Goal: Information Seeking & Learning: Learn about a topic

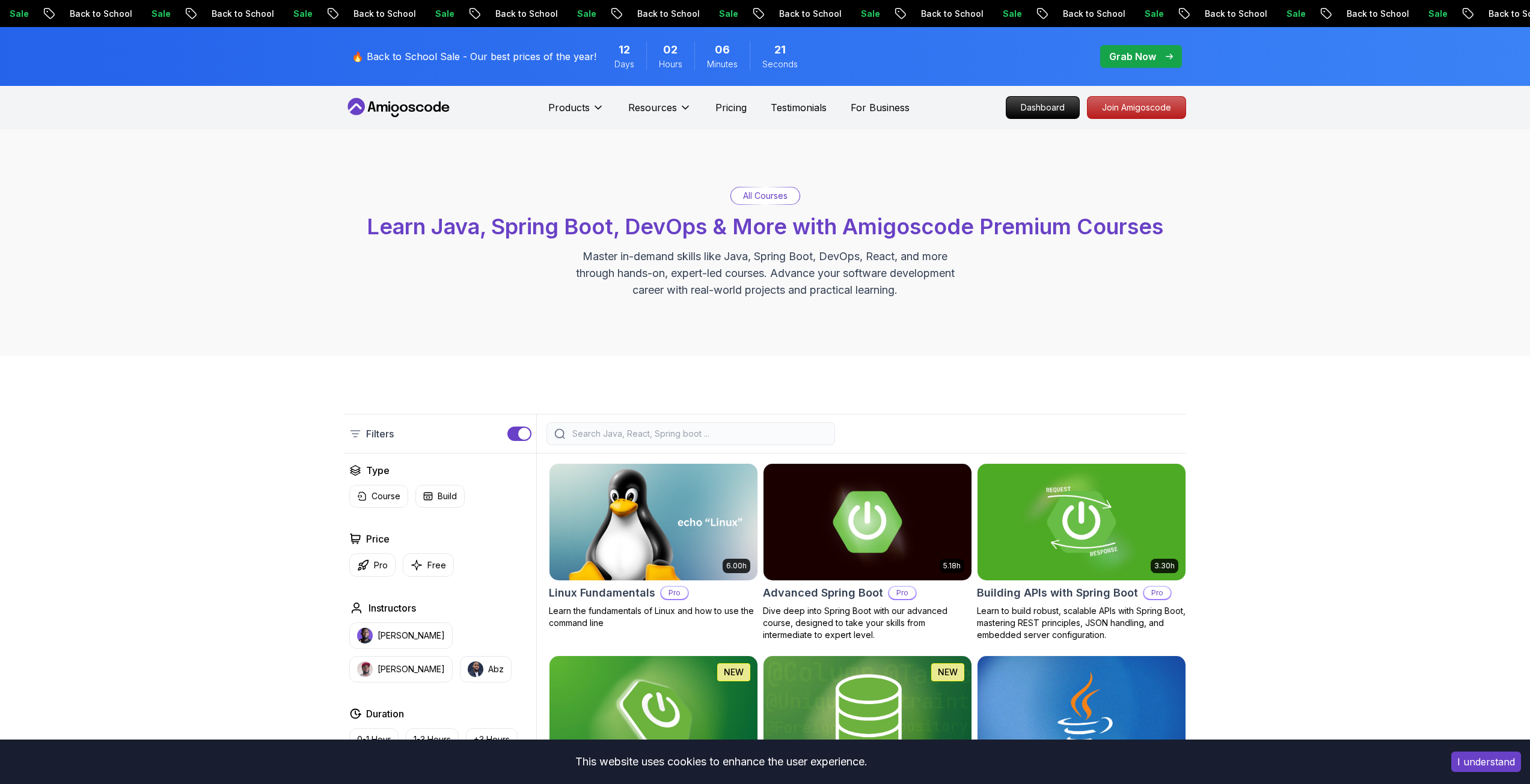
click at [612, 442] on div at bounding box center [691, 434] width 289 height 23
click at [619, 435] on input "search" at bounding box center [698, 434] width 257 height 12
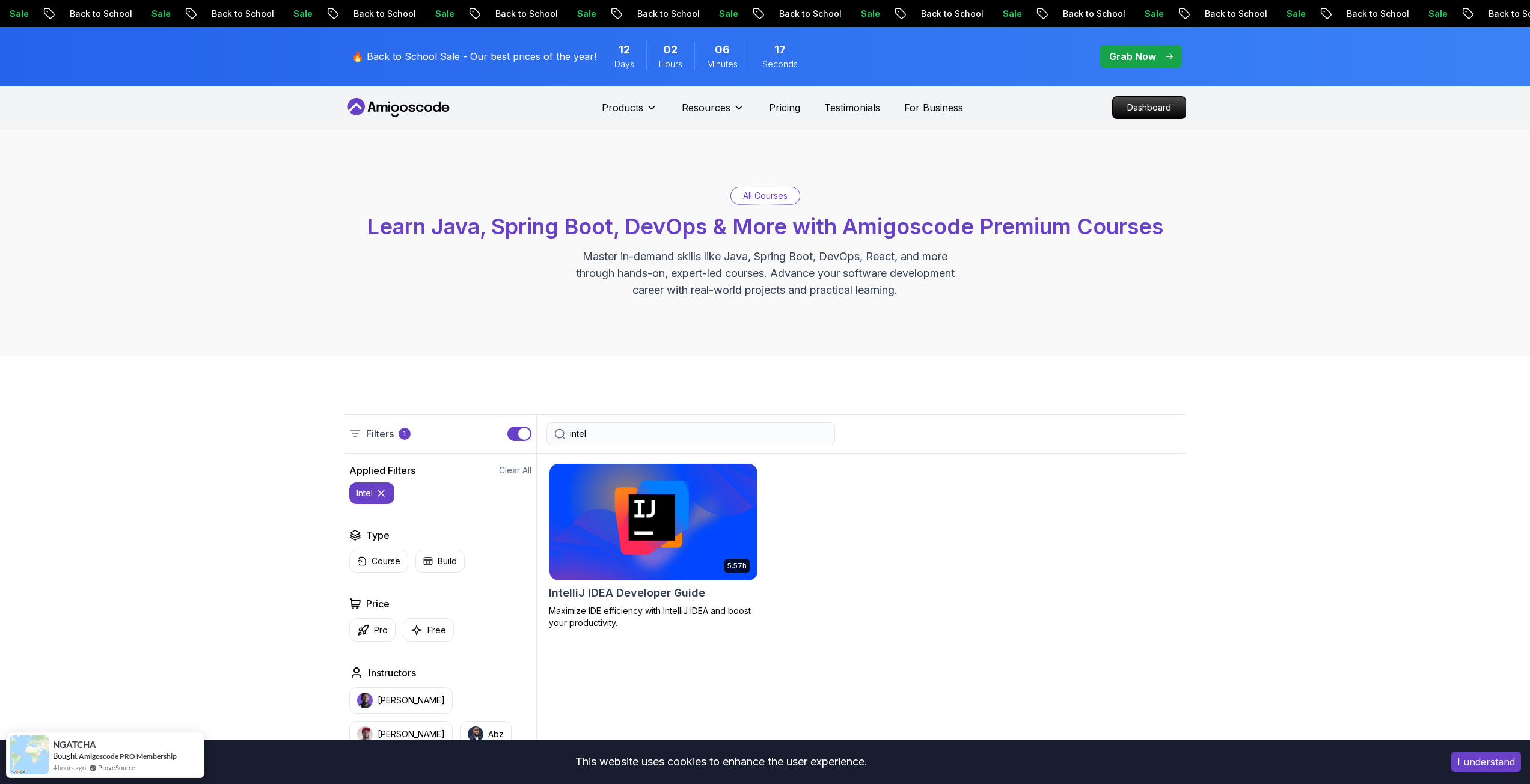
type input "intel"
click at [660, 498] on img at bounding box center [653, 522] width 218 height 122
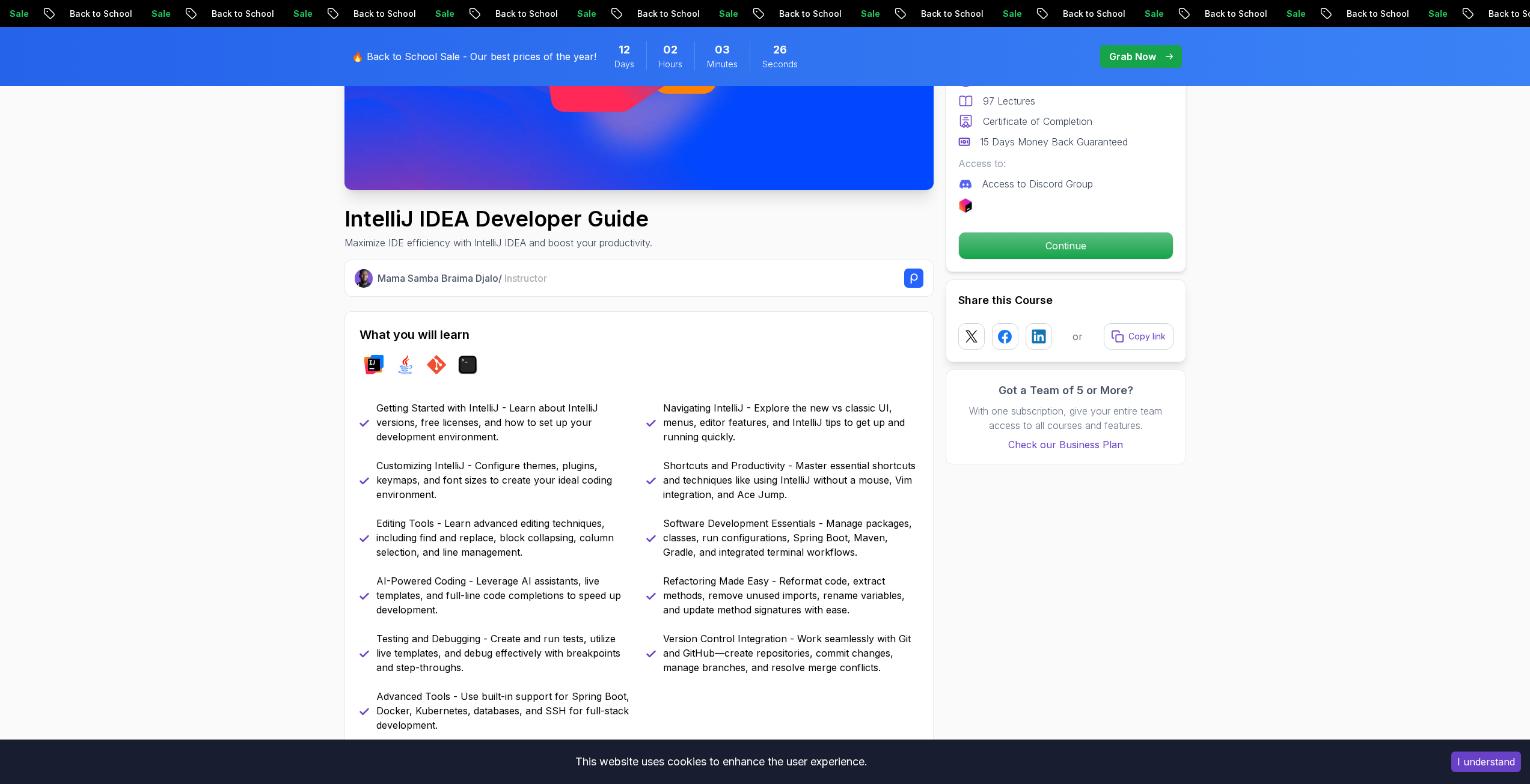
scroll to position [301, 0]
click at [1093, 238] on p "Continue" at bounding box center [1065, 246] width 203 height 26
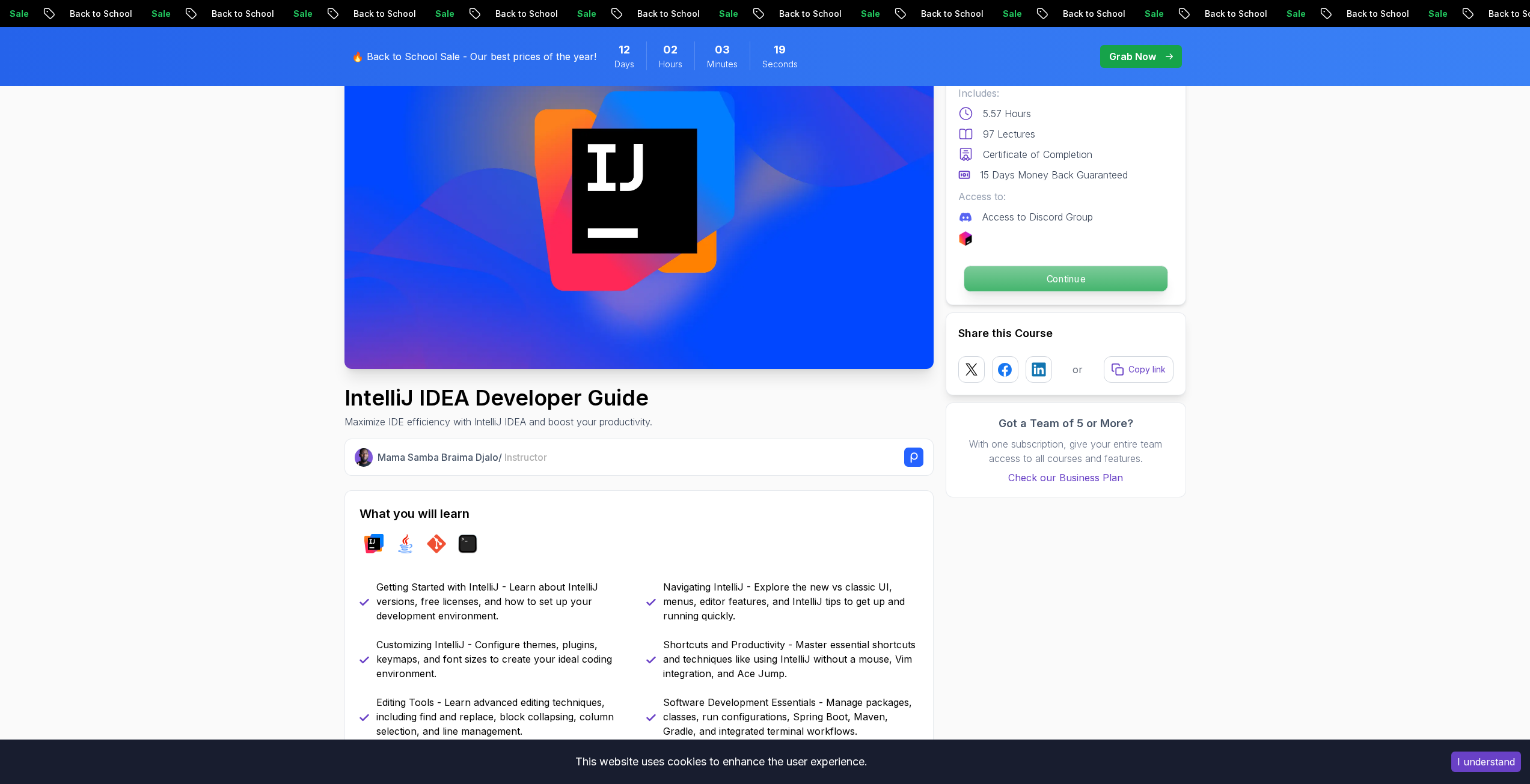
click at [1051, 284] on p "Continue" at bounding box center [1065, 279] width 203 height 26
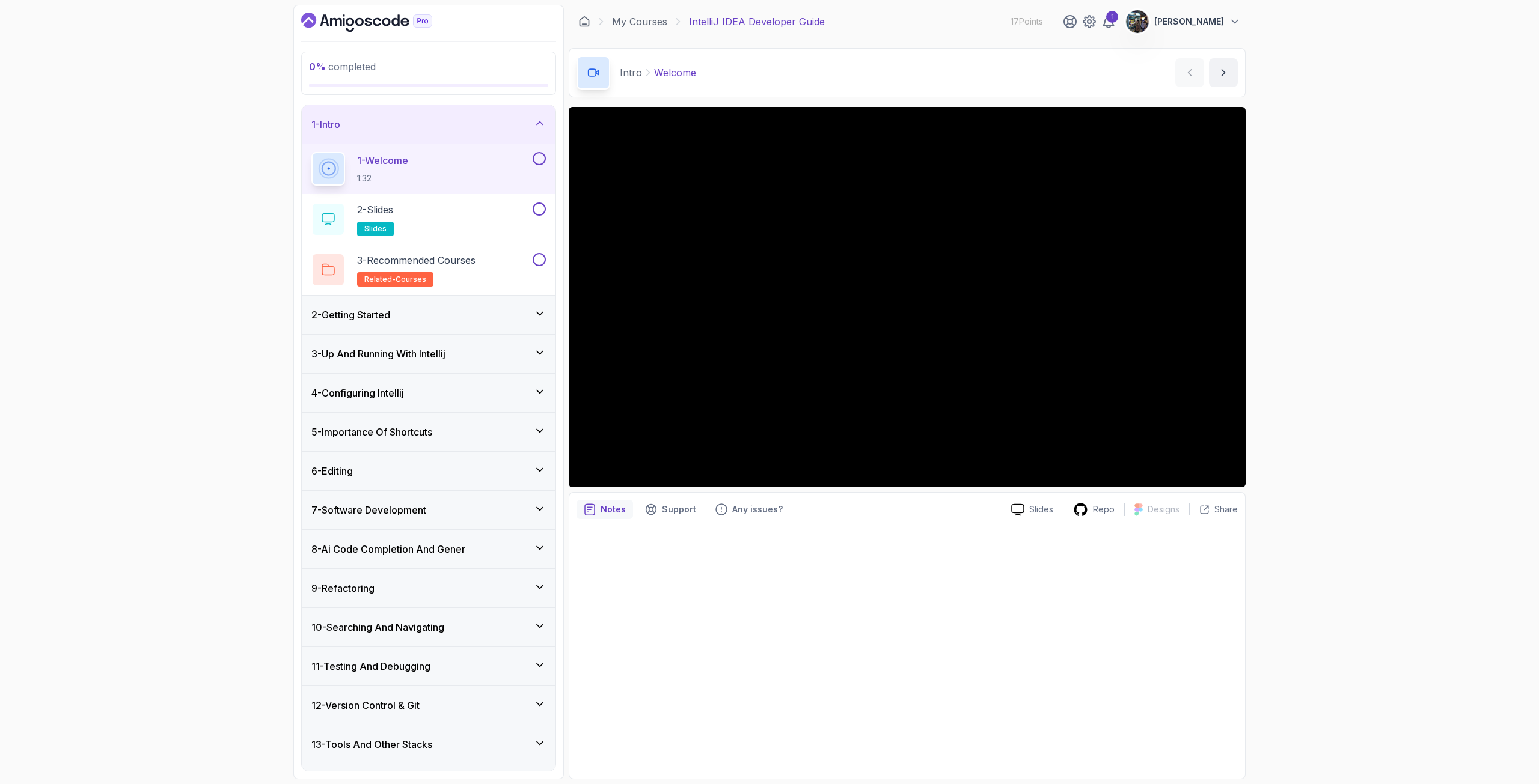
click at [434, 360] on h3 "3 - Up And Running With Intellij" at bounding box center [378, 354] width 134 height 14
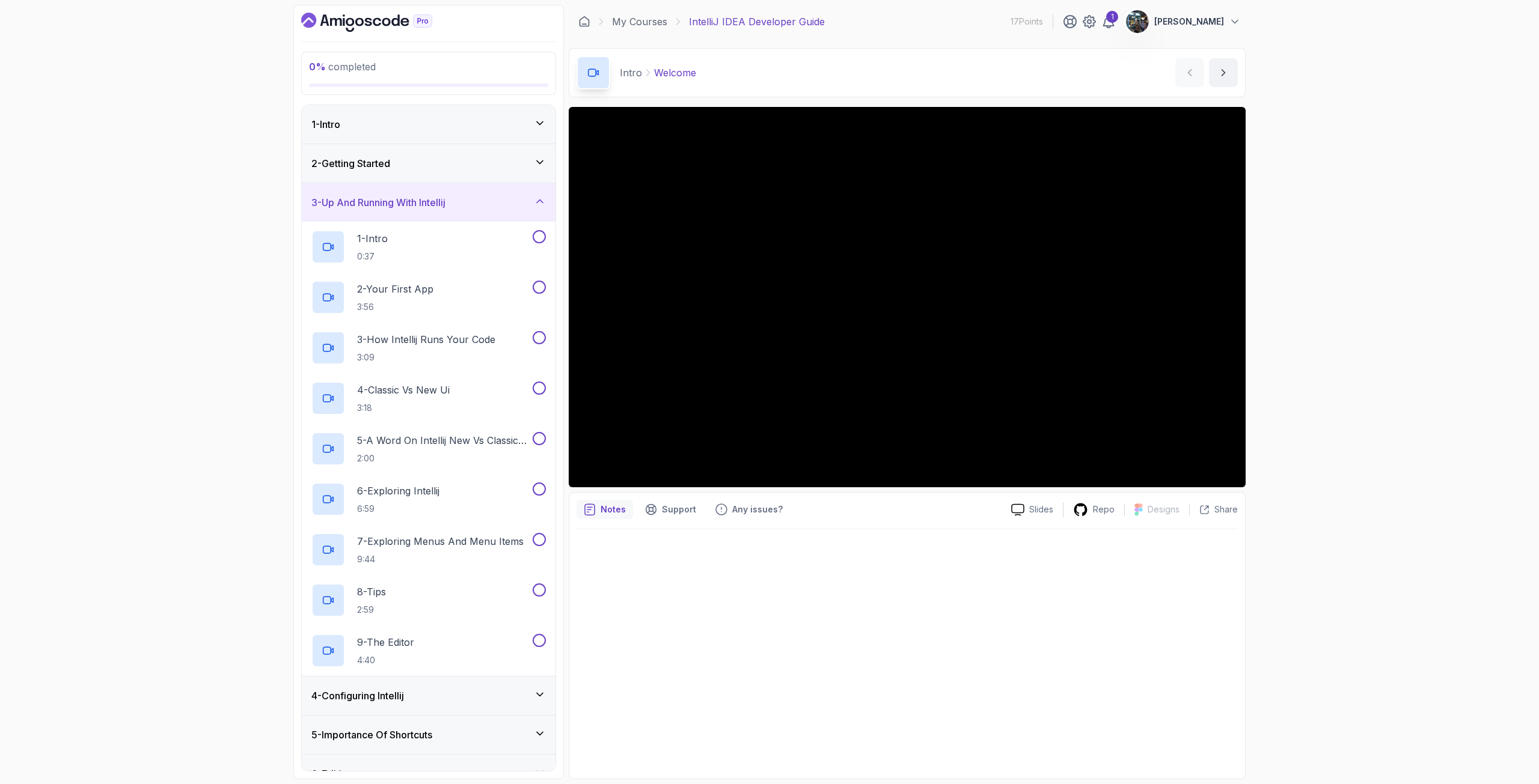
click at [410, 210] on div "3 - Up And Running With Intellij" at bounding box center [428, 202] width 254 height 38
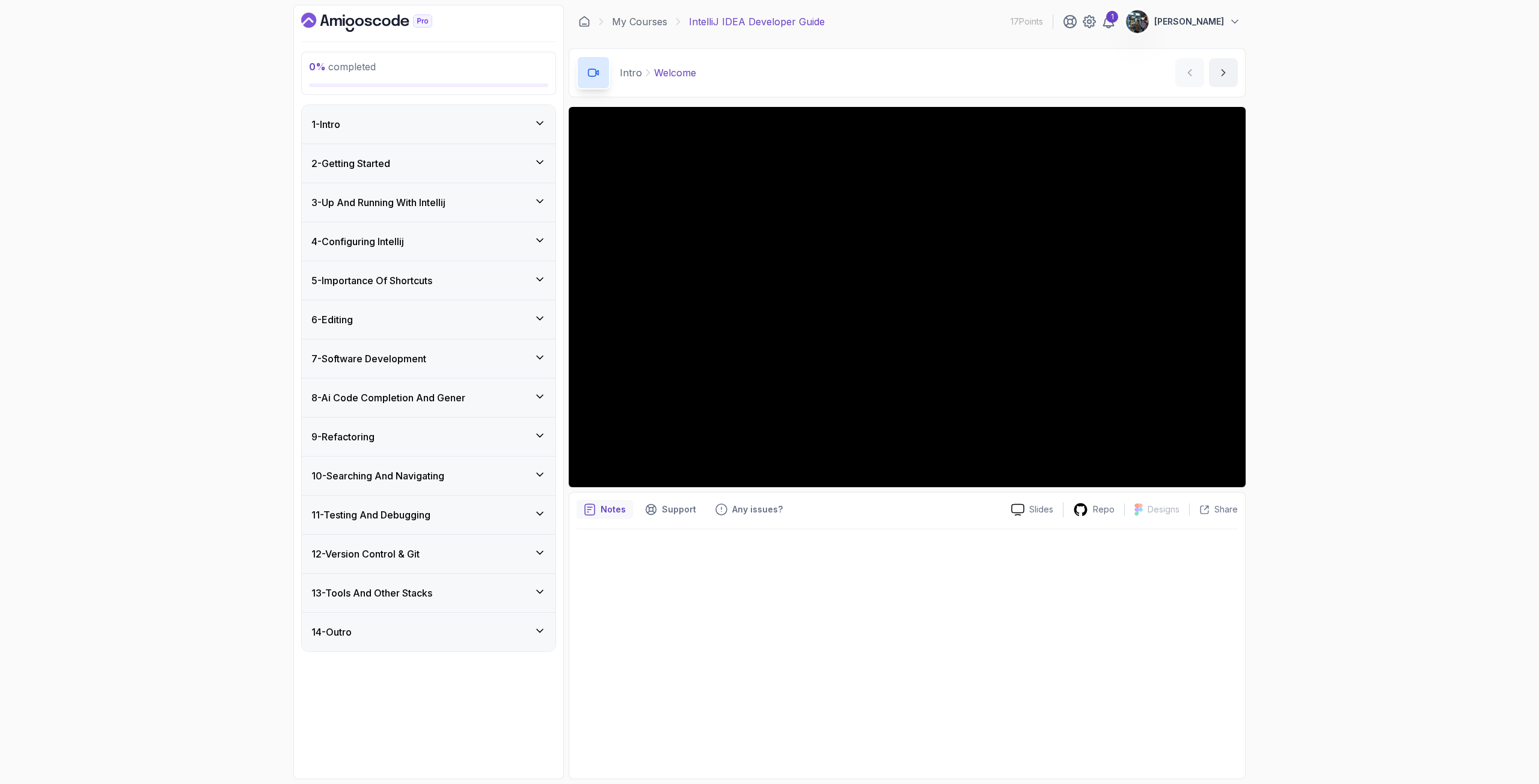
click at [455, 125] on div "1 - Intro" at bounding box center [428, 124] width 234 height 14
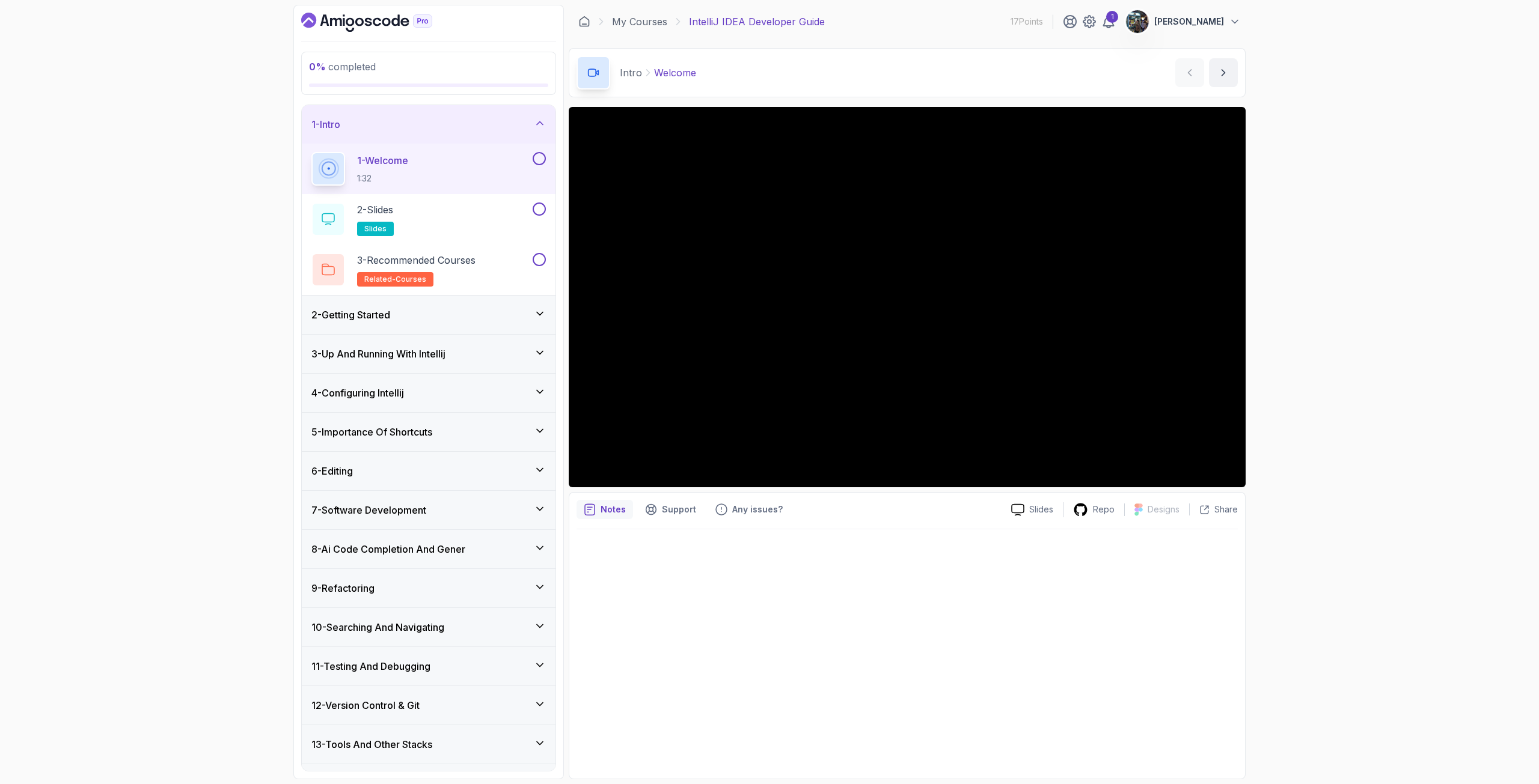
click at [683, 573] on div at bounding box center [907, 650] width 661 height 242
click at [371, 395] on h3 "4 - Configuring Intellij" at bounding box center [358, 393] width 93 height 14
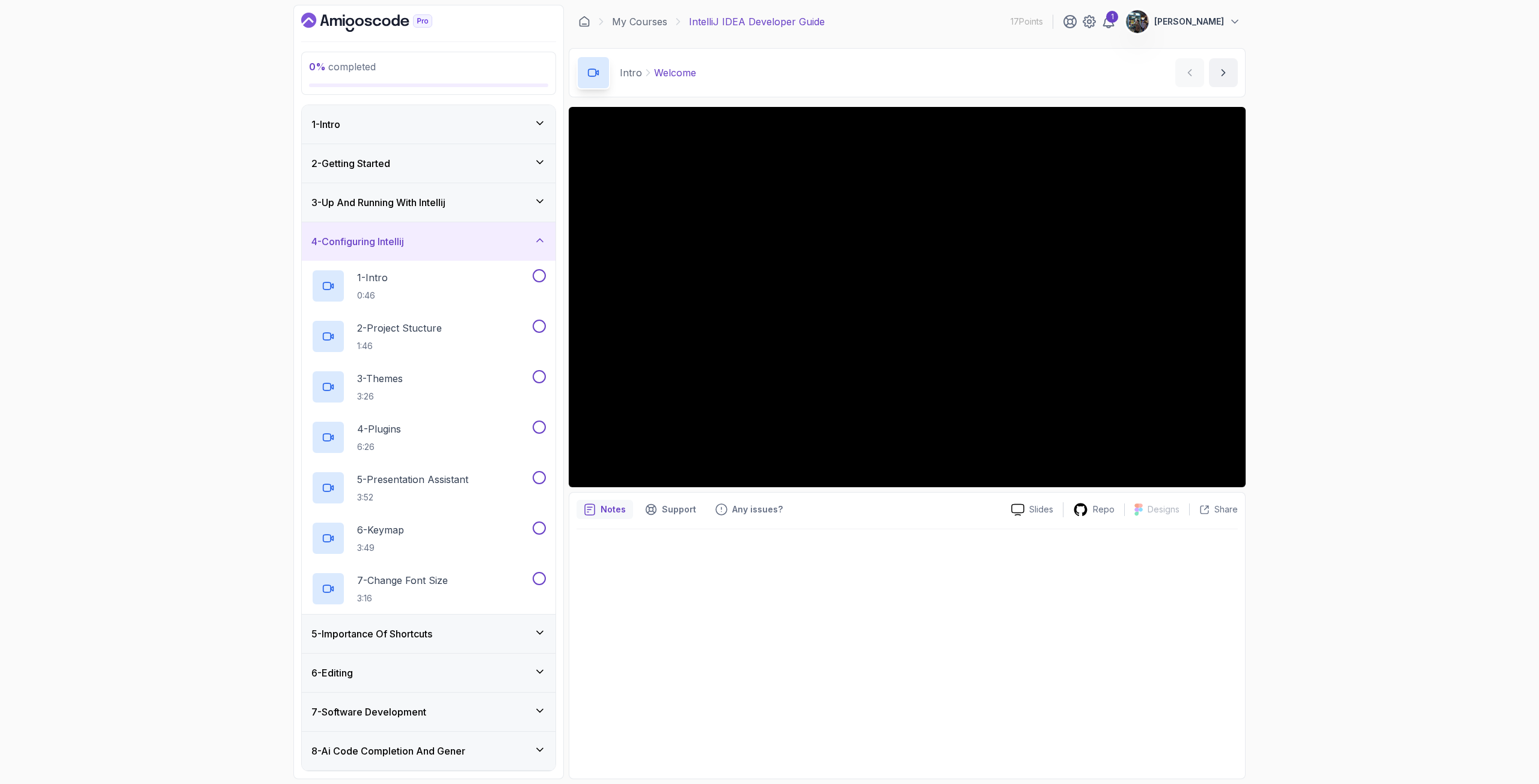
click at [432, 162] on div "2 - Getting Started" at bounding box center [428, 163] width 234 height 14
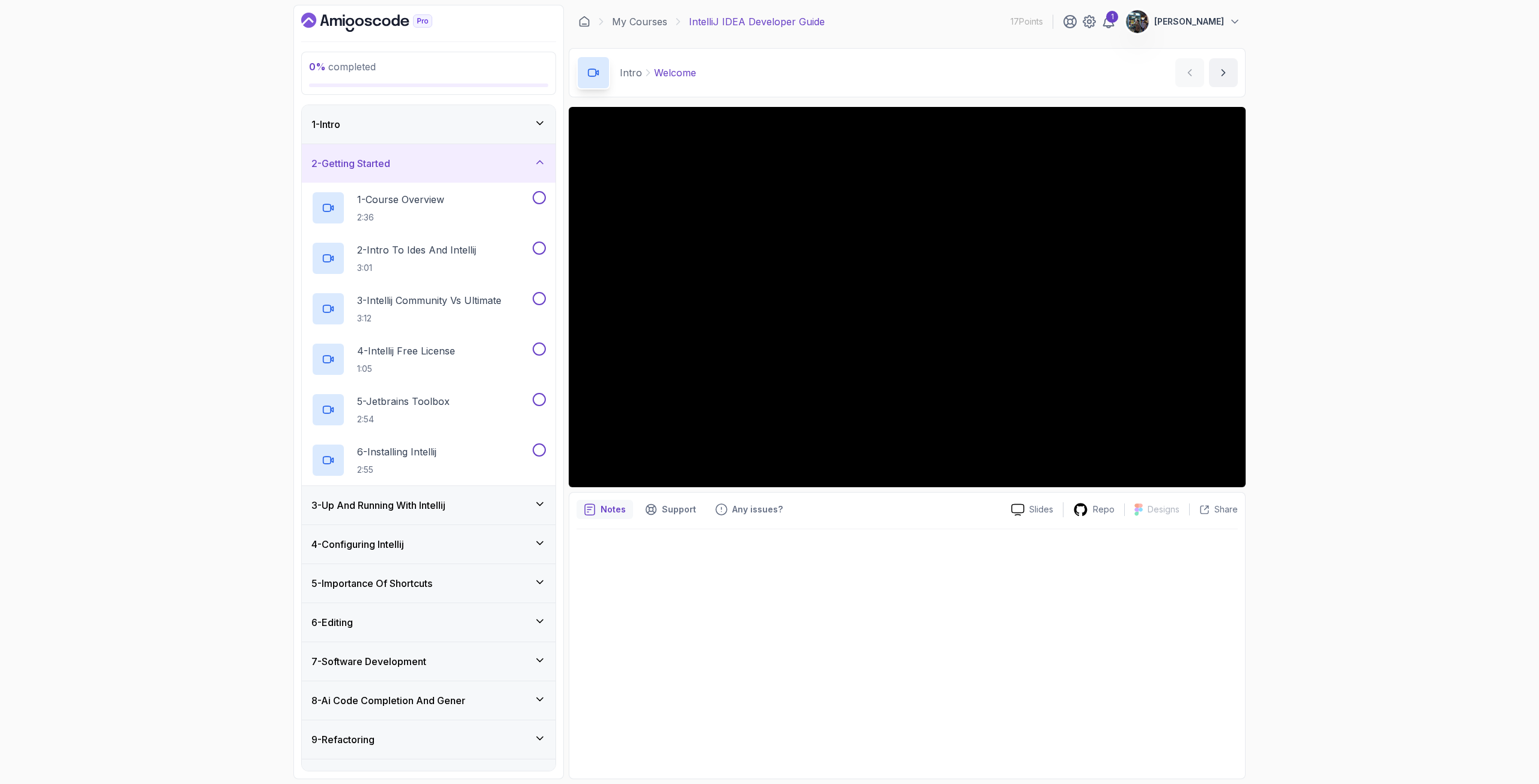
click at [425, 165] on div "2 - Getting Started" at bounding box center [428, 163] width 234 height 14
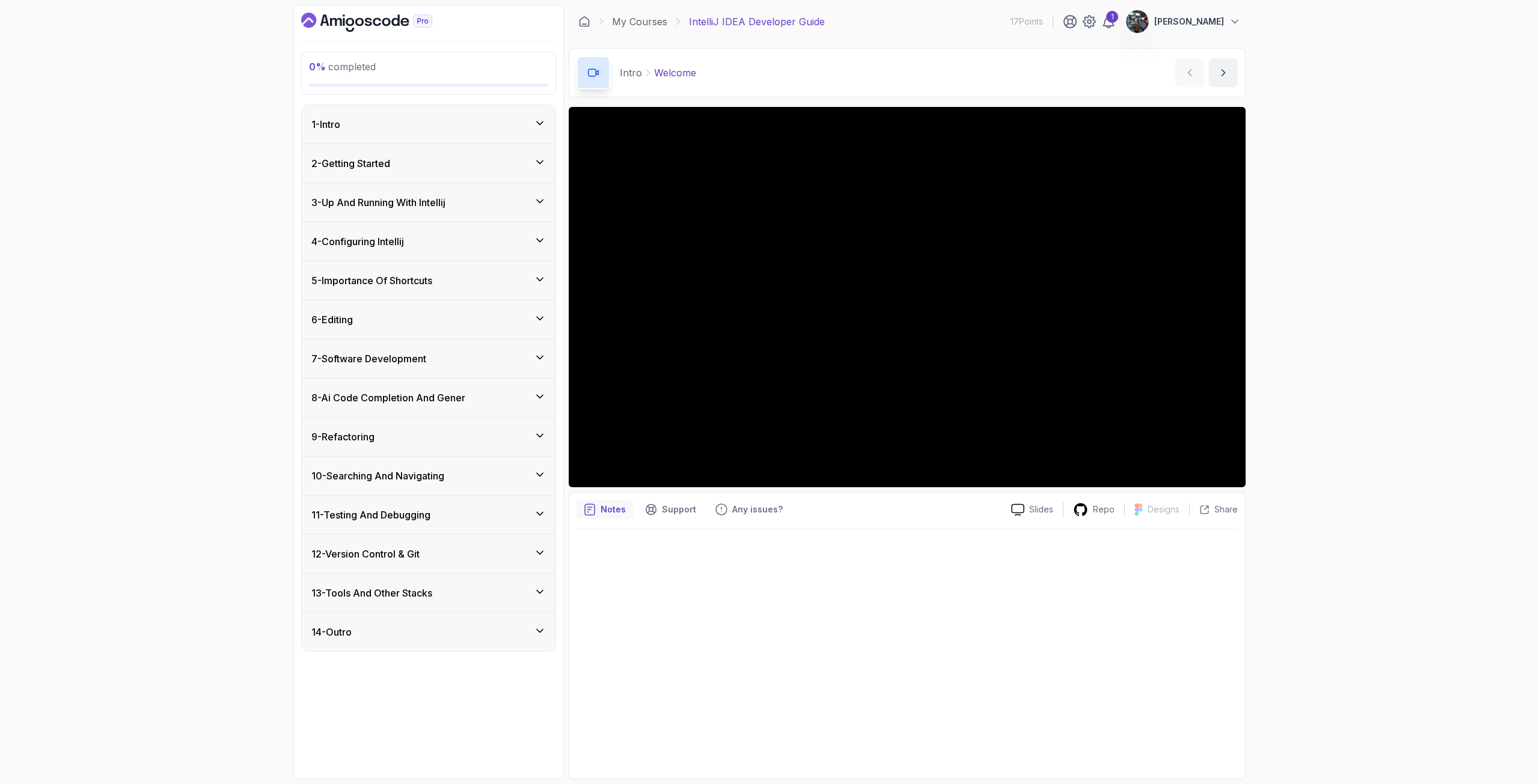
click at [422, 194] on div "3 - Up And Running With Intellij" at bounding box center [428, 202] width 254 height 38
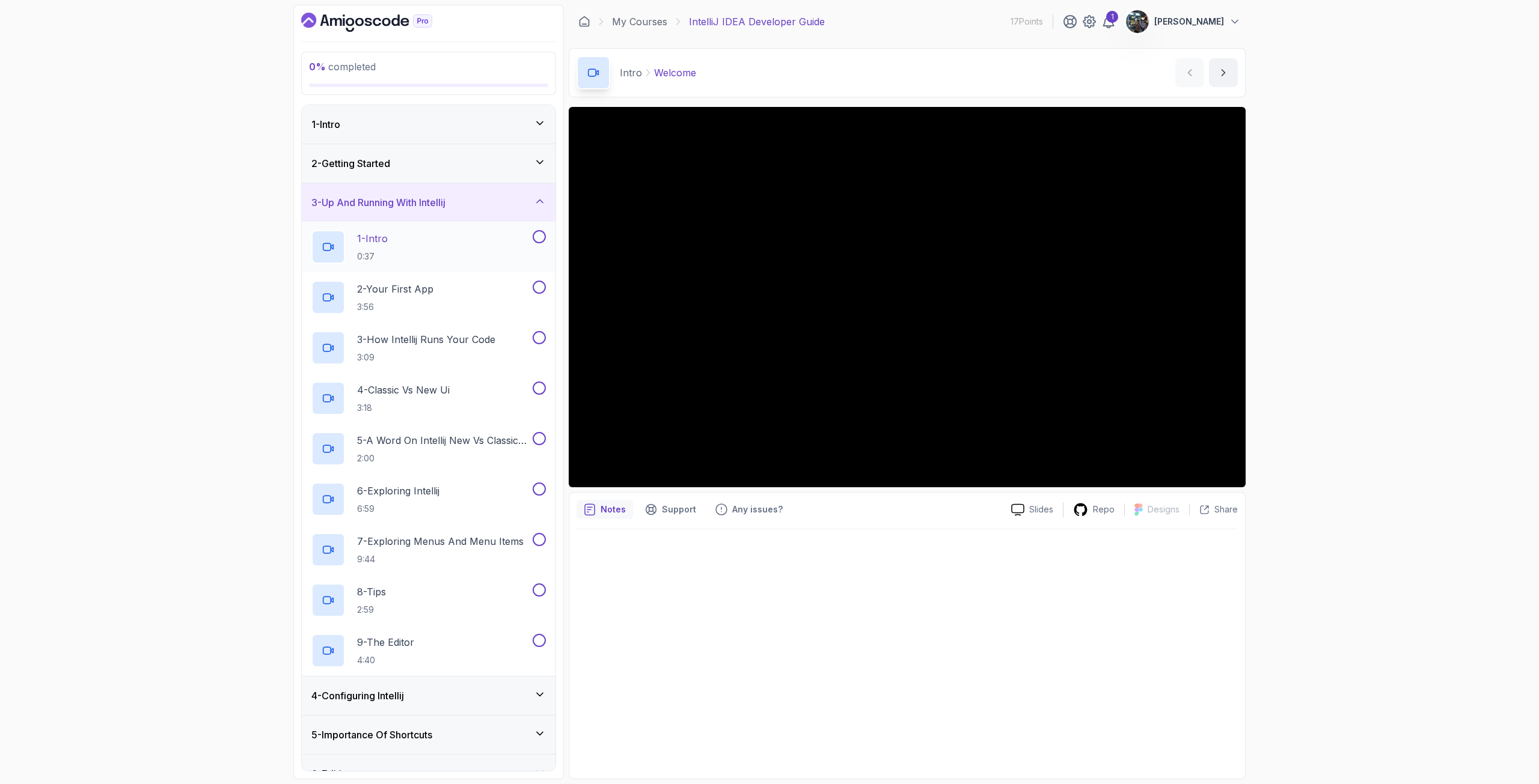
click at [407, 239] on div "1 - Intro 0:37" at bounding box center [420, 247] width 218 height 34
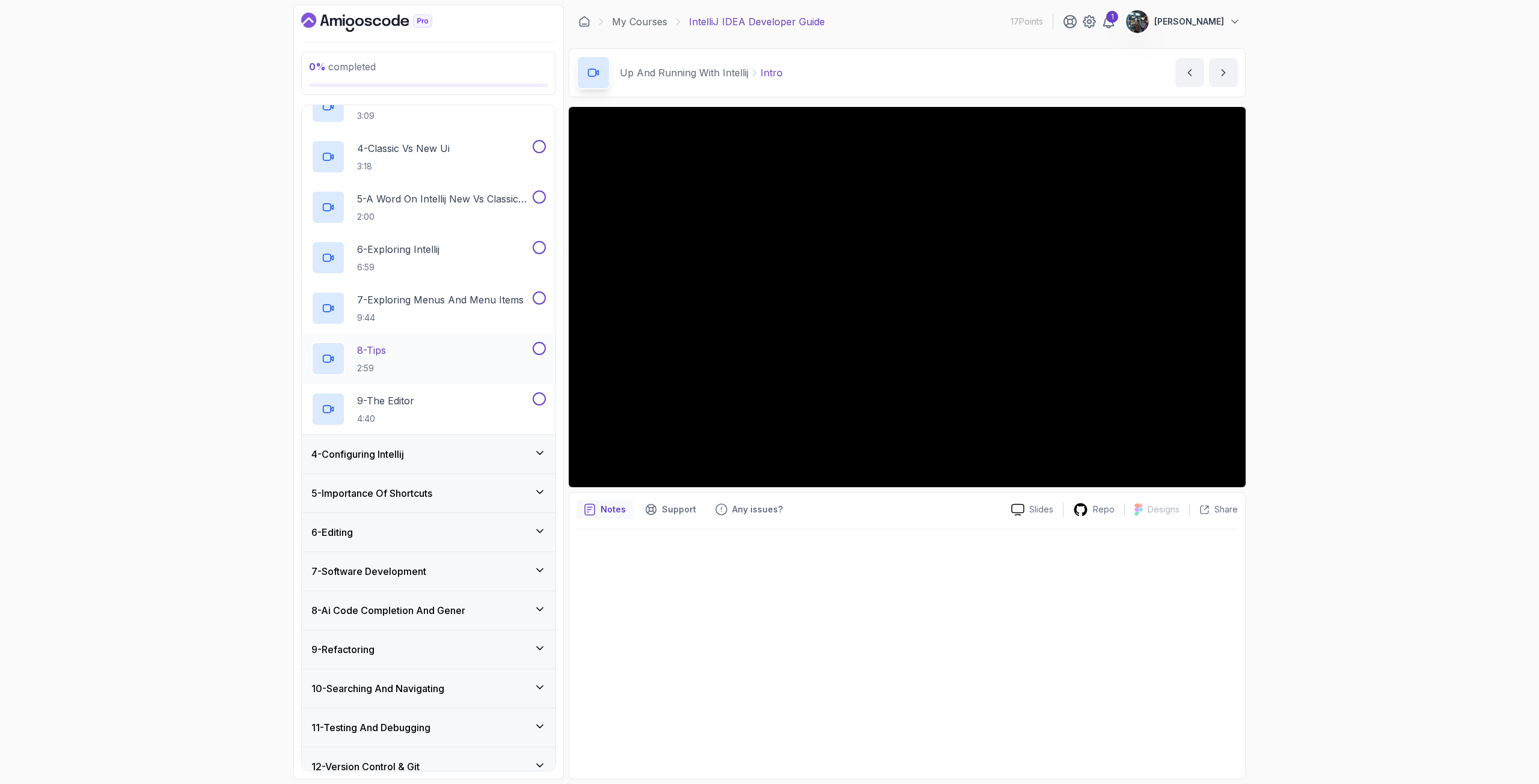
scroll to position [301, 0]
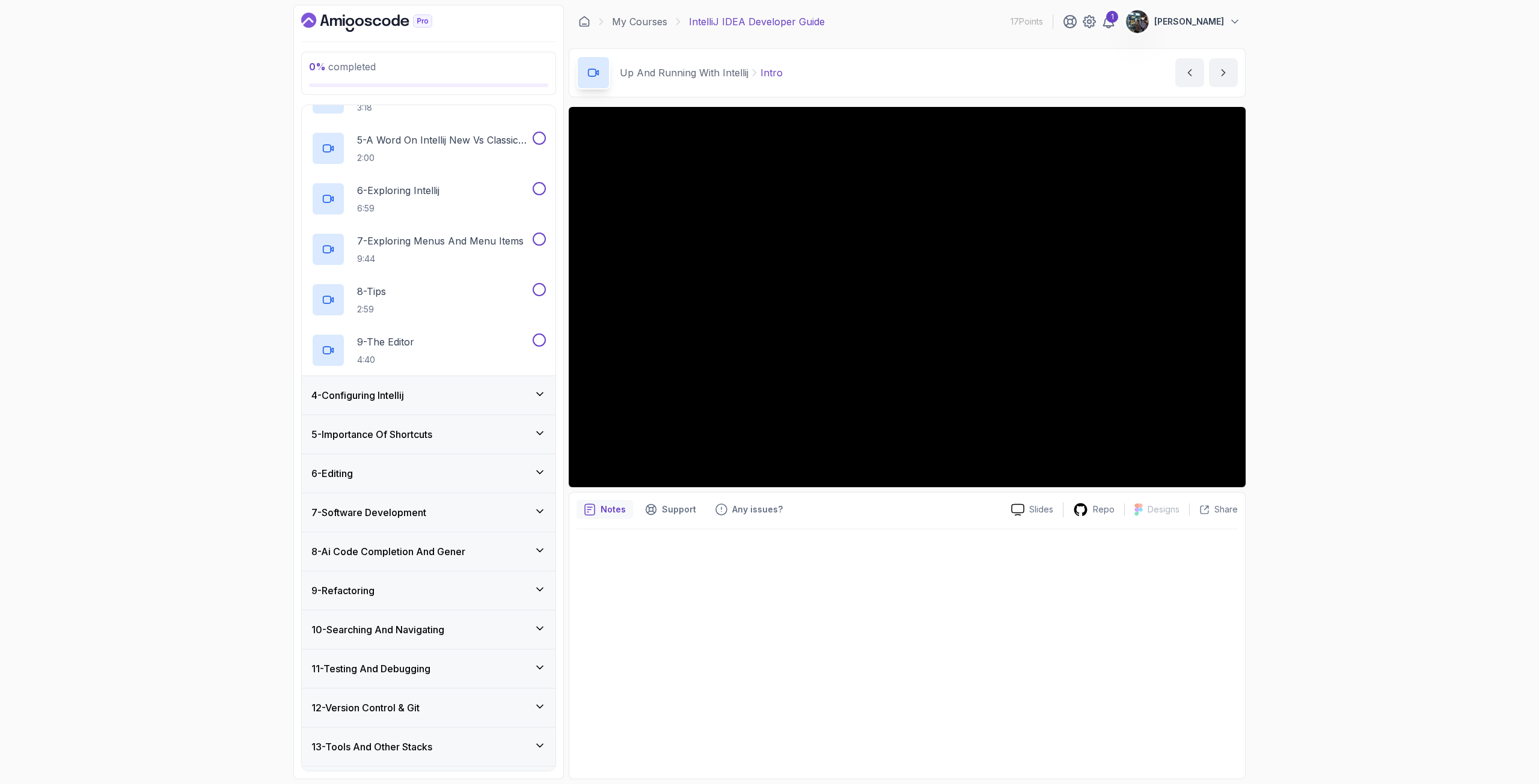
click at [366, 503] on div "7 - Software Development" at bounding box center [428, 513] width 254 height 38
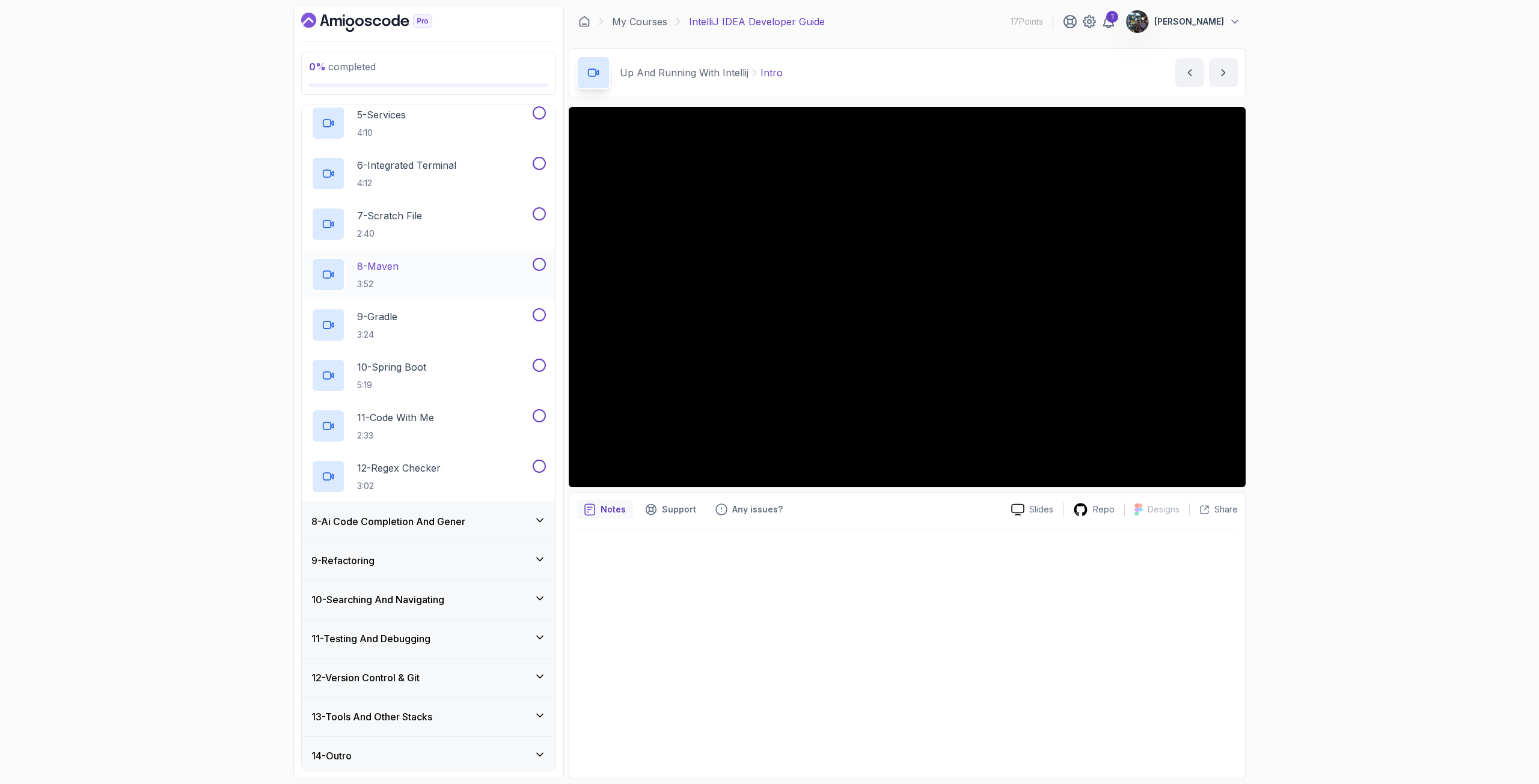
scroll to position [486, 0]
click at [399, 677] on h3 "12 - Version Control & Git" at bounding box center [365, 674] width 108 height 14
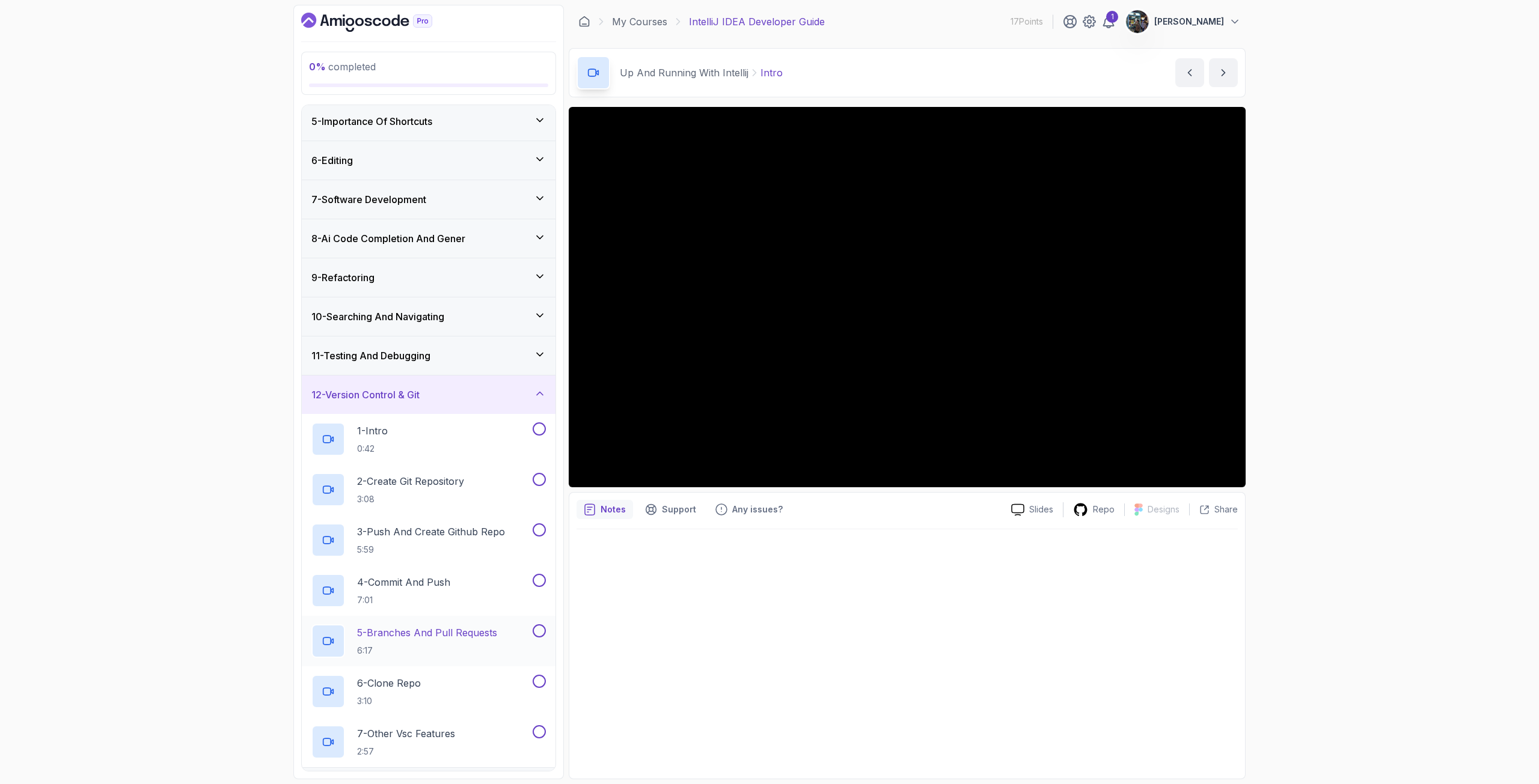
scroll to position [0, 0]
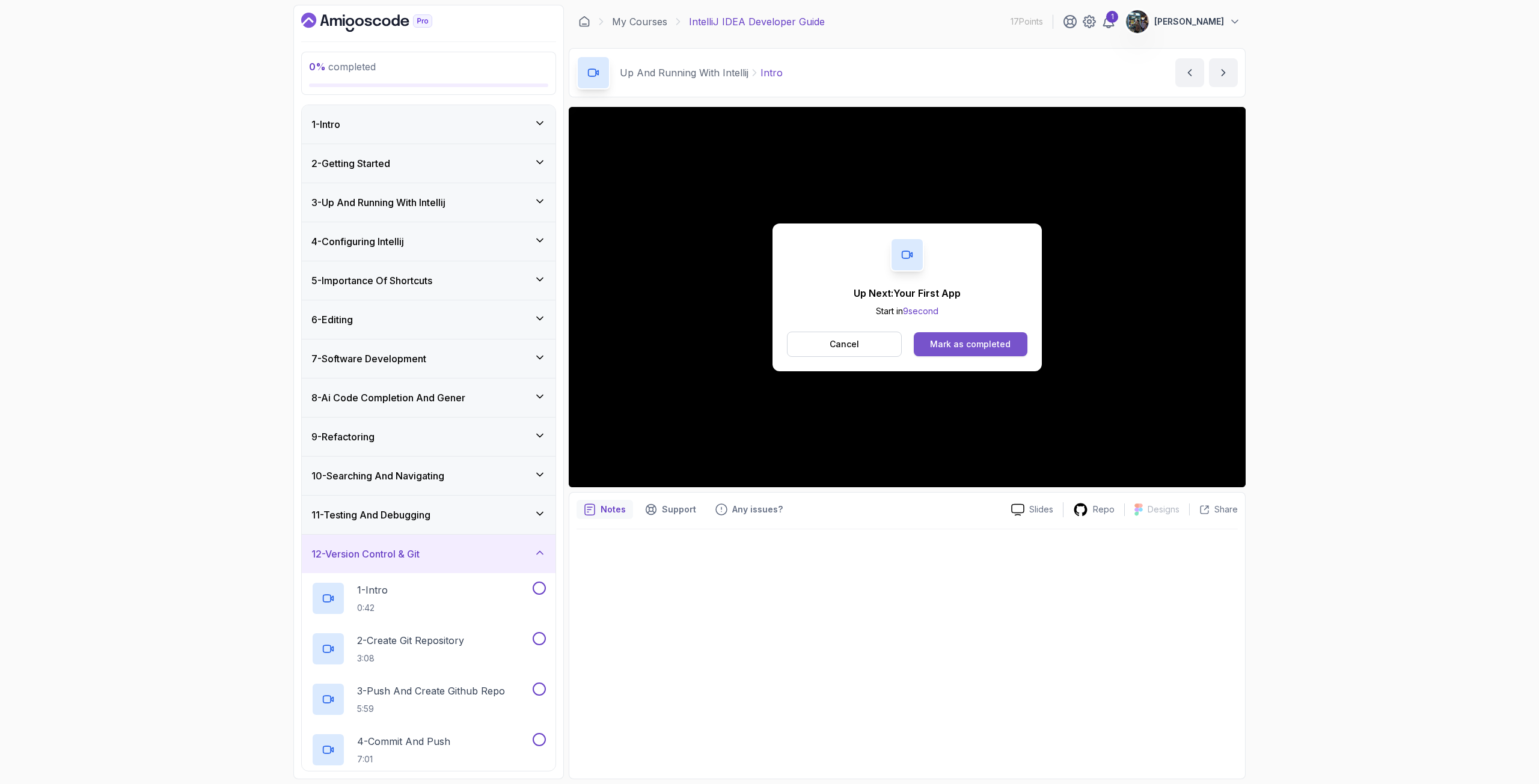
click at [977, 354] on button "Mark as completed" at bounding box center [971, 344] width 114 height 24
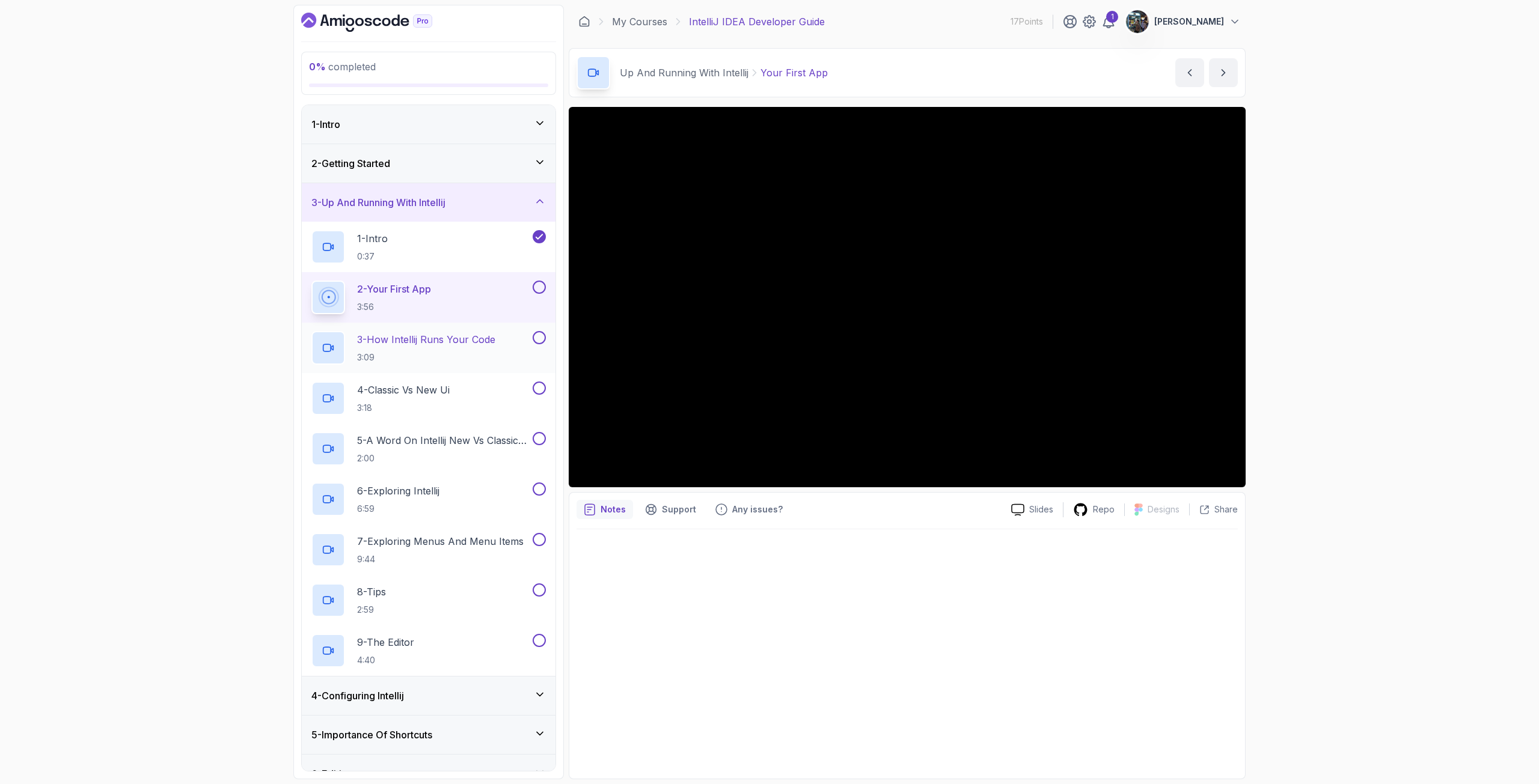
click at [393, 346] on h2 "3 - How Intellij Runs Your Code 3:09" at bounding box center [426, 347] width 138 height 31
click at [540, 290] on button at bounding box center [539, 287] width 14 height 14
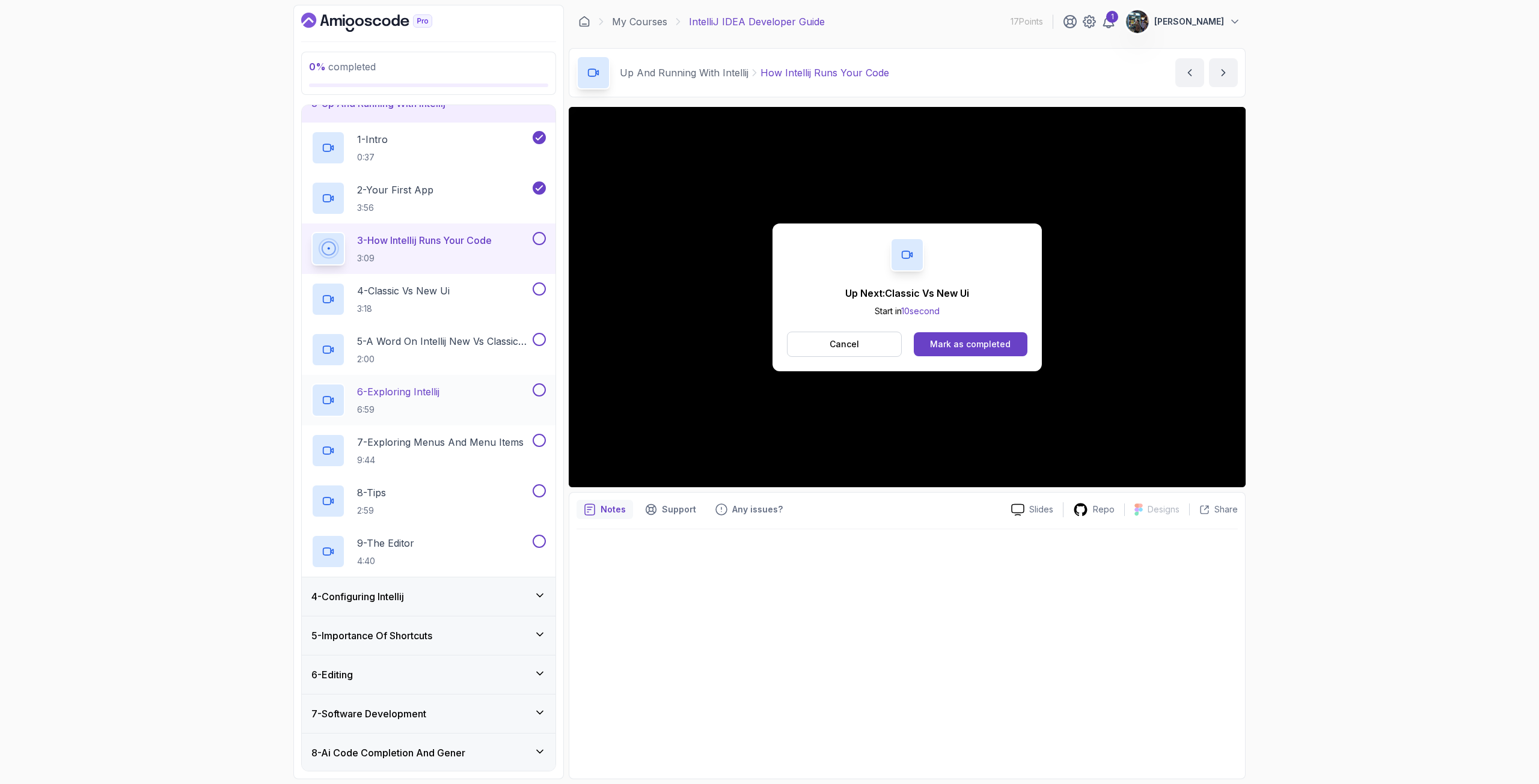
scroll to position [120, 0]
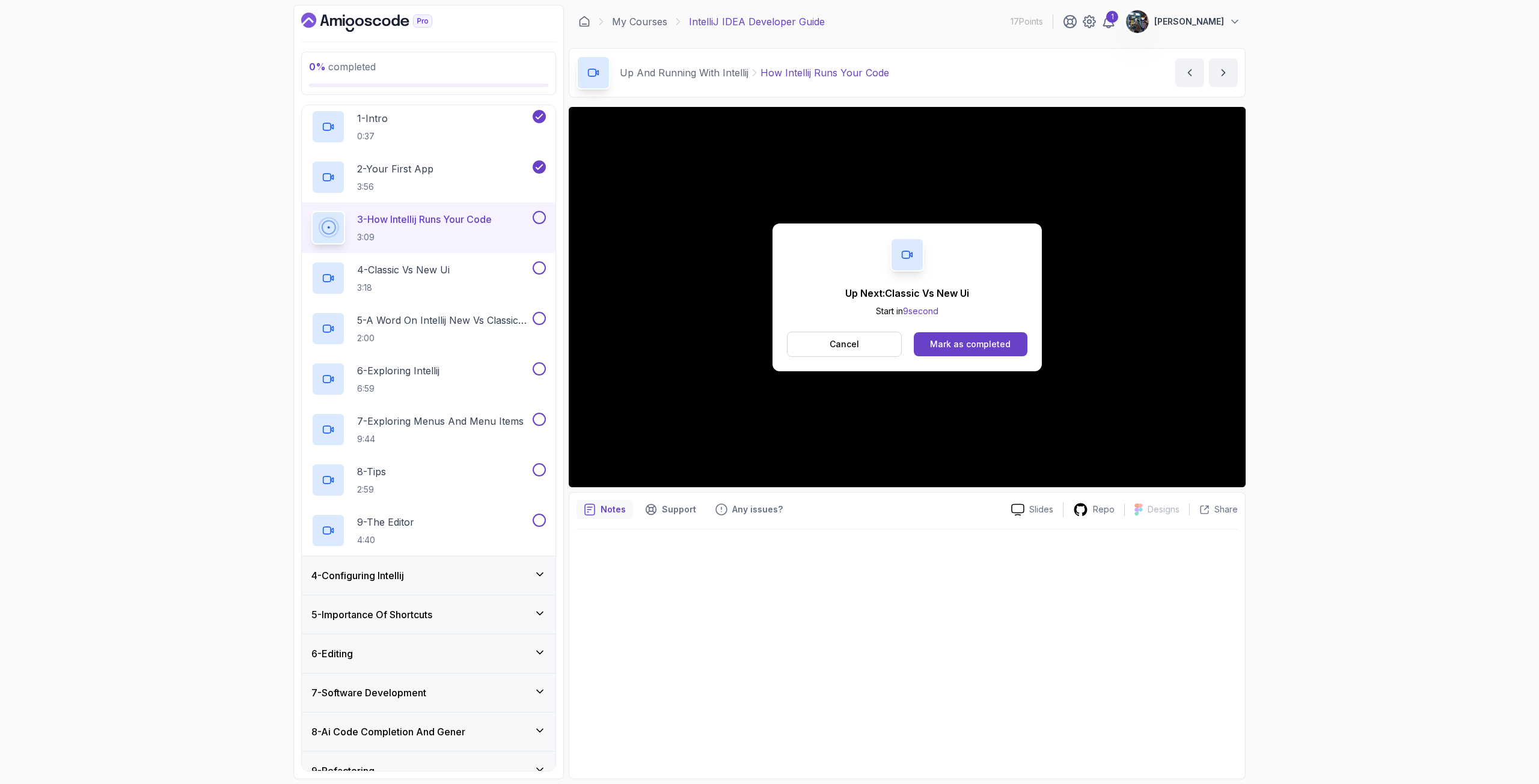
click at [436, 574] on div "4 - Configuring Intellij" at bounding box center [428, 576] width 234 height 14
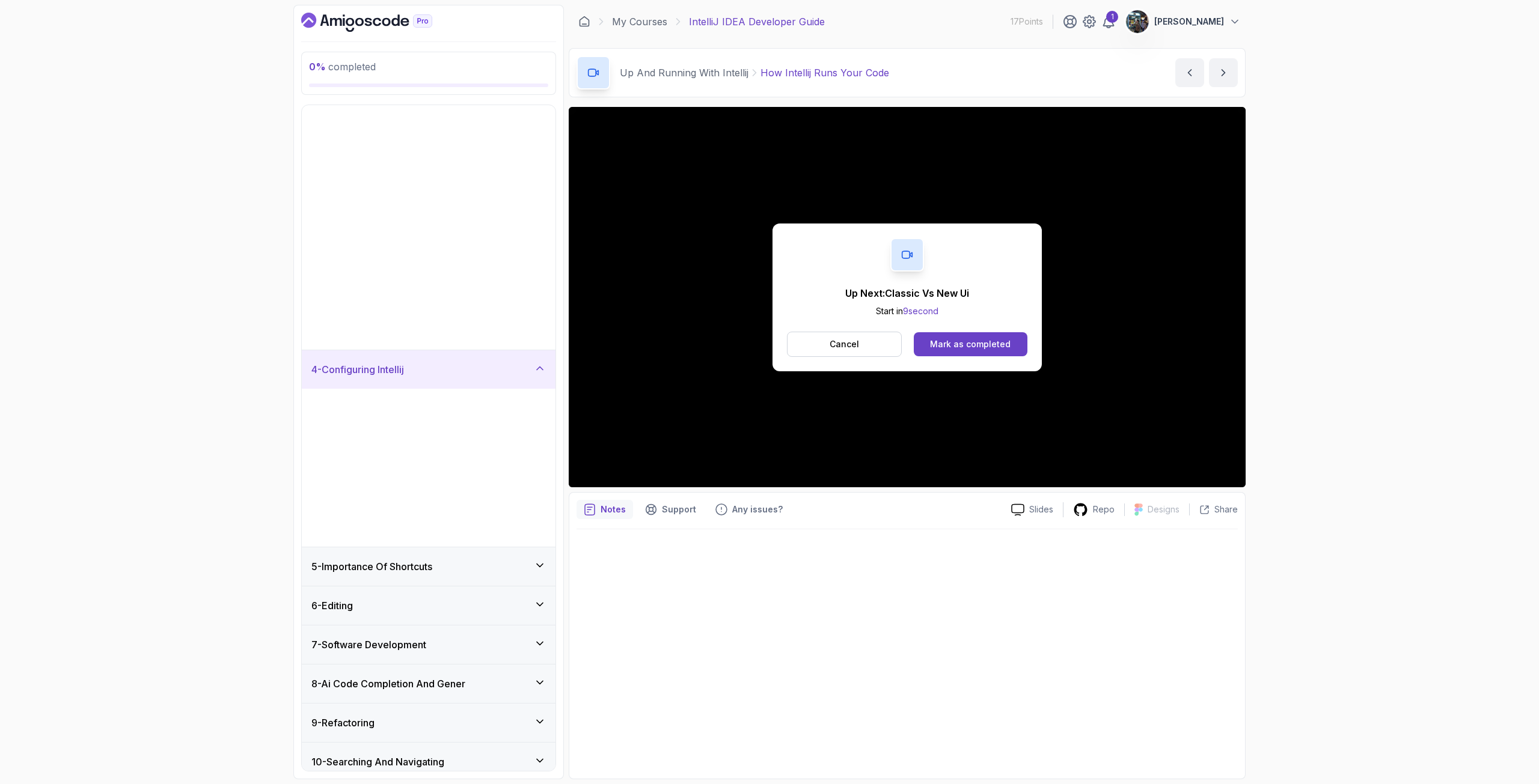
scroll to position [0, 0]
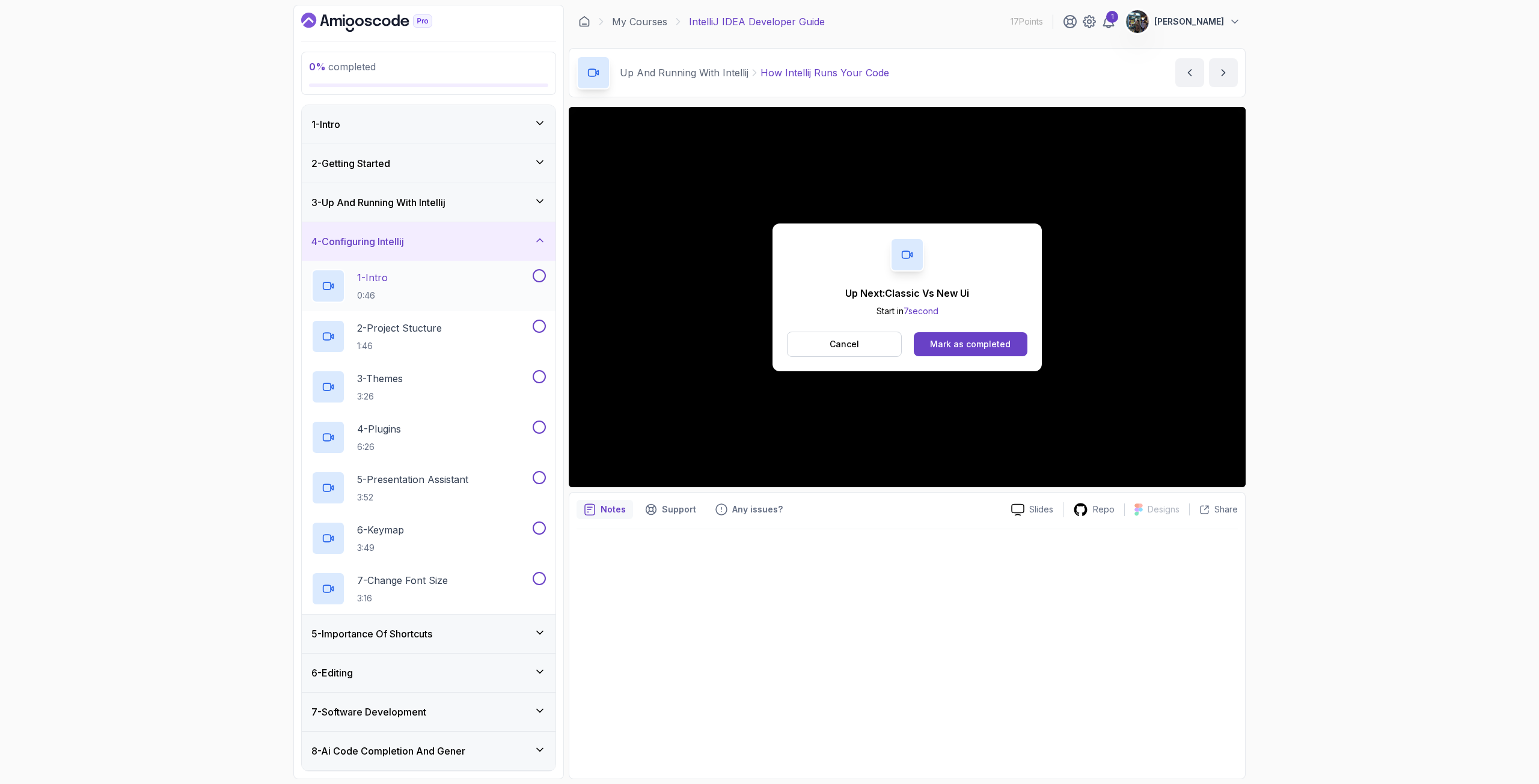
click at [455, 274] on div "1 - Intro 0:46" at bounding box center [420, 286] width 218 height 34
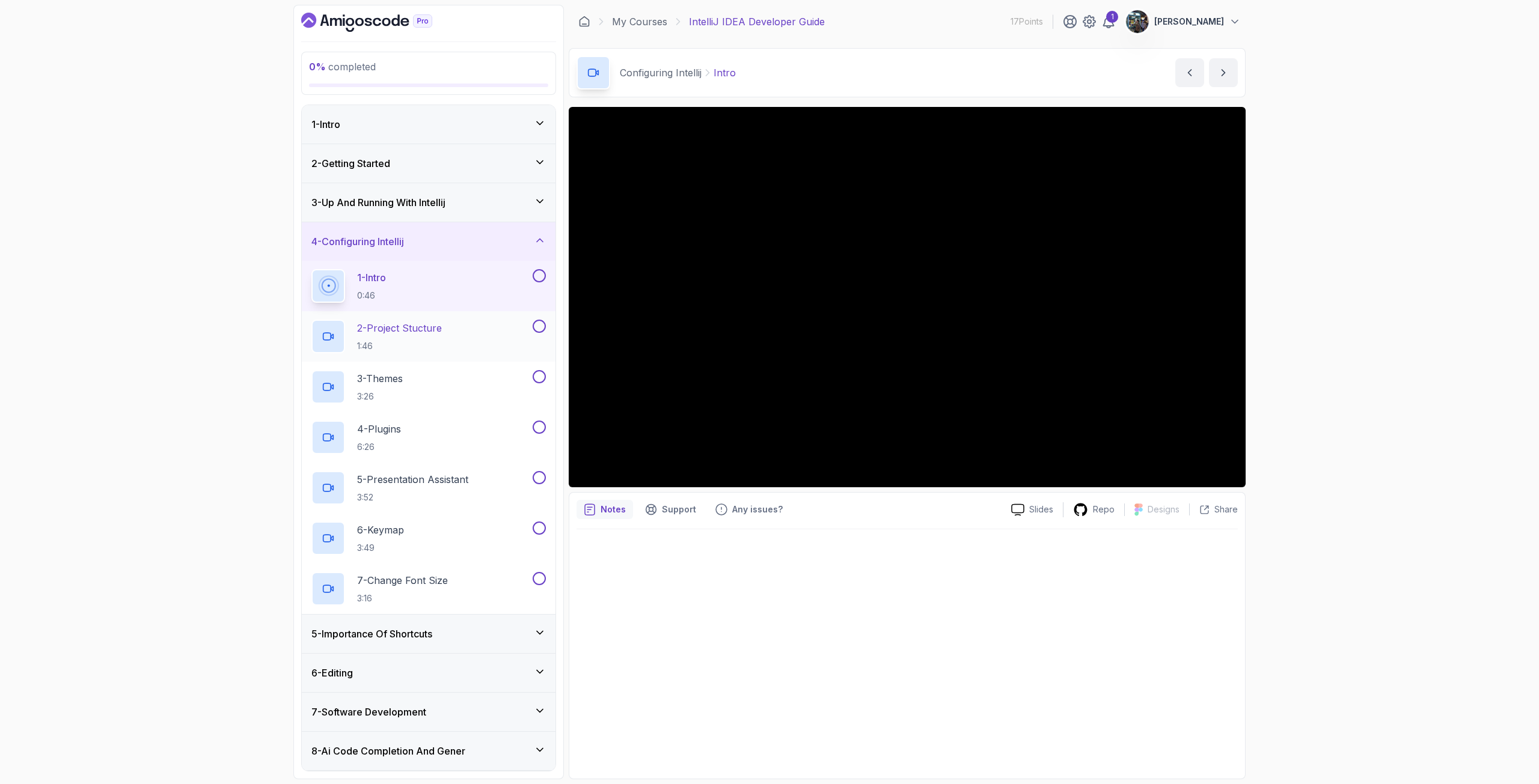
click at [419, 336] on h2 "2 - Project Stucture 1:46" at bounding box center [399, 336] width 85 height 31
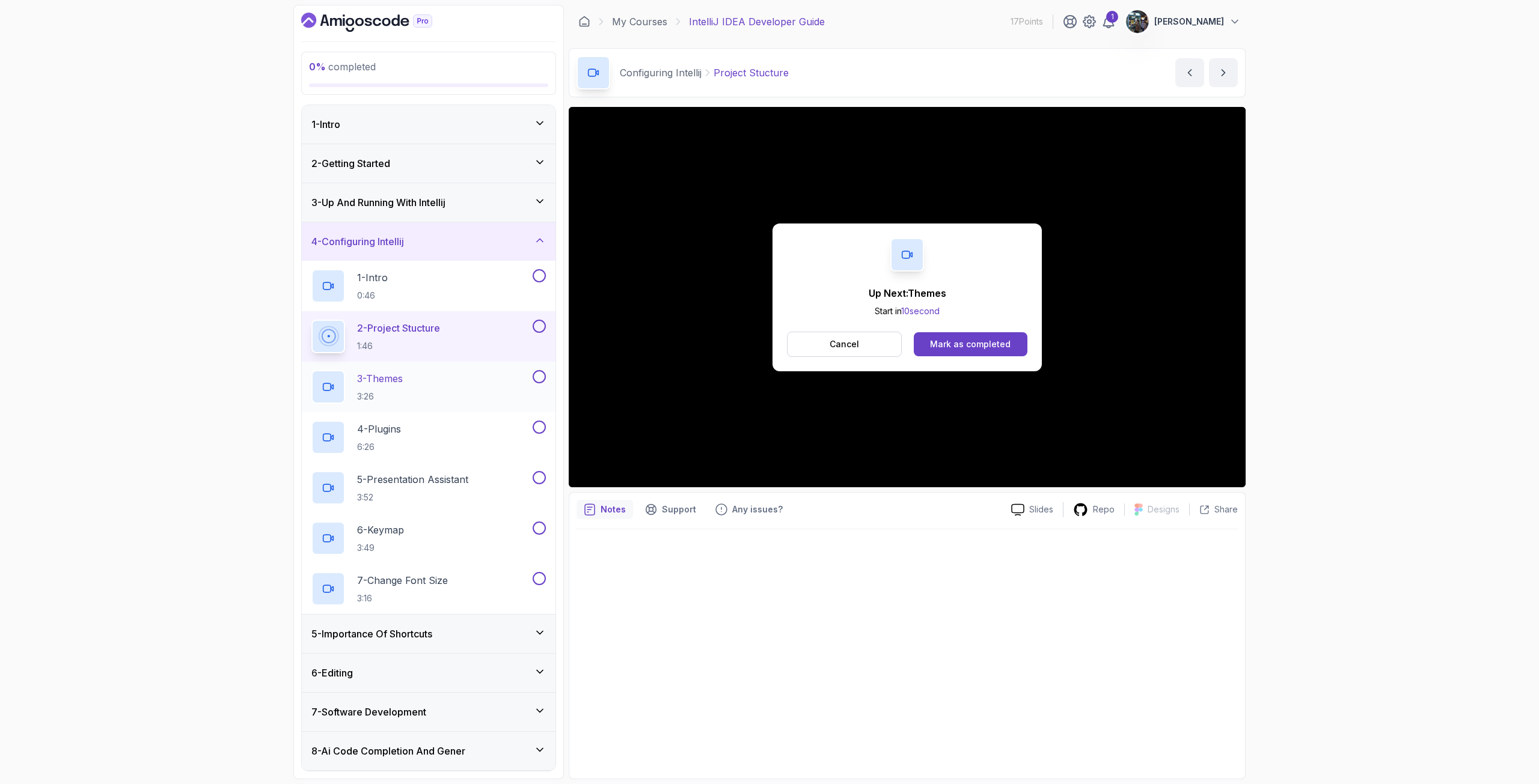
click at [435, 378] on div "3 - Themes 3:26" at bounding box center [420, 387] width 218 height 34
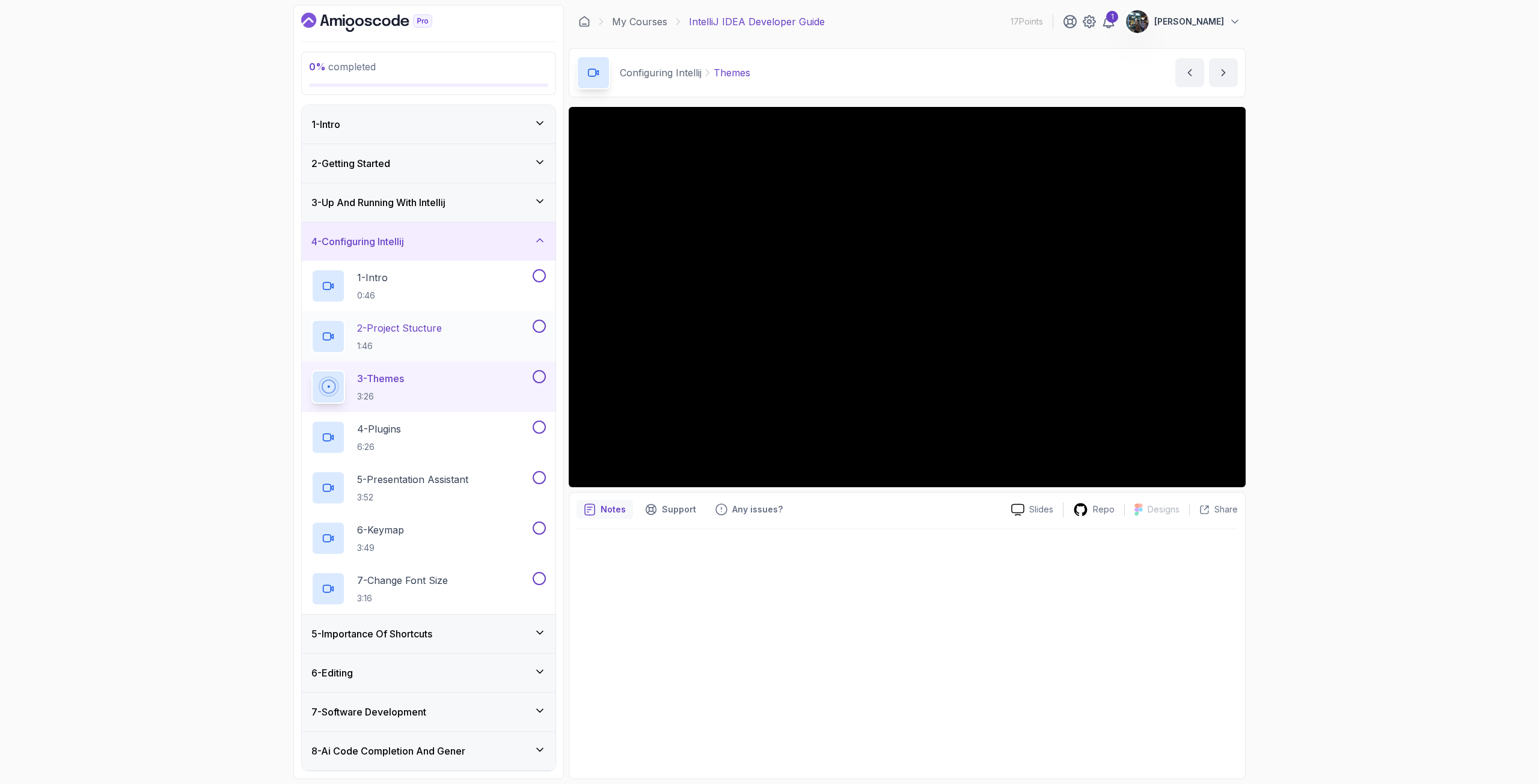
click at [538, 325] on button at bounding box center [539, 326] width 14 height 14
click at [416, 443] on div "4 - Plugins 6:26" at bounding box center [420, 438] width 218 height 34
click at [448, 484] on p "5 - Presentation Assistant" at bounding box center [412, 479] width 111 height 14
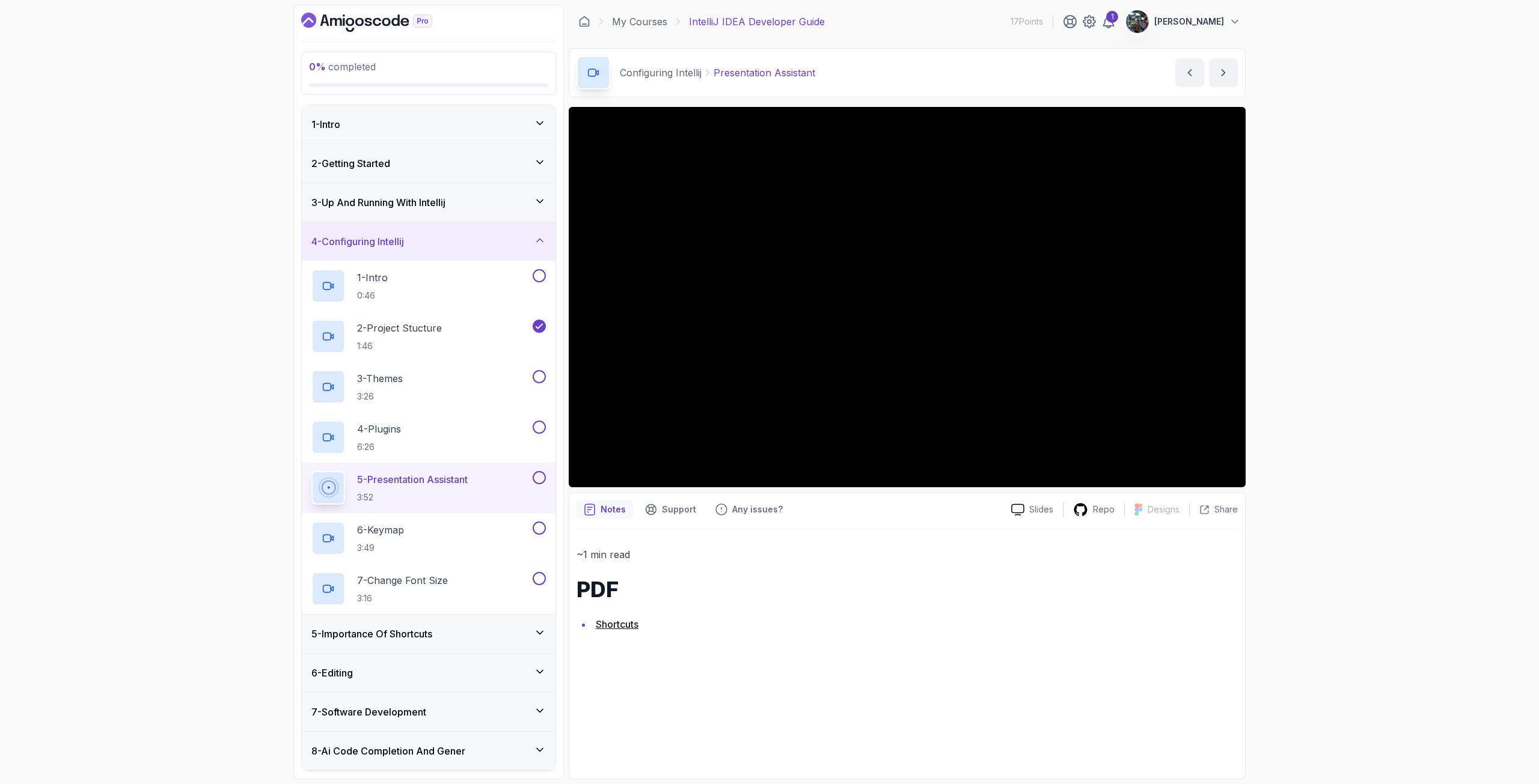
drag, startPoint x: 435, startPoint y: 626, endPoint x: 436, endPoint y: 633, distance: 7.1
click at [432, 633] on h3 "5 - Importance Of Shortcuts" at bounding box center [371, 634] width 121 height 14
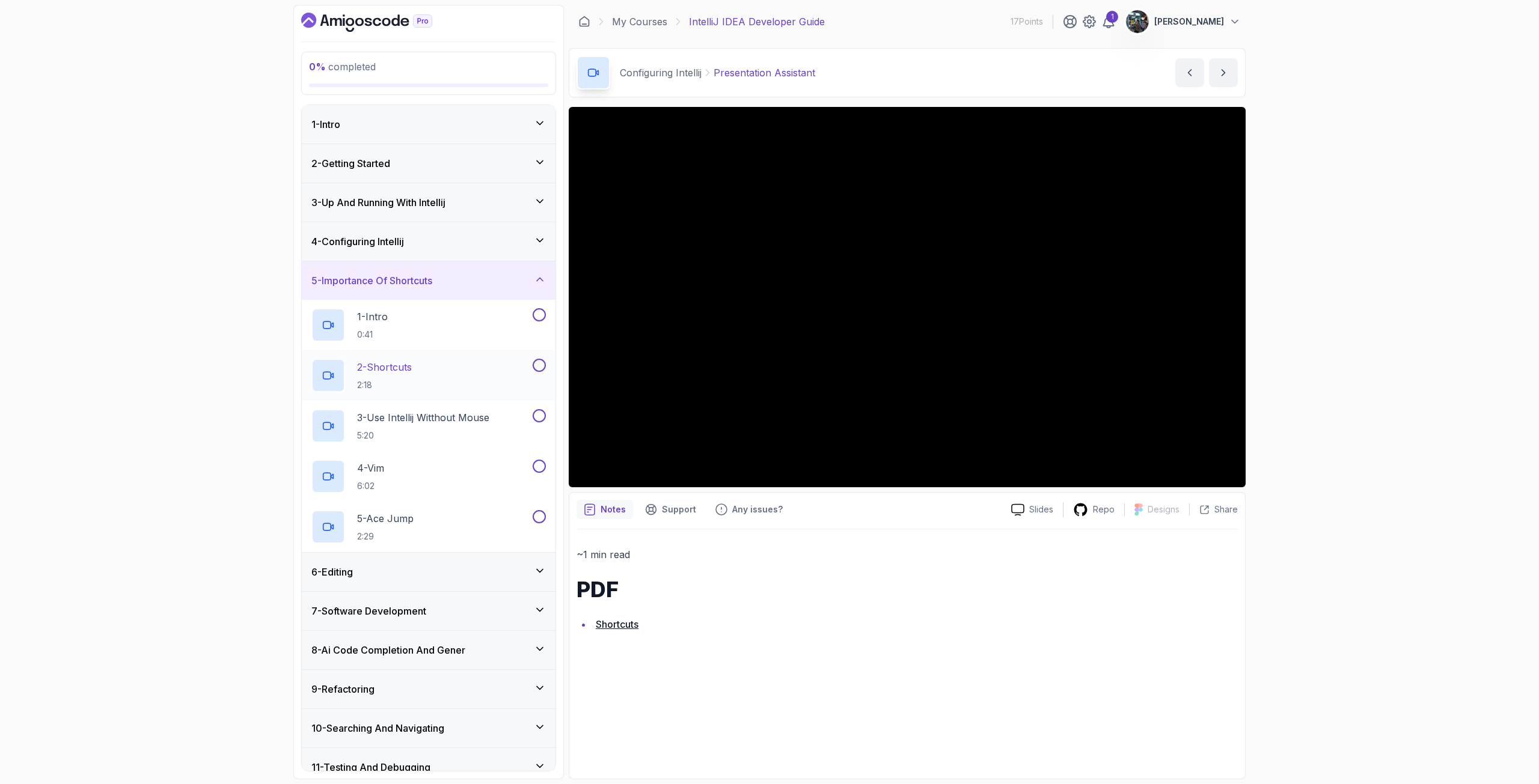
click at [472, 380] on div "2 - Shortcuts 2:18" at bounding box center [420, 375] width 218 height 34
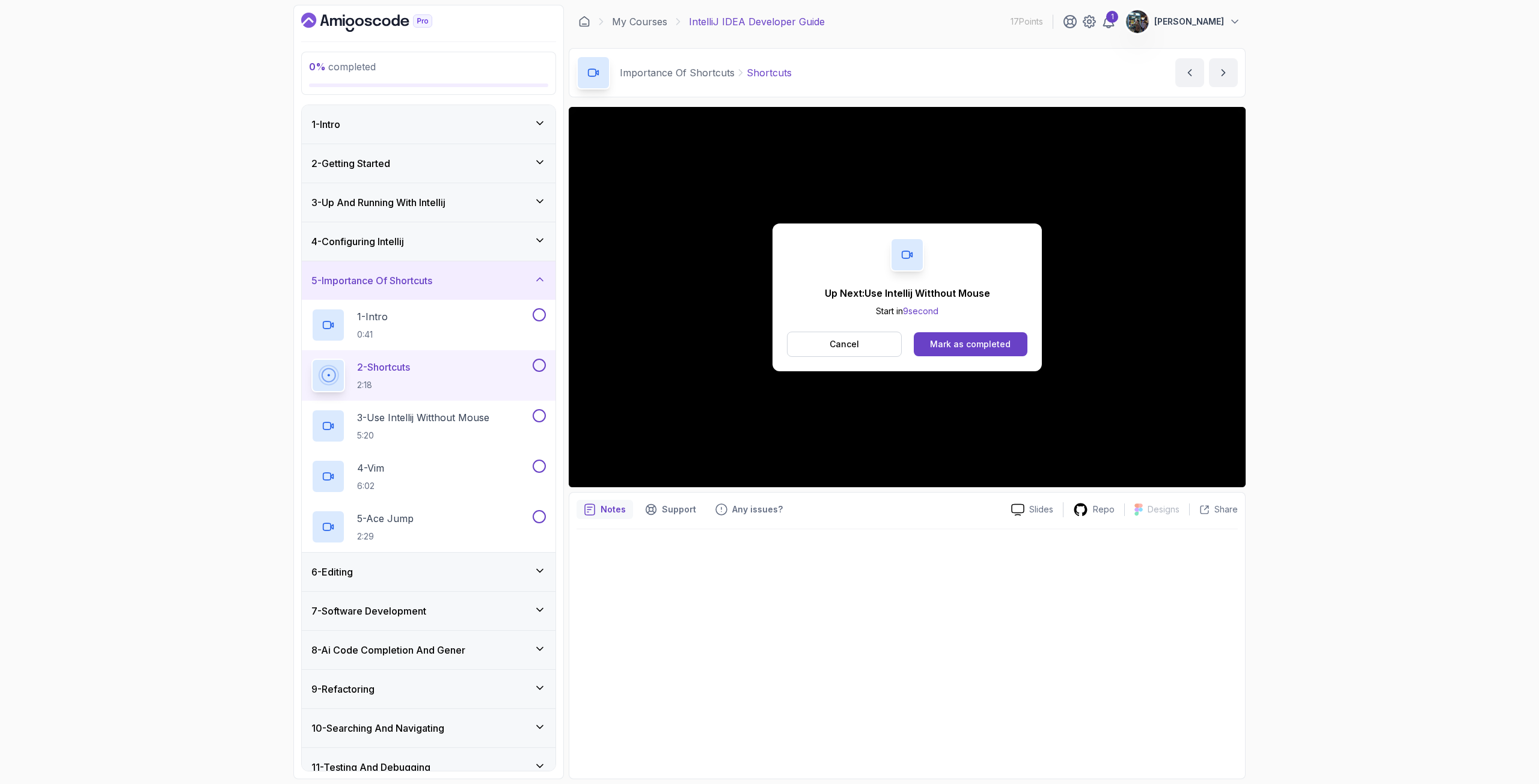
click at [842, 341] on p "Cancel" at bounding box center [844, 344] width 30 height 12
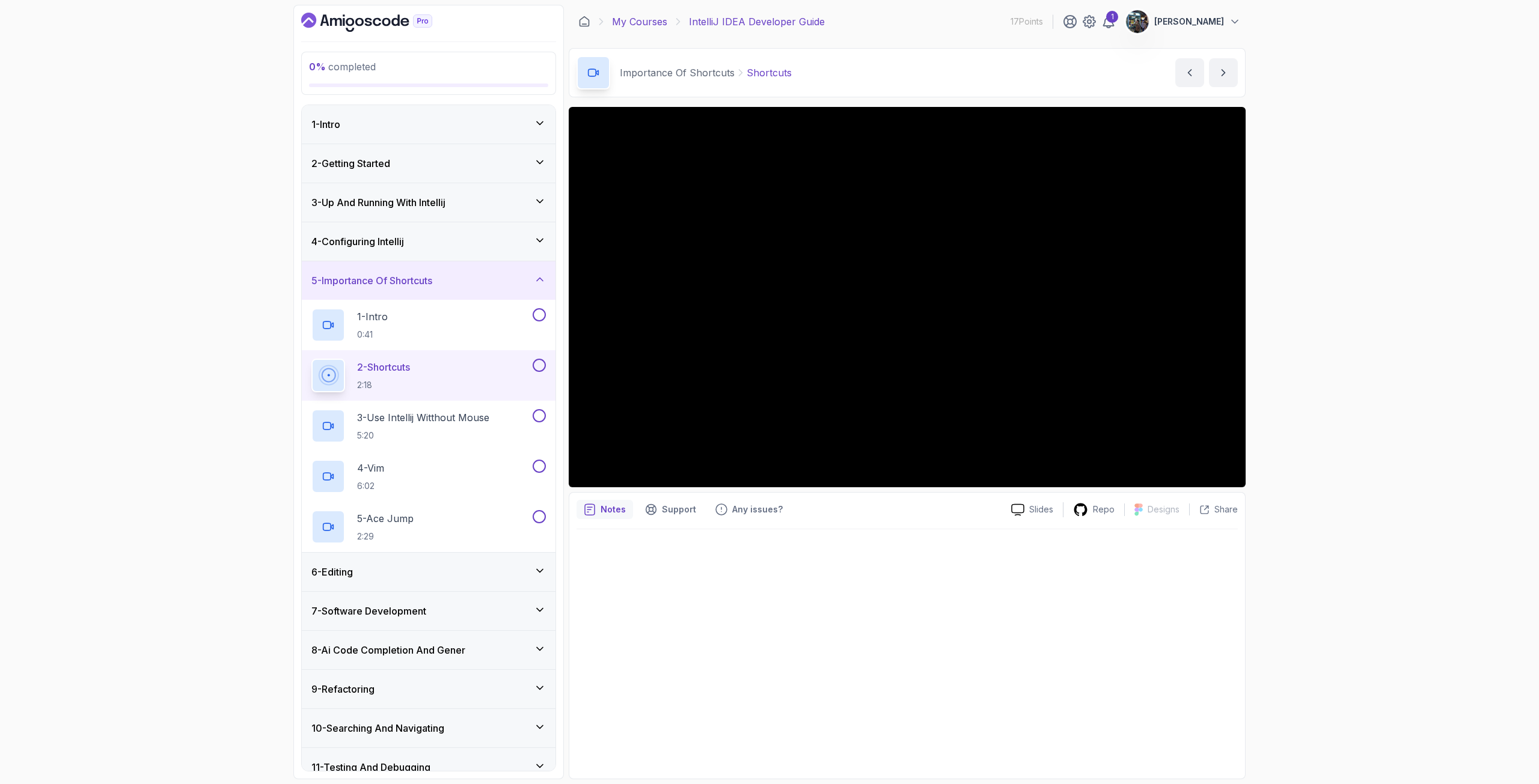
click at [659, 20] on link "My Courses" at bounding box center [639, 22] width 55 height 14
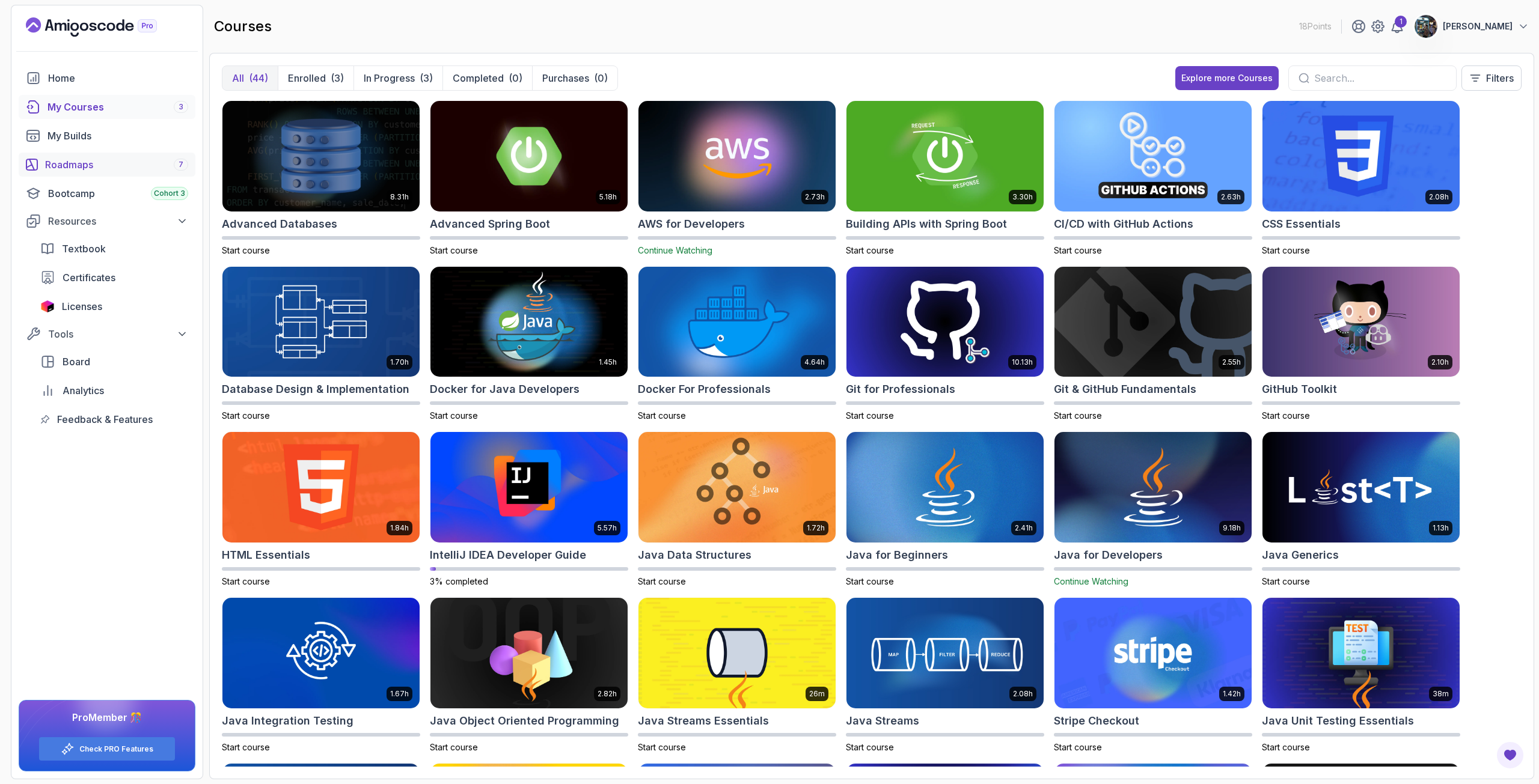
click at [76, 158] on div "Roadmaps 7" at bounding box center [116, 165] width 143 height 14
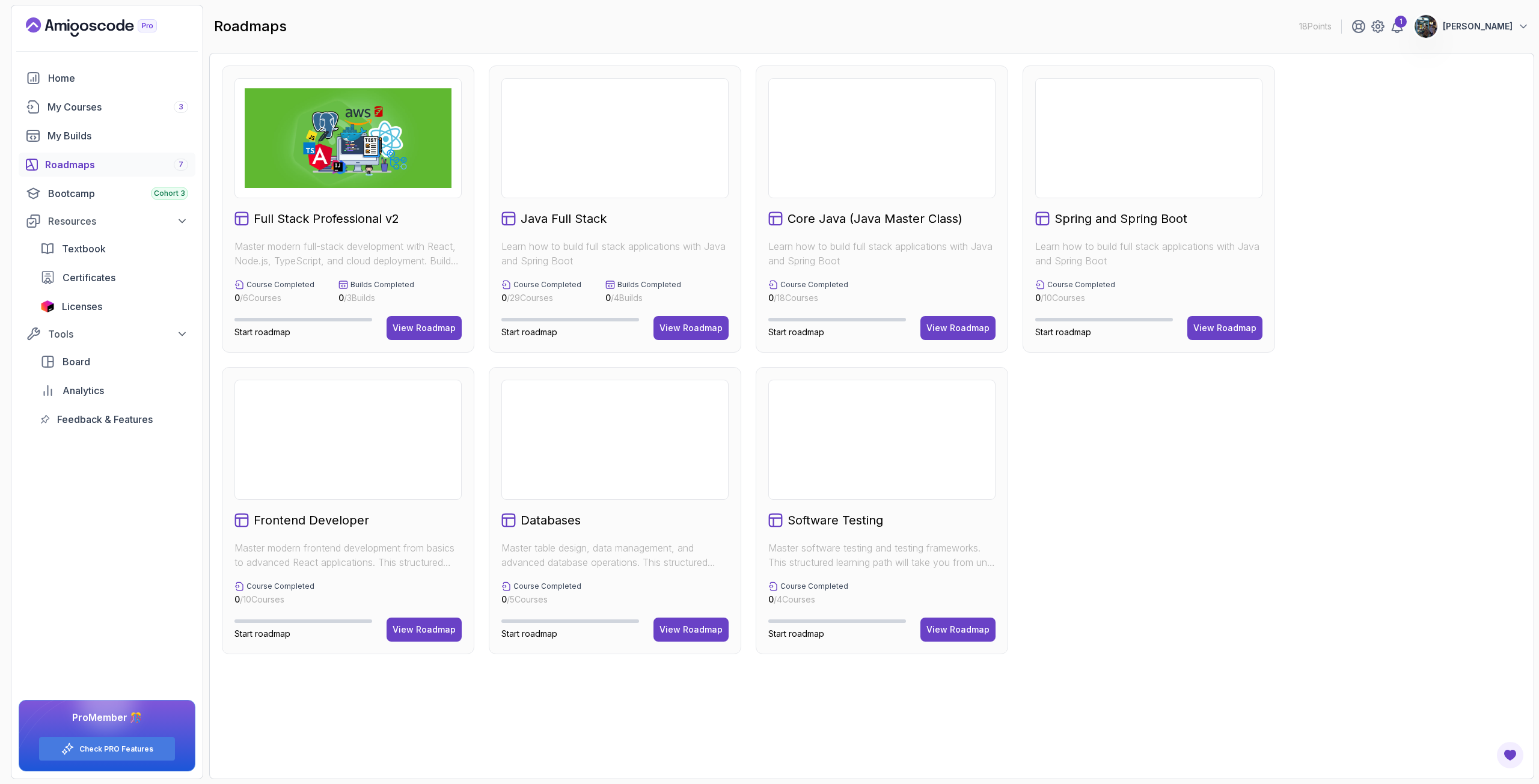
click at [354, 146] on img at bounding box center [348, 138] width 206 height 100
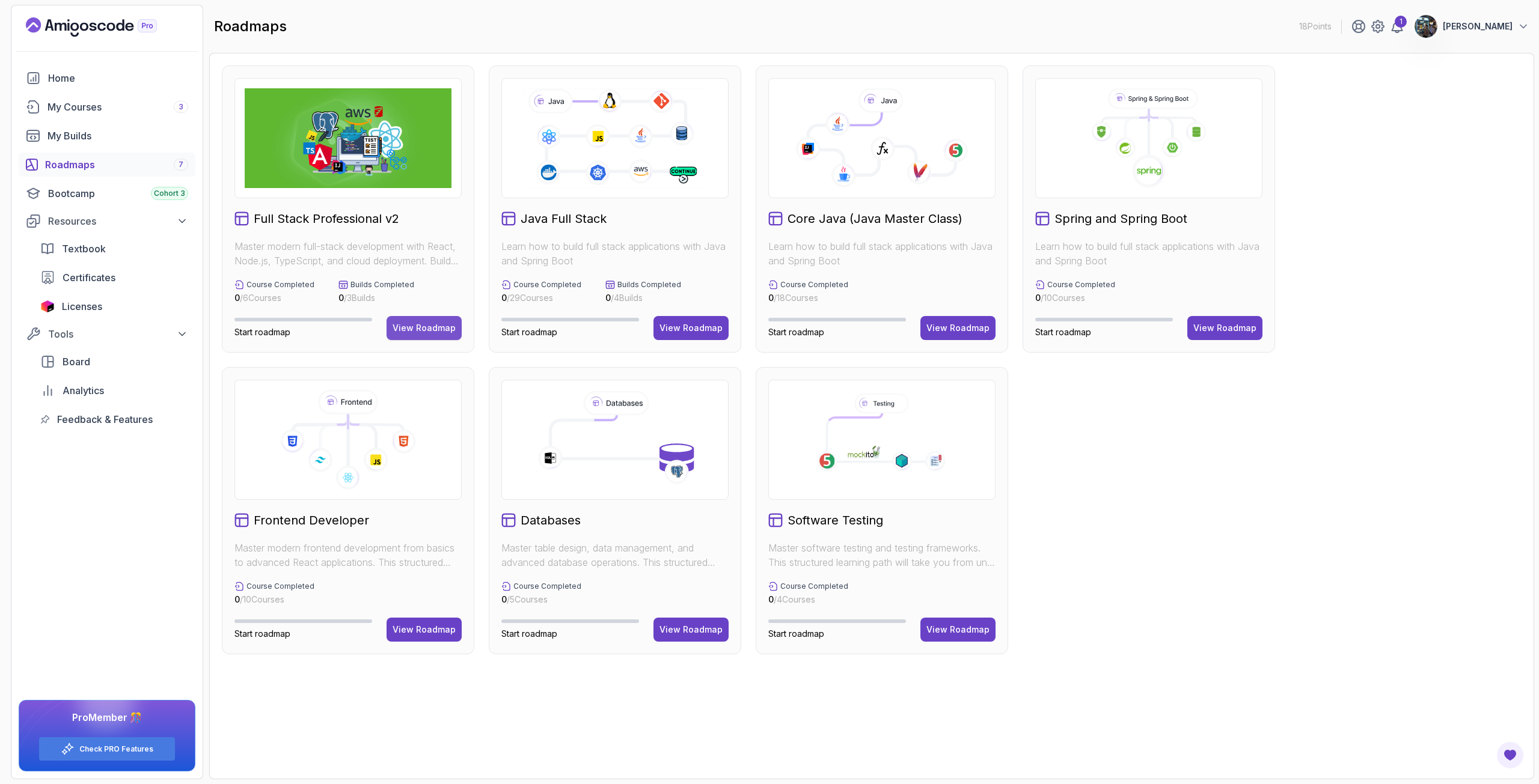
click at [402, 333] on div "View Roadmap" at bounding box center [423, 328] width 63 height 12
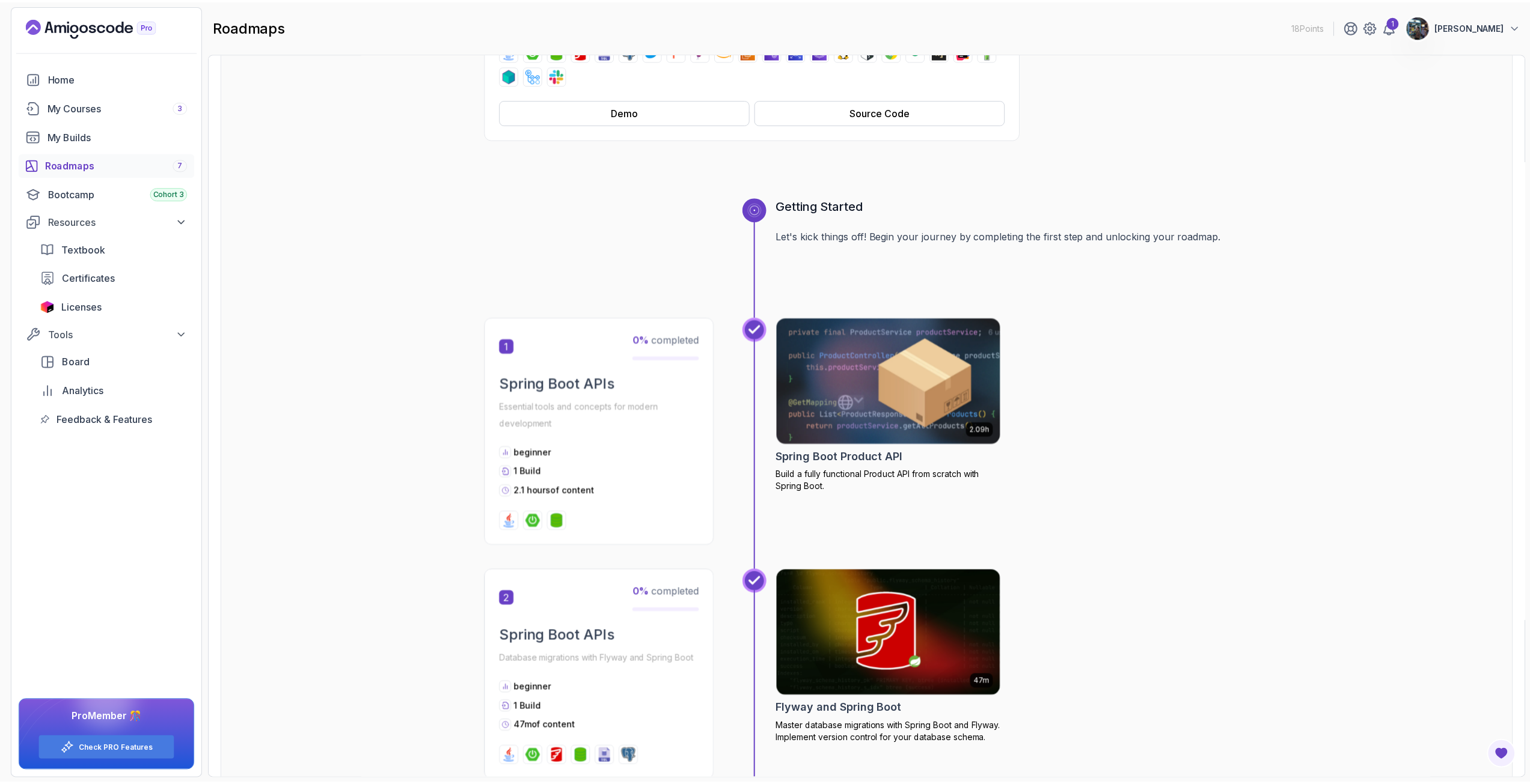
scroll to position [361, 0]
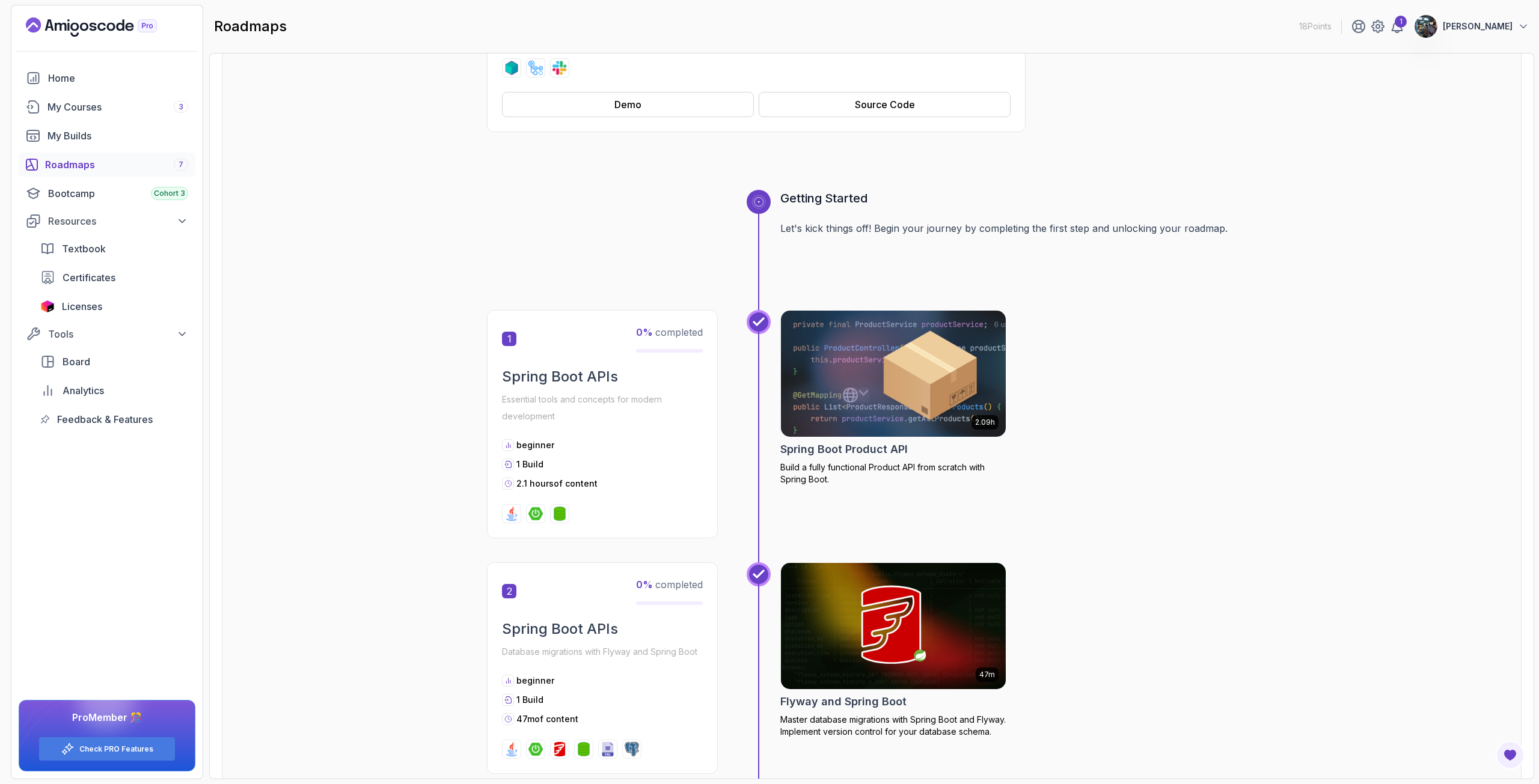
click at [856, 385] on img at bounding box center [893, 374] width 236 height 132
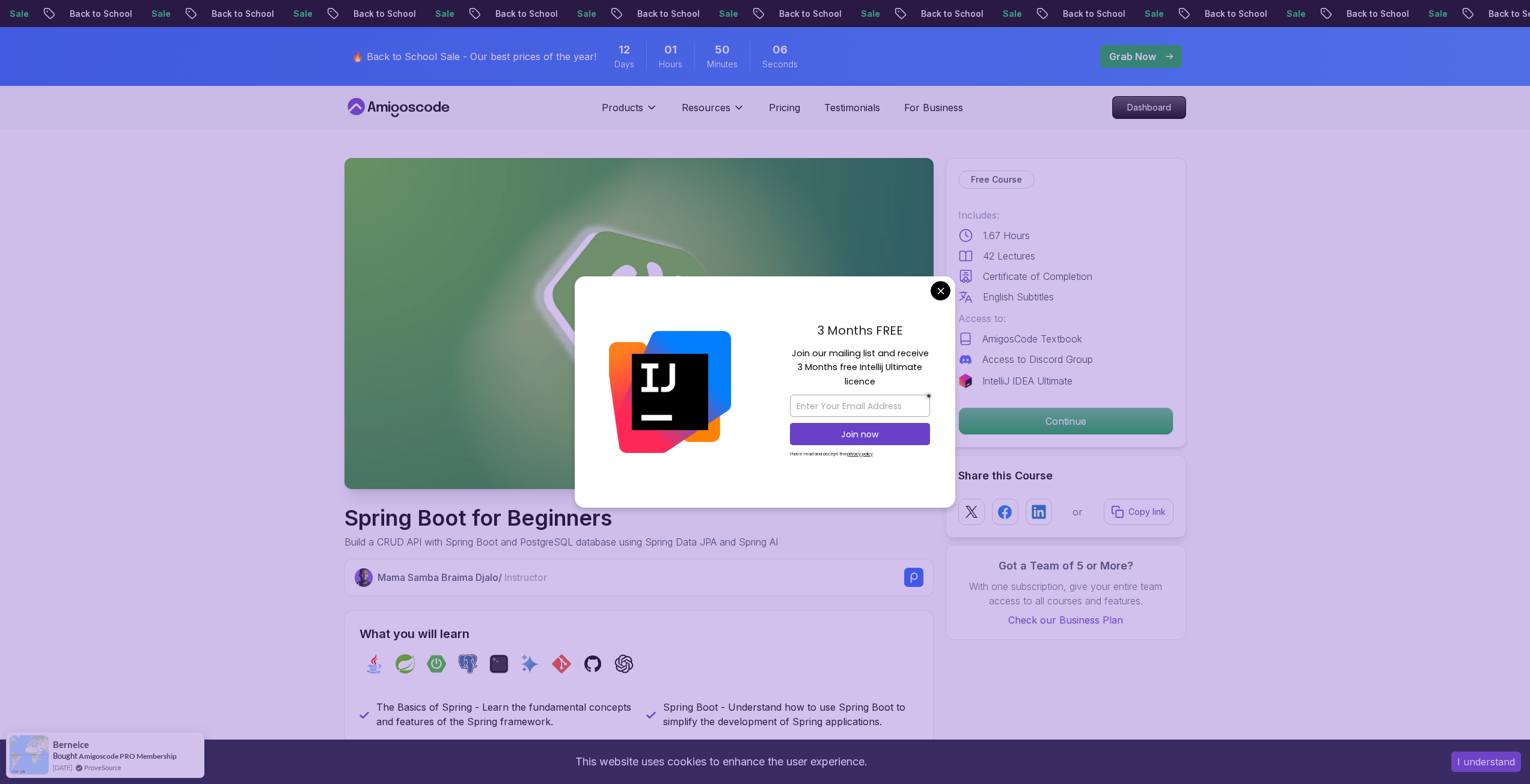
click at [931, 298] on div "3 Months FREE Join our mailing list and receive 3 Months free Intellij Ultimate…" at bounding box center [859, 393] width 190 height 232
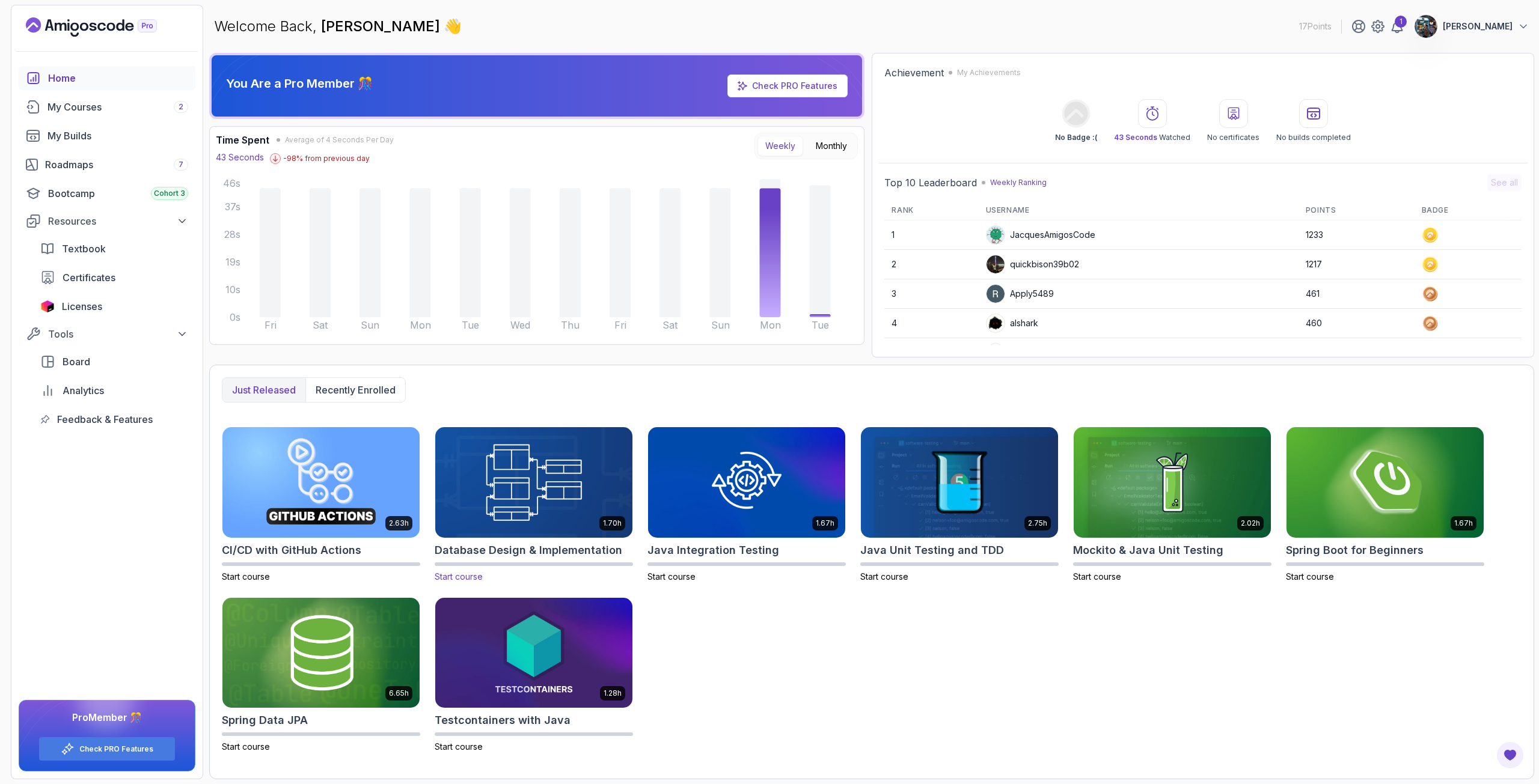
drag, startPoint x: 518, startPoint y: 549, endPoint x: 467, endPoint y: 581, distance: 60.2
click at [84, 107] on div "My Courses 2" at bounding box center [118, 107] width 141 height 14
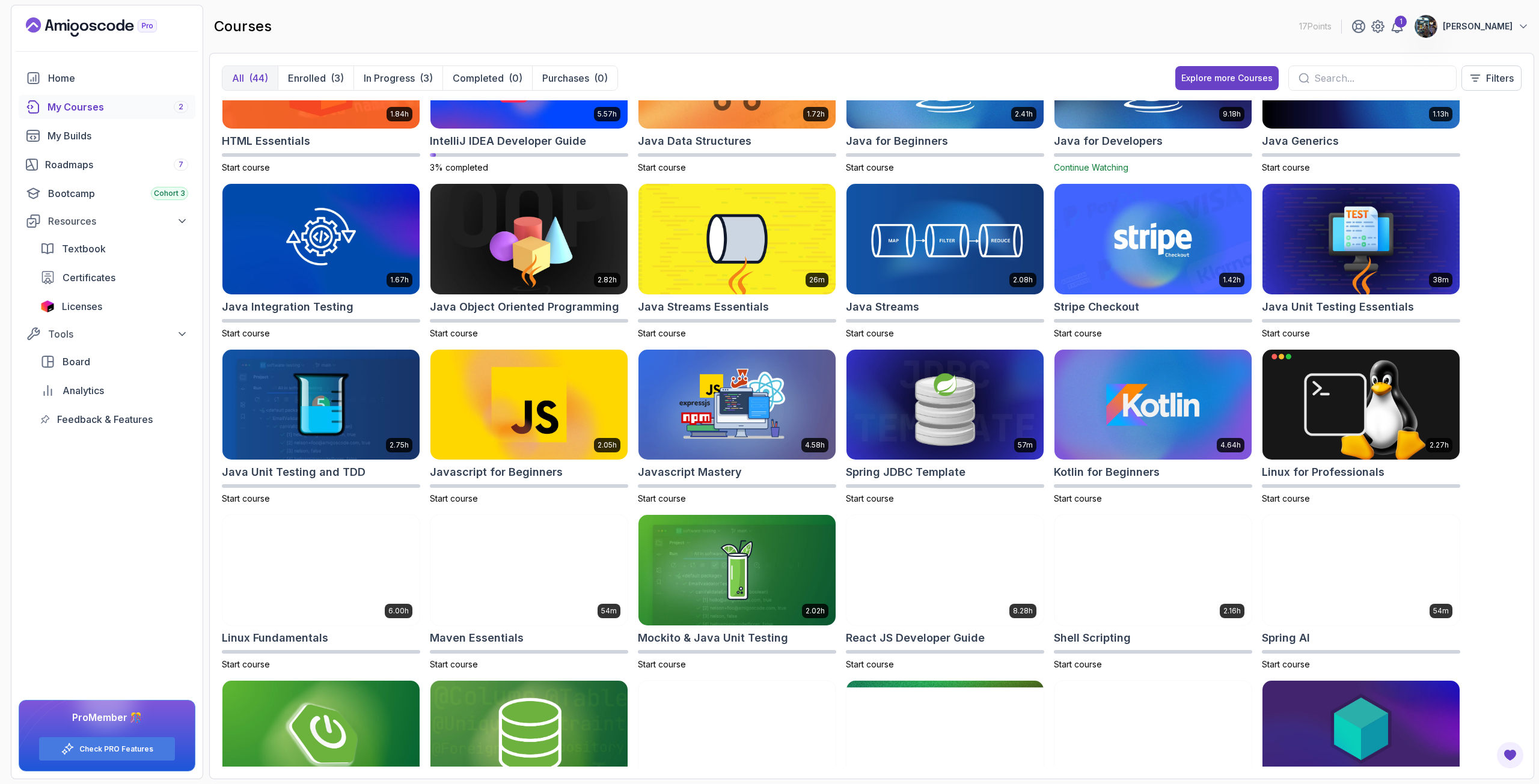
scroll to position [661, 0]
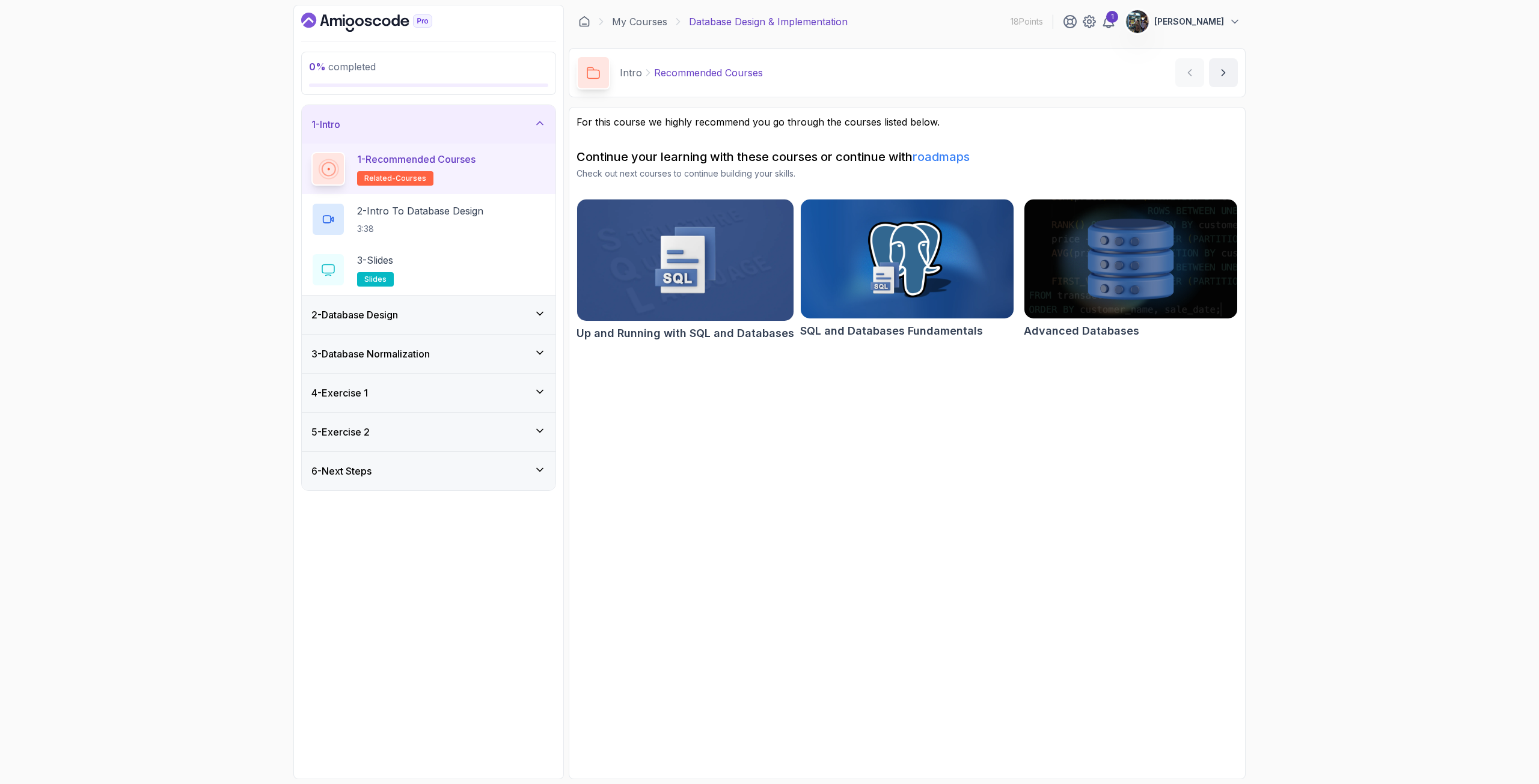
click at [410, 318] on div "2 - Database Design" at bounding box center [428, 315] width 234 height 14
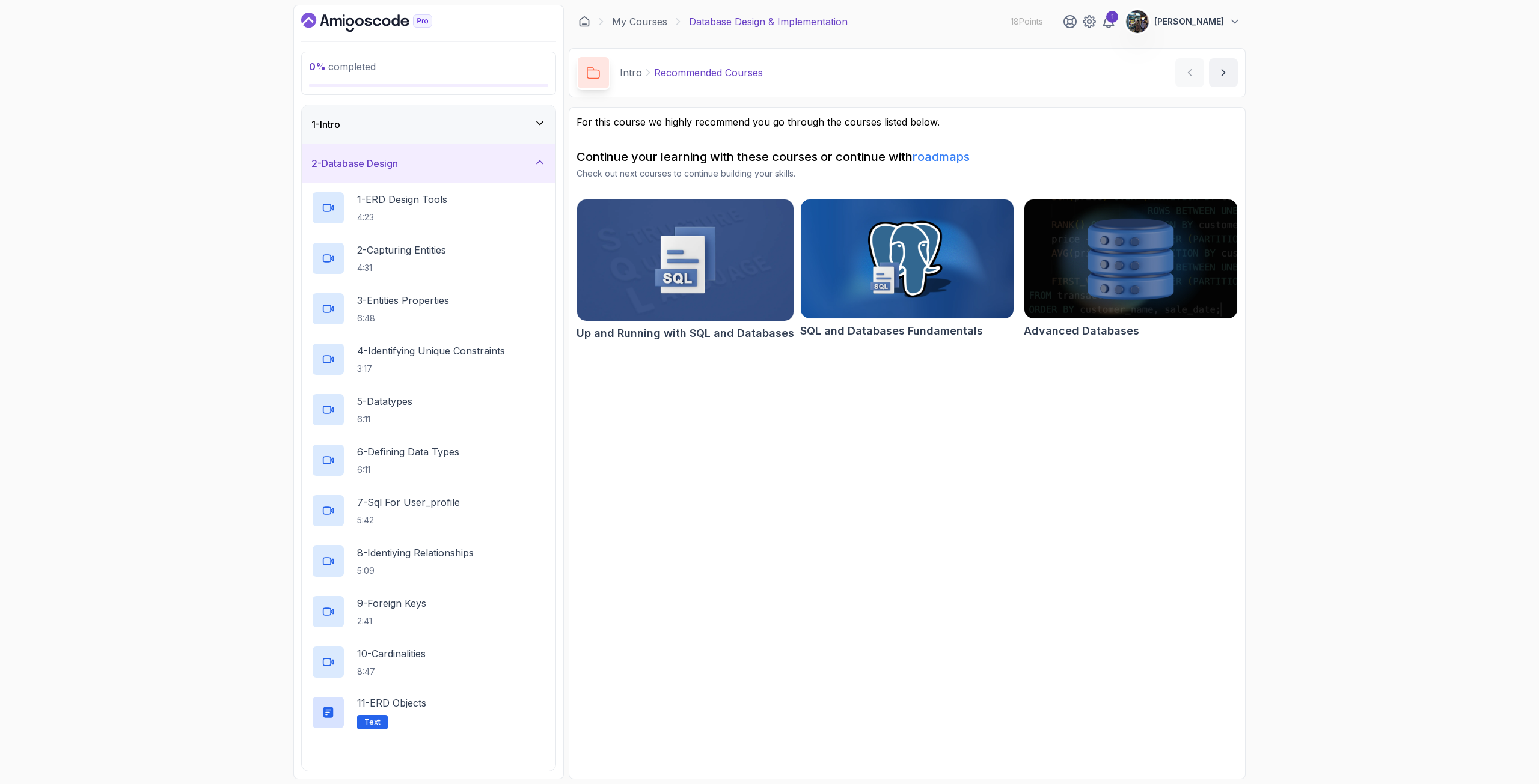
click at [438, 122] on div "1 - Intro" at bounding box center [428, 124] width 234 height 14
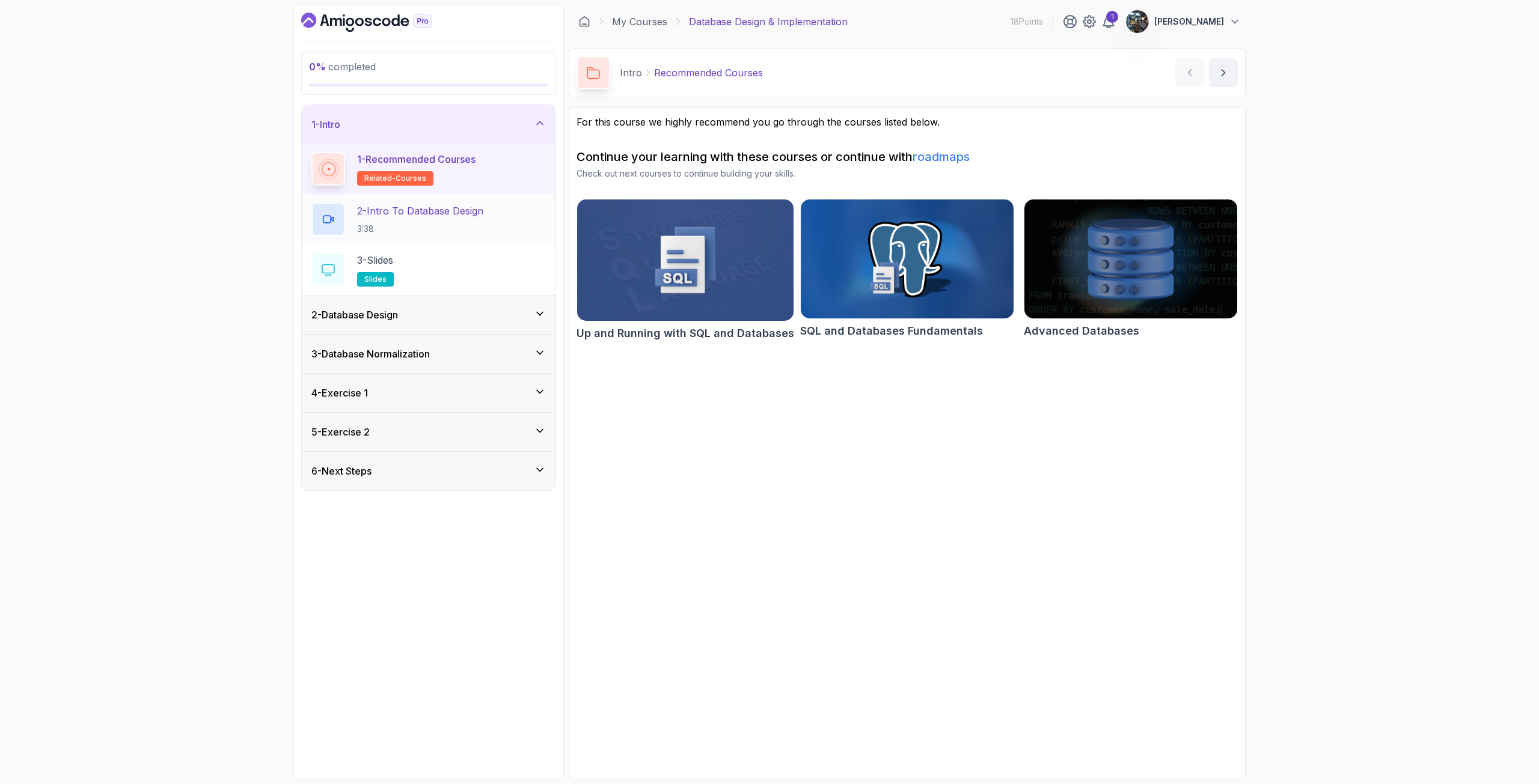
click at [443, 209] on p "2 - Intro To Database Design" at bounding box center [420, 211] width 126 height 14
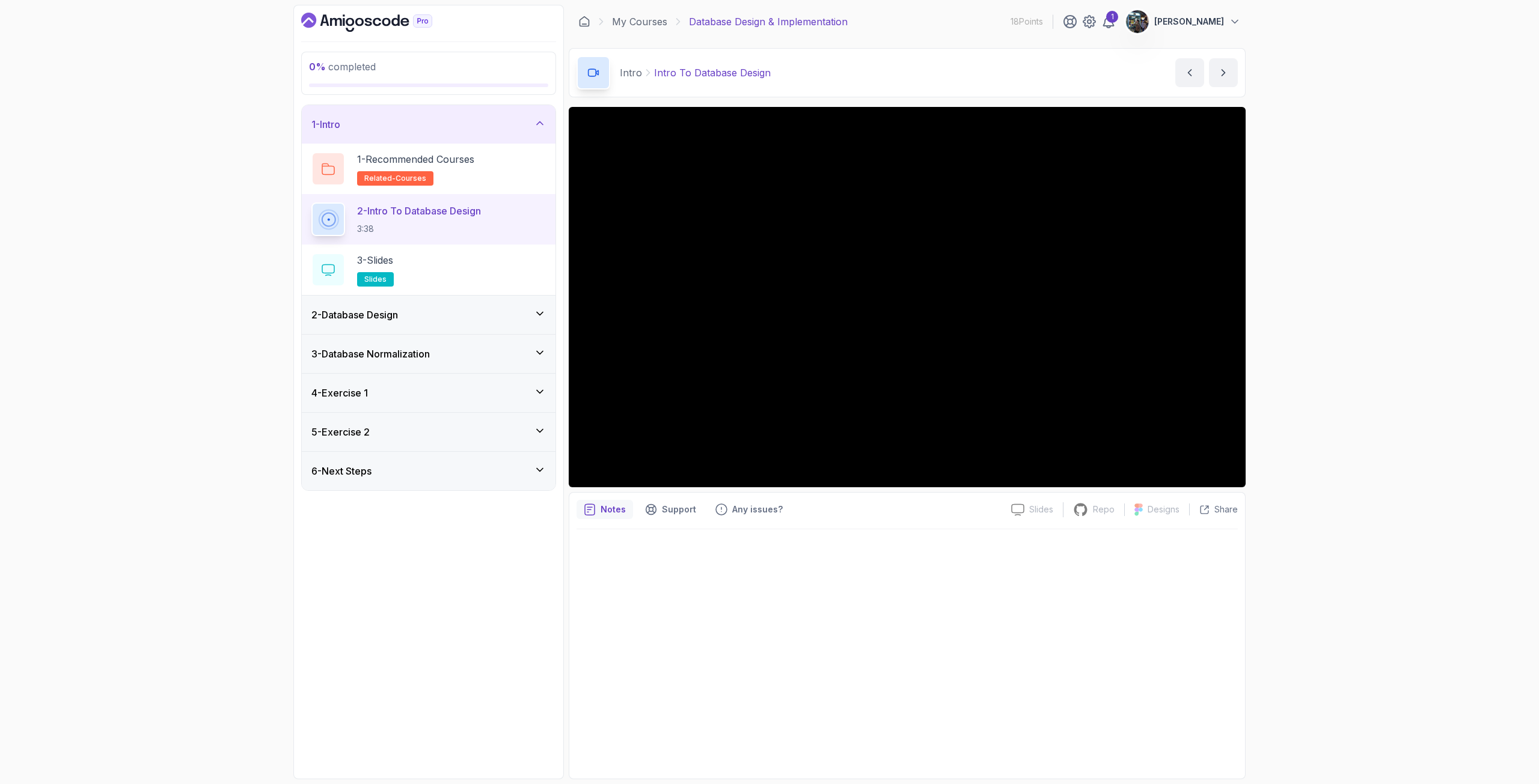
click at [439, 320] on div "2 - Database Design" at bounding box center [428, 315] width 234 height 14
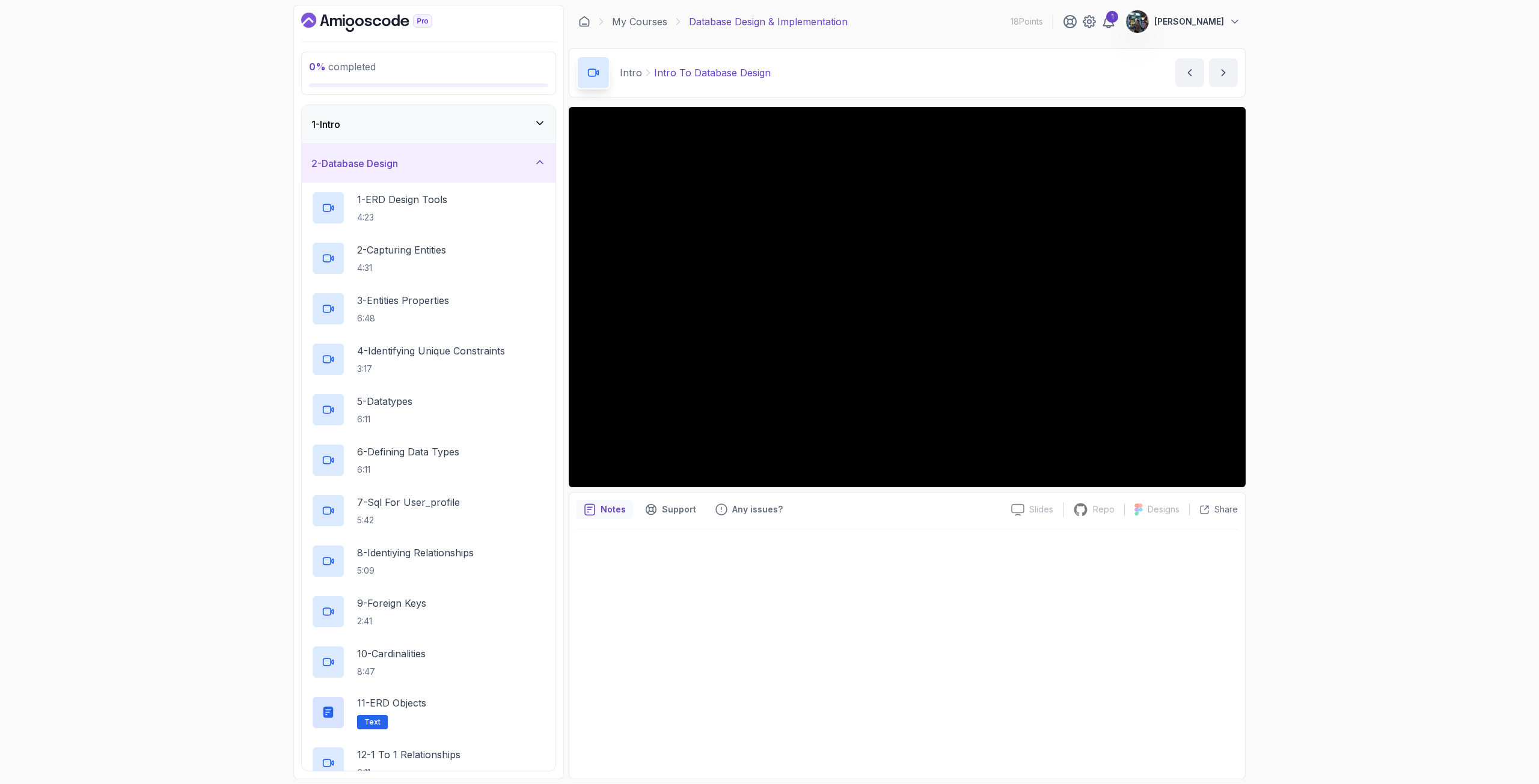
click at [412, 132] on div "1 - Intro" at bounding box center [428, 124] width 254 height 38
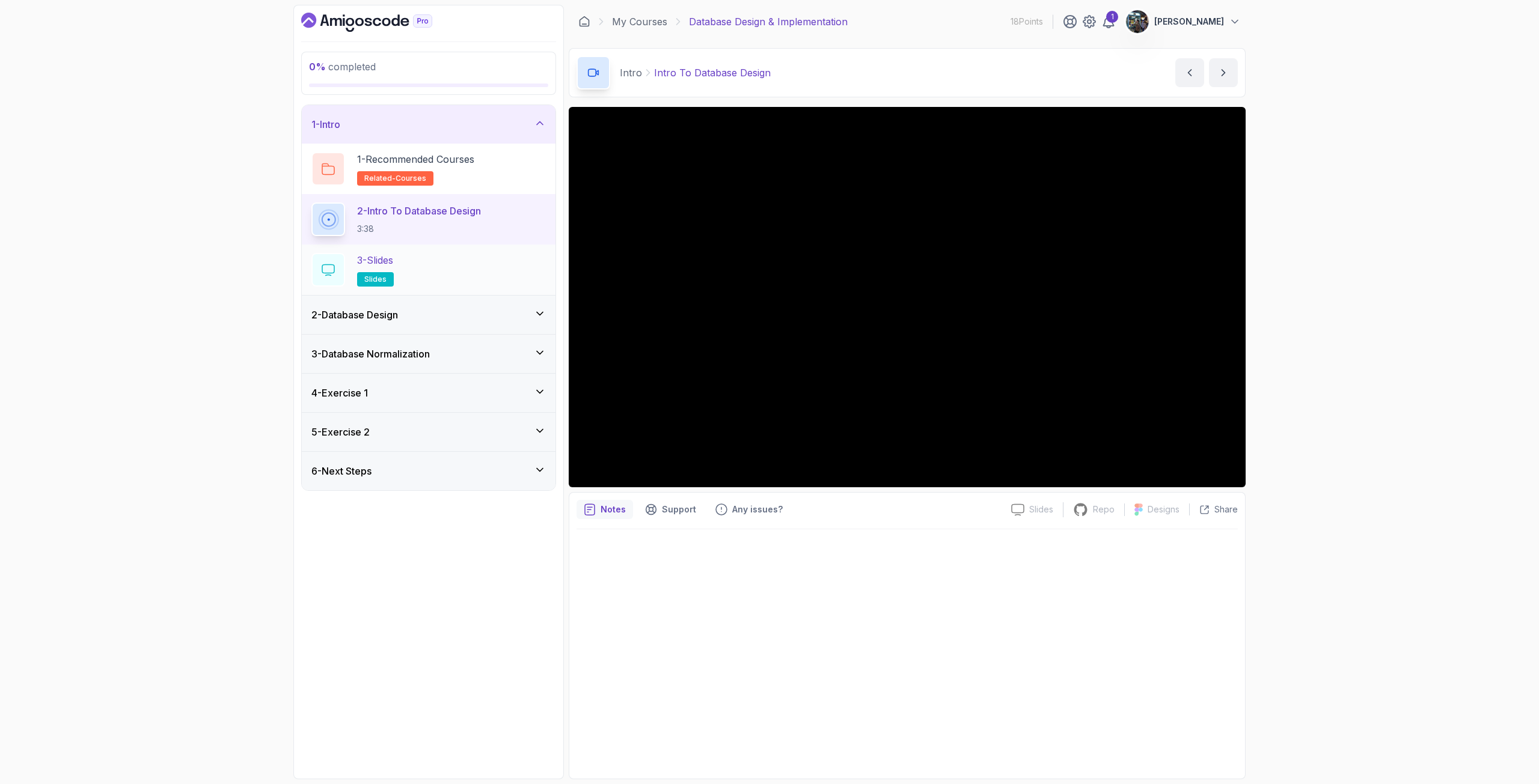
click at [470, 270] on div "3 - Slides slides" at bounding box center [428, 270] width 234 height 34
click at [394, 318] on h3 "2 - Database Design" at bounding box center [355, 315] width 86 height 14
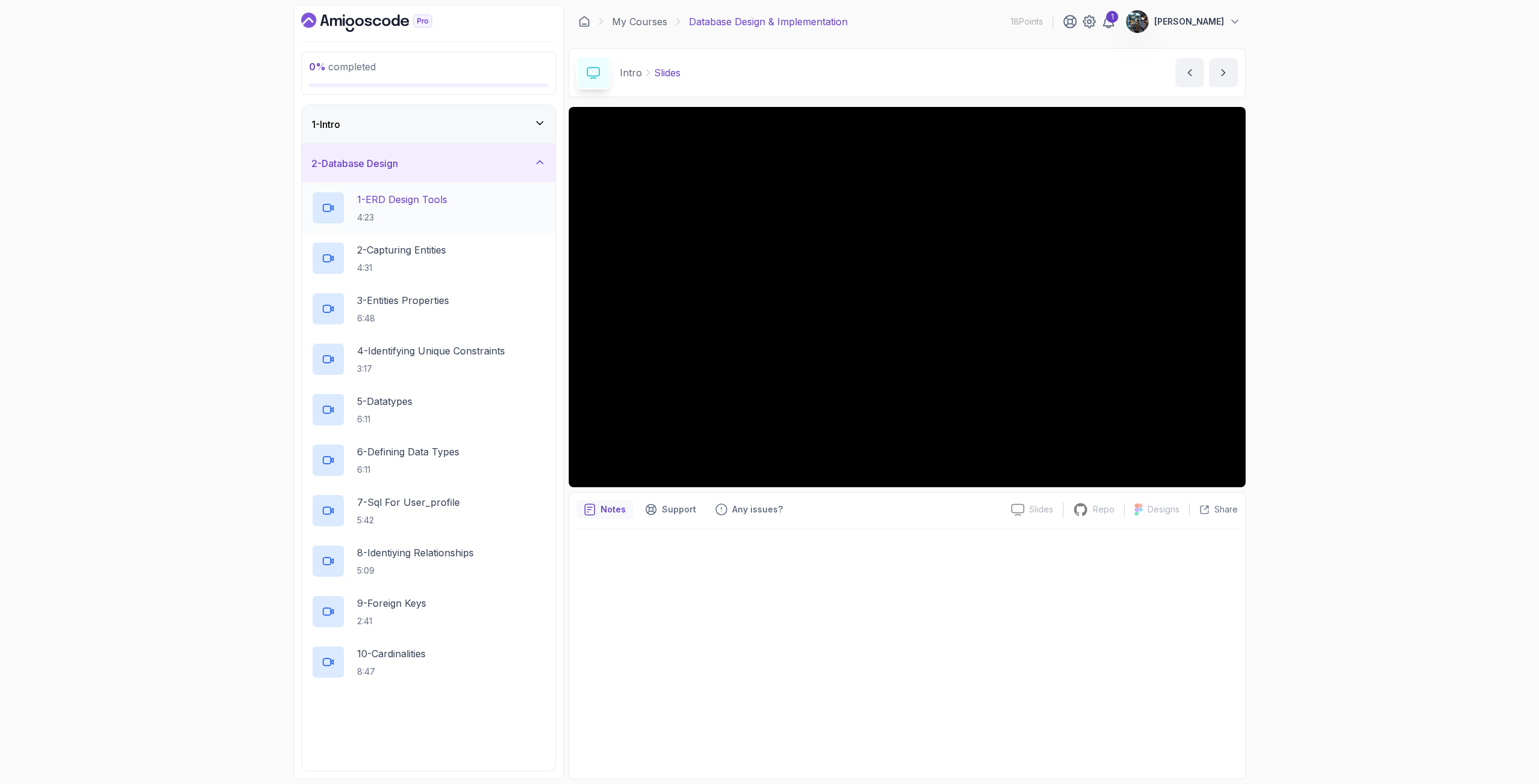
click at [425, 204] on p "1 - ERD Design Tools" at bounding box center [402, 199] width 90 height 14
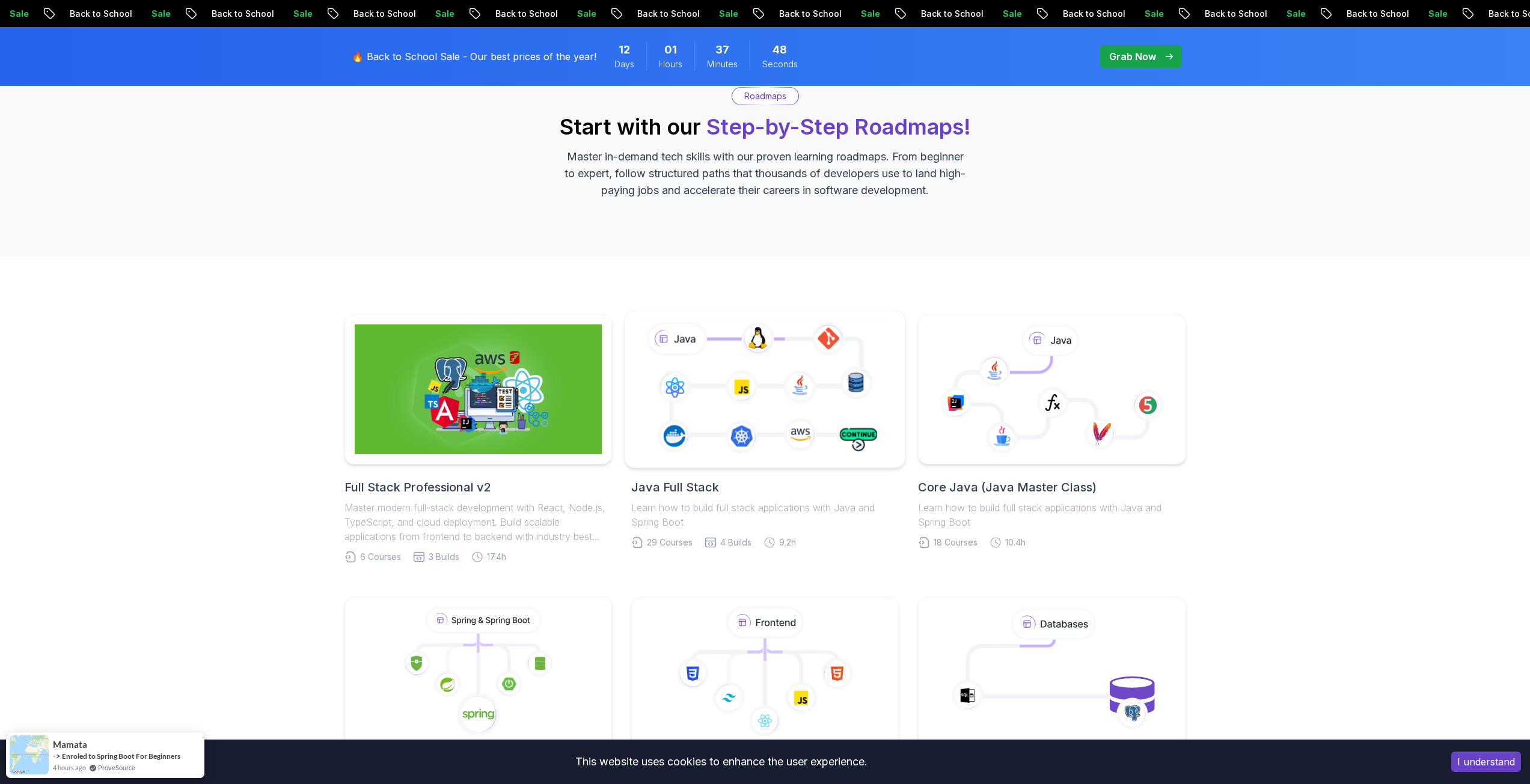
scroll to position [120, 0]
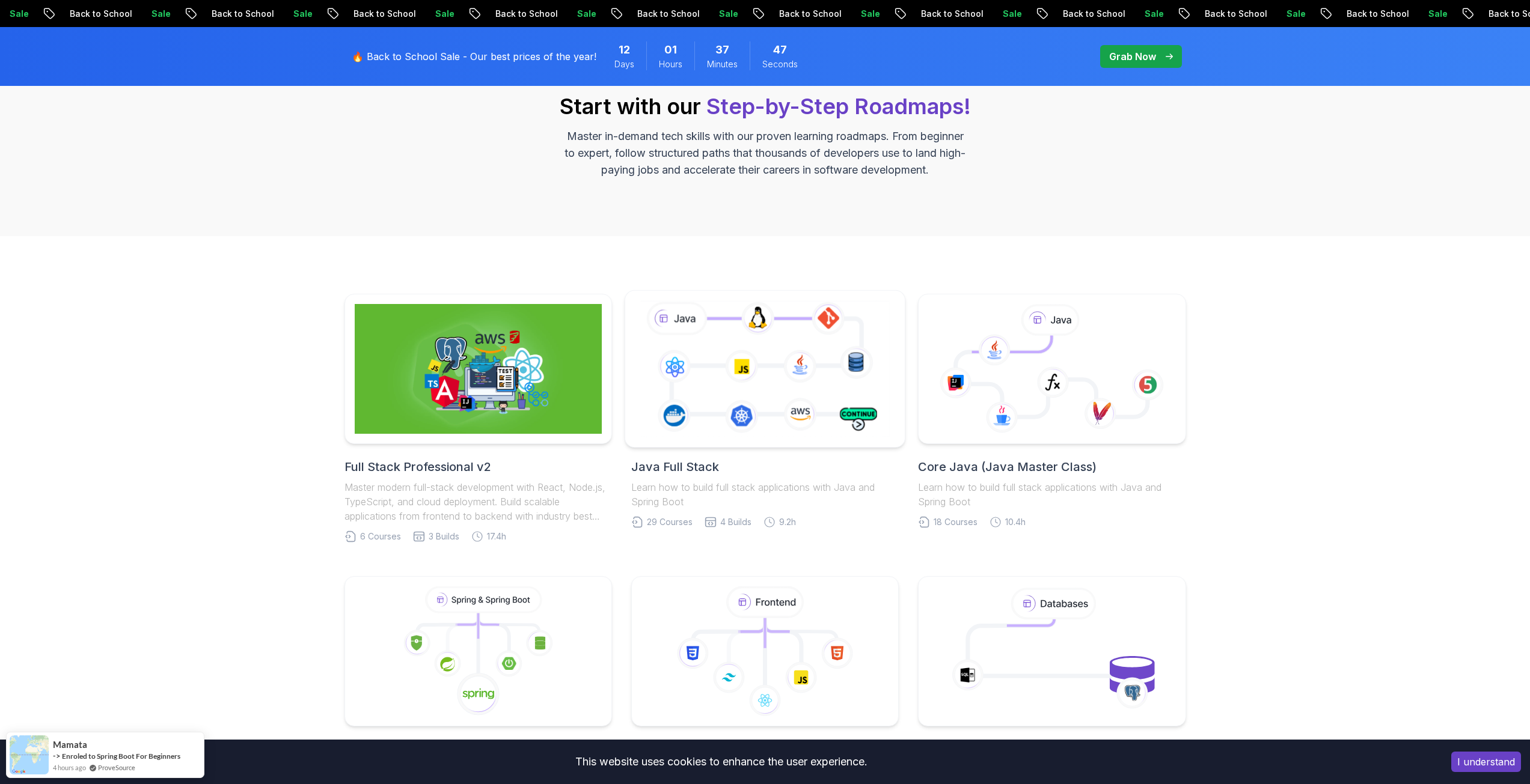
click at [679, 402] on icon at bounding box center [765, 369] width 254 height 142
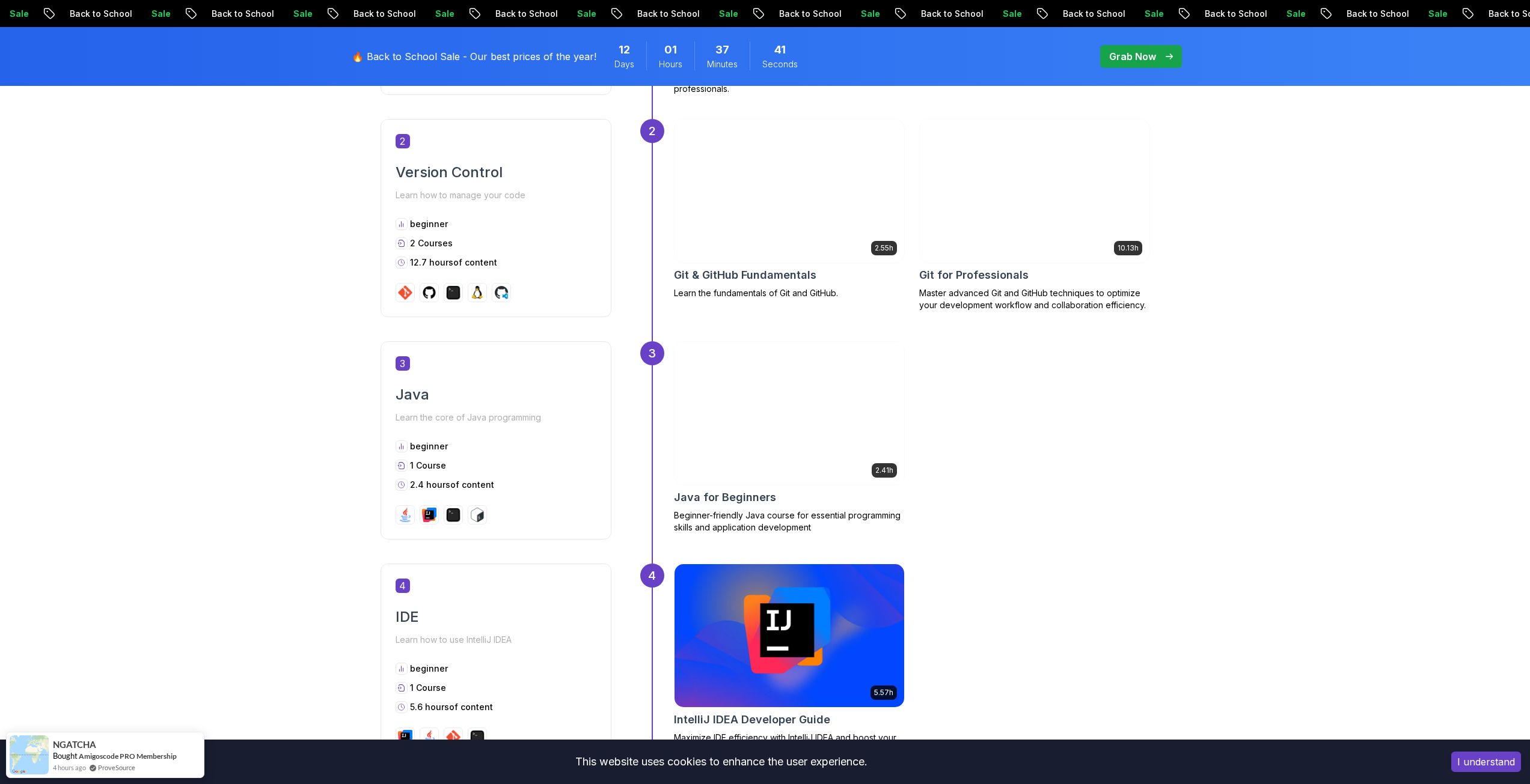
scroll to position [1202, 0]
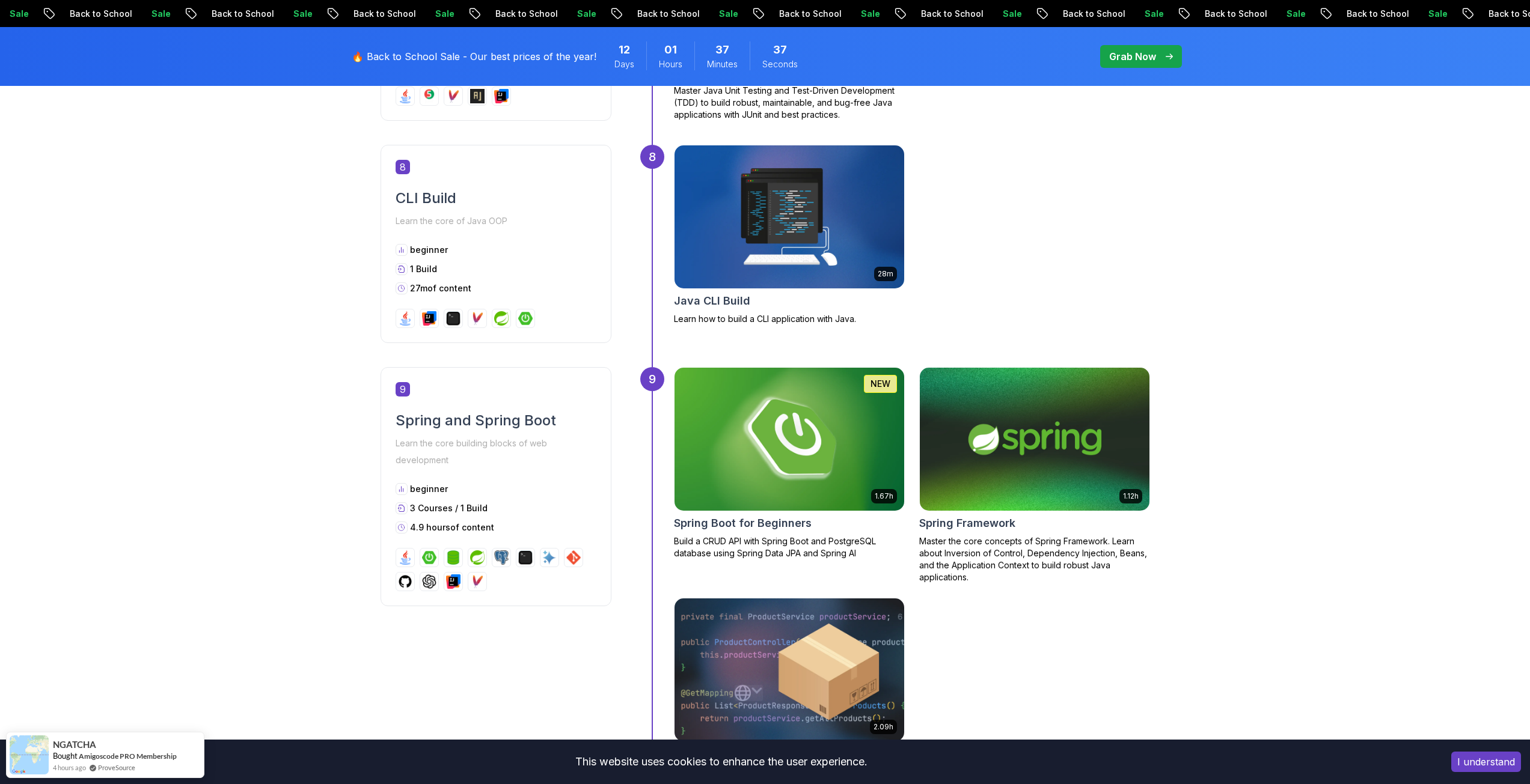
scroll to position [2403, 0]
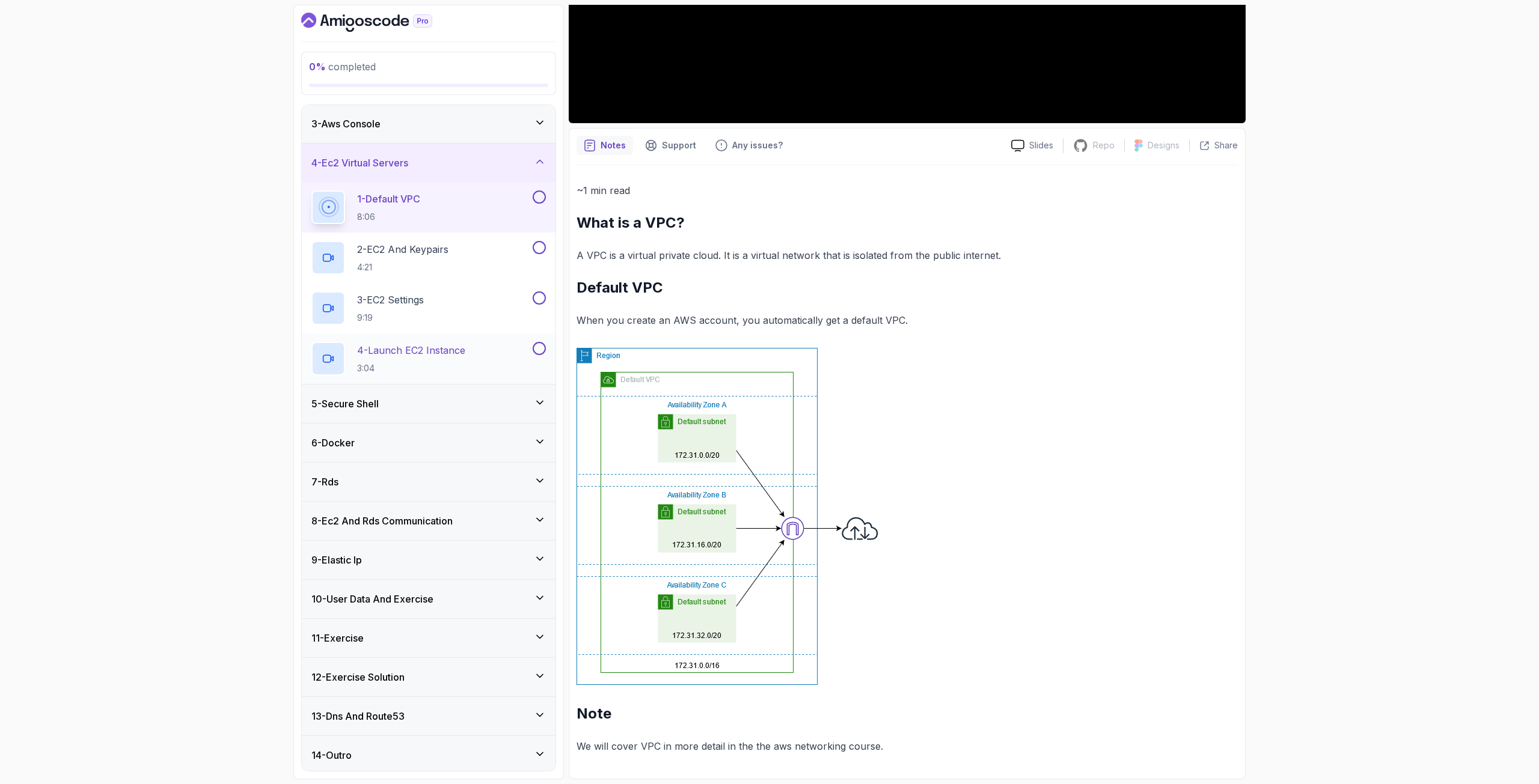
scroll to position [82, 0]
click at [386, 638] on div "11 - Exercise" at bounding box center [428, 634] width 234 height 14
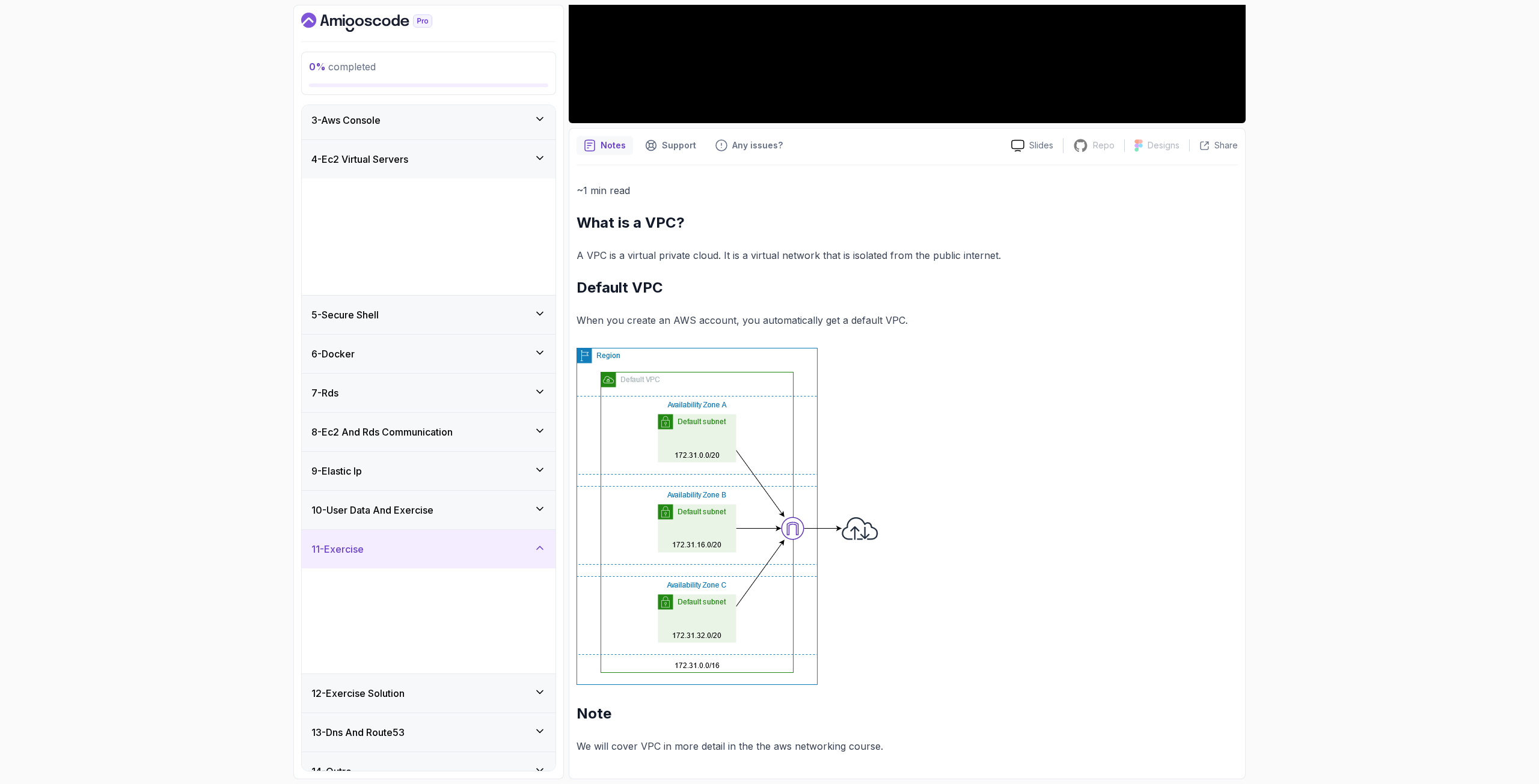
scroll to position [0, 0]
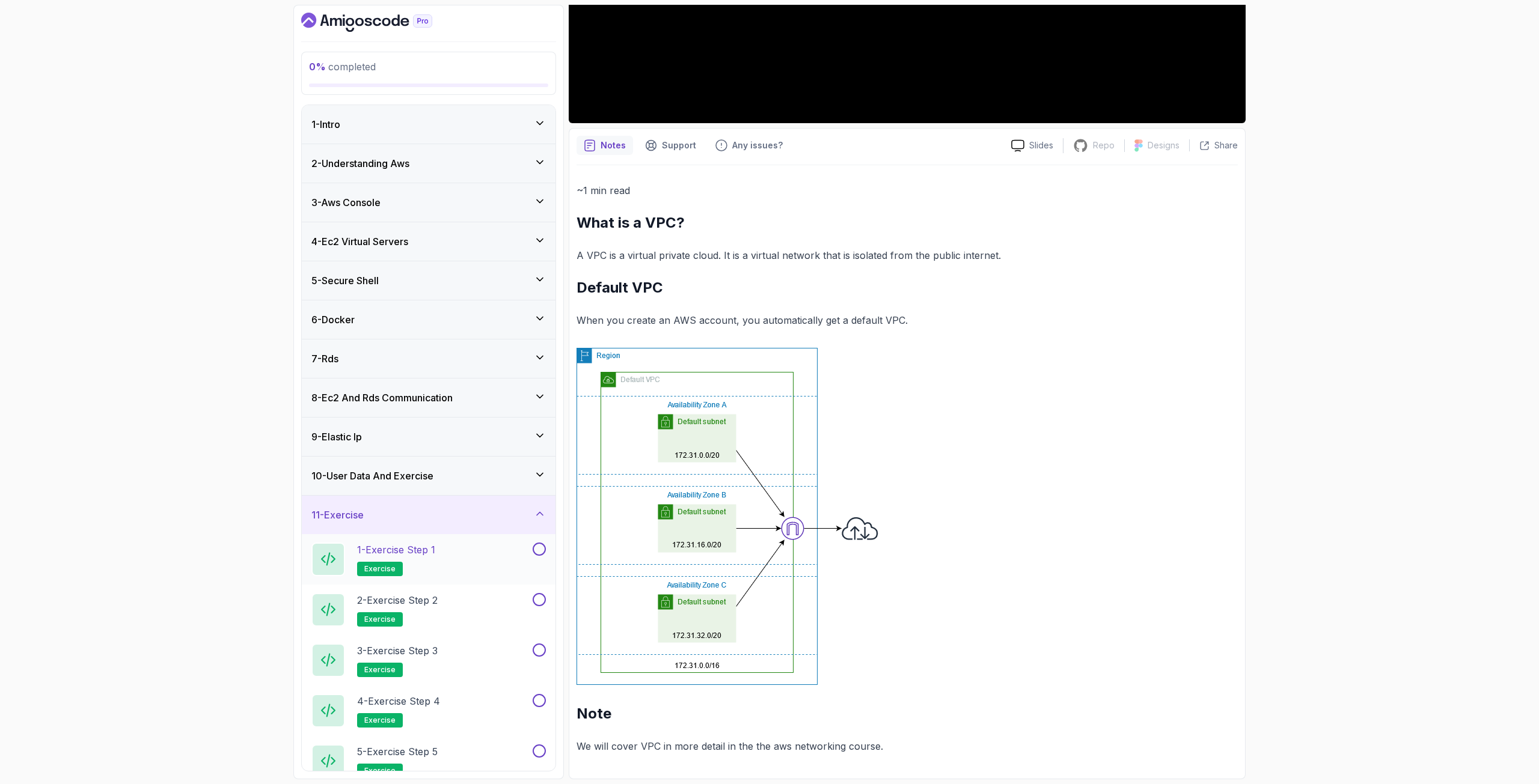
click at [414, 554] on p "1 - Exercise Step 1" at bounding box center [396, 550] width 78 height 14
click at [383, 547] on p "1 - Exercise Step 1" at bounding box center [396, 550] width 78 height 14
drag, startPoint x: 378, startPoint y: 566, endPoint x: 380, endPoint y: 572, distance: 6.3
click at [380, 572] on span "exercise" at bounding box center [379, 569] width 31 height 10
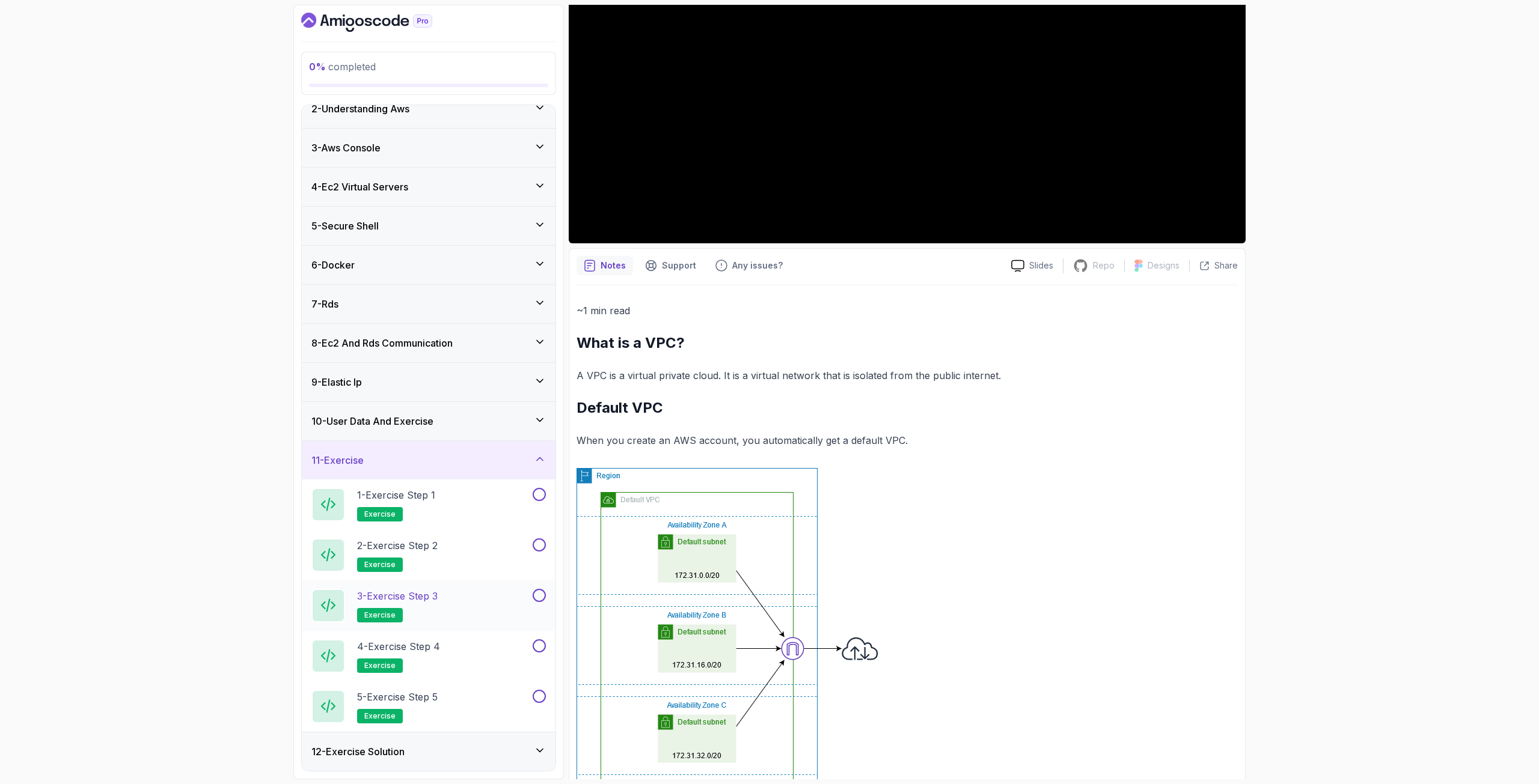
scroll to position [133, 0]
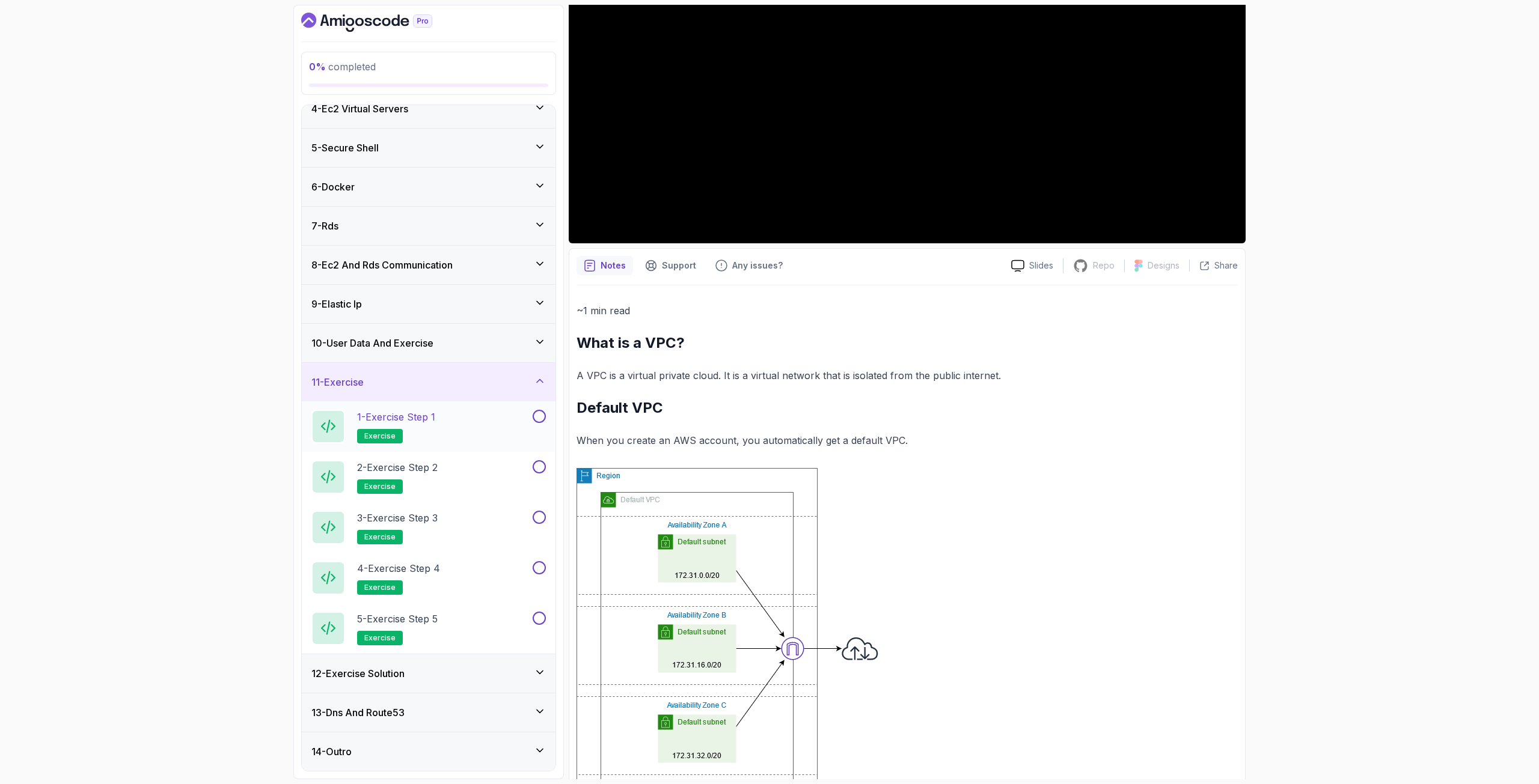
click at [424, 426] on h2 "1 - Exercise Step 1 exercise" at bounding box center [396, 426] width 78 height 34
click at [419, 421] on p "1 - Exercise Step 1" at bounding box center [396, 417] width 78 height 14
click at [410, 339] on h3 "10 - User Data And Exercise" at bounding box center [372, 343] width 122 height 14
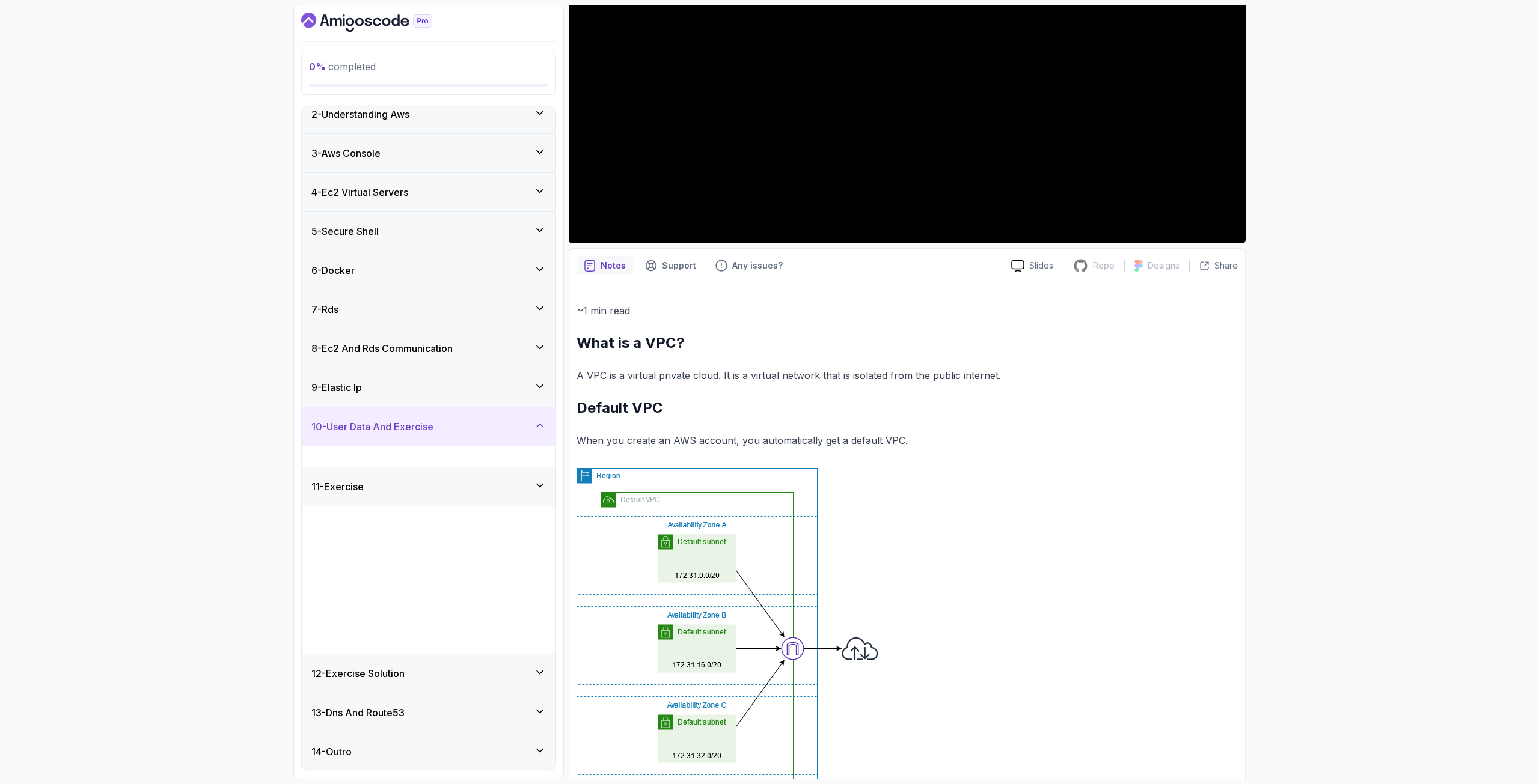
scroll to position [0, 0]
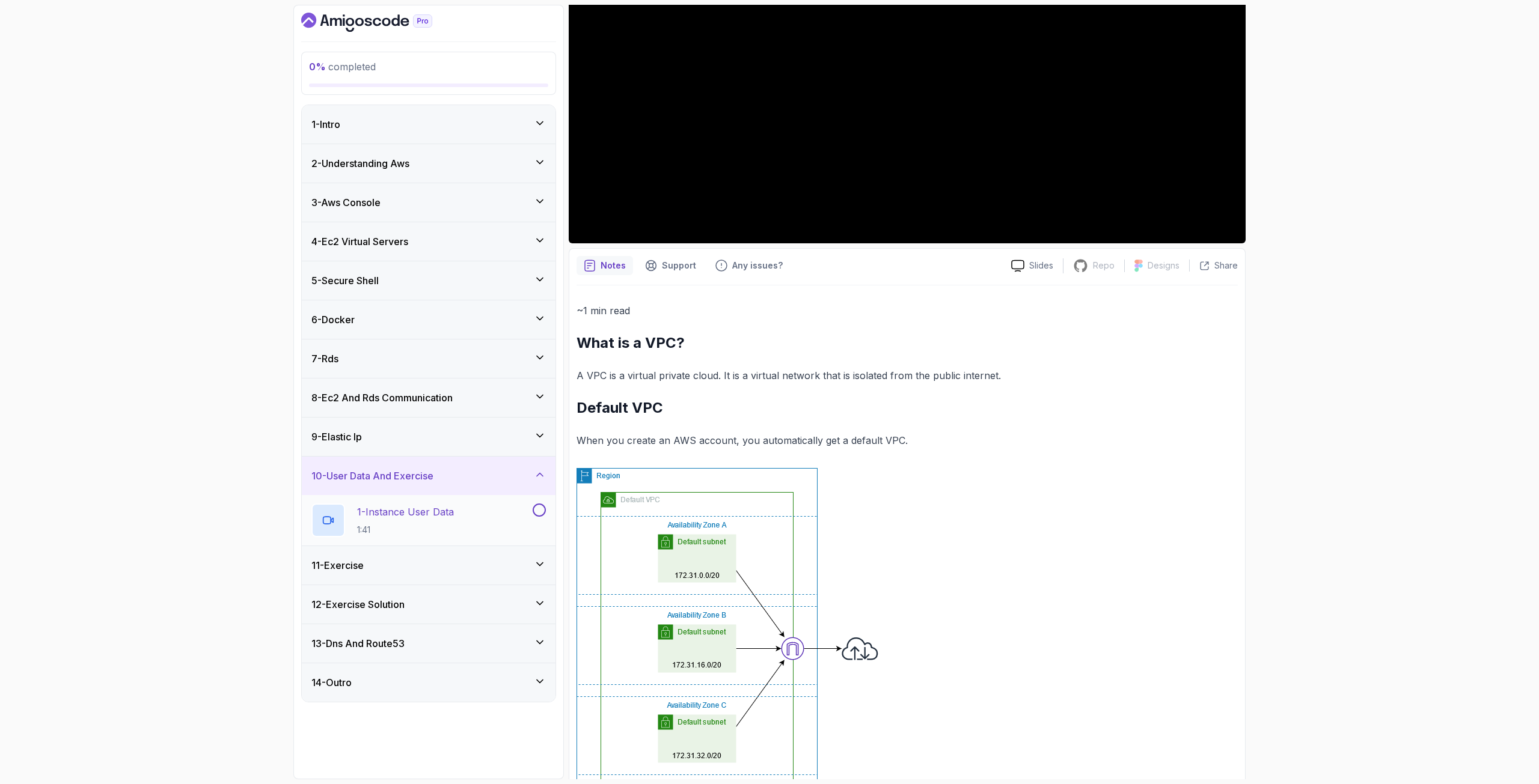
click at [407, 515] on p "1 - Instance User Data" at bounding box center [405, 512] width 97 height 14
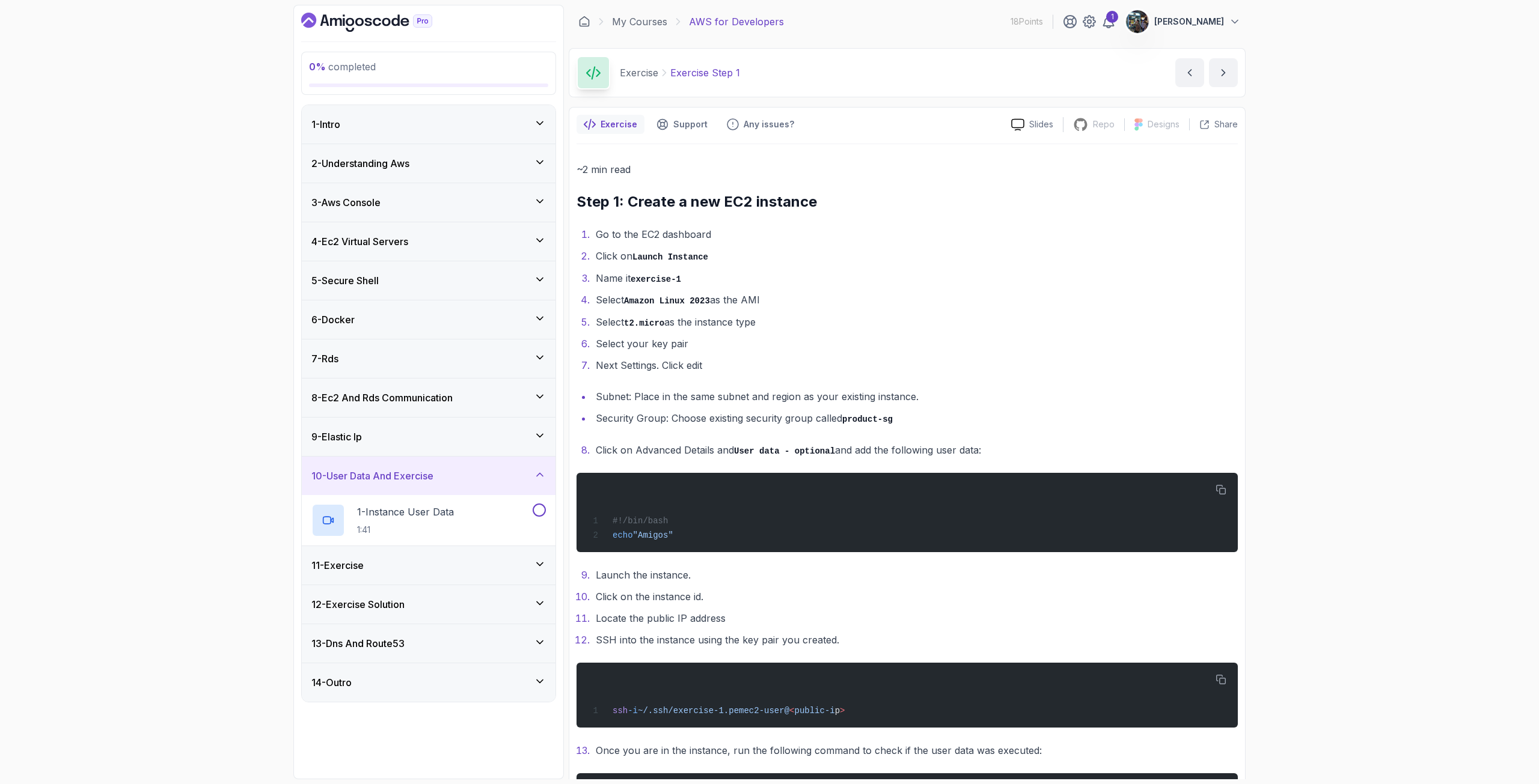
click at [390, 562] on div "11 - Exercise" at bounding box center [428, 566] width 234 height 14
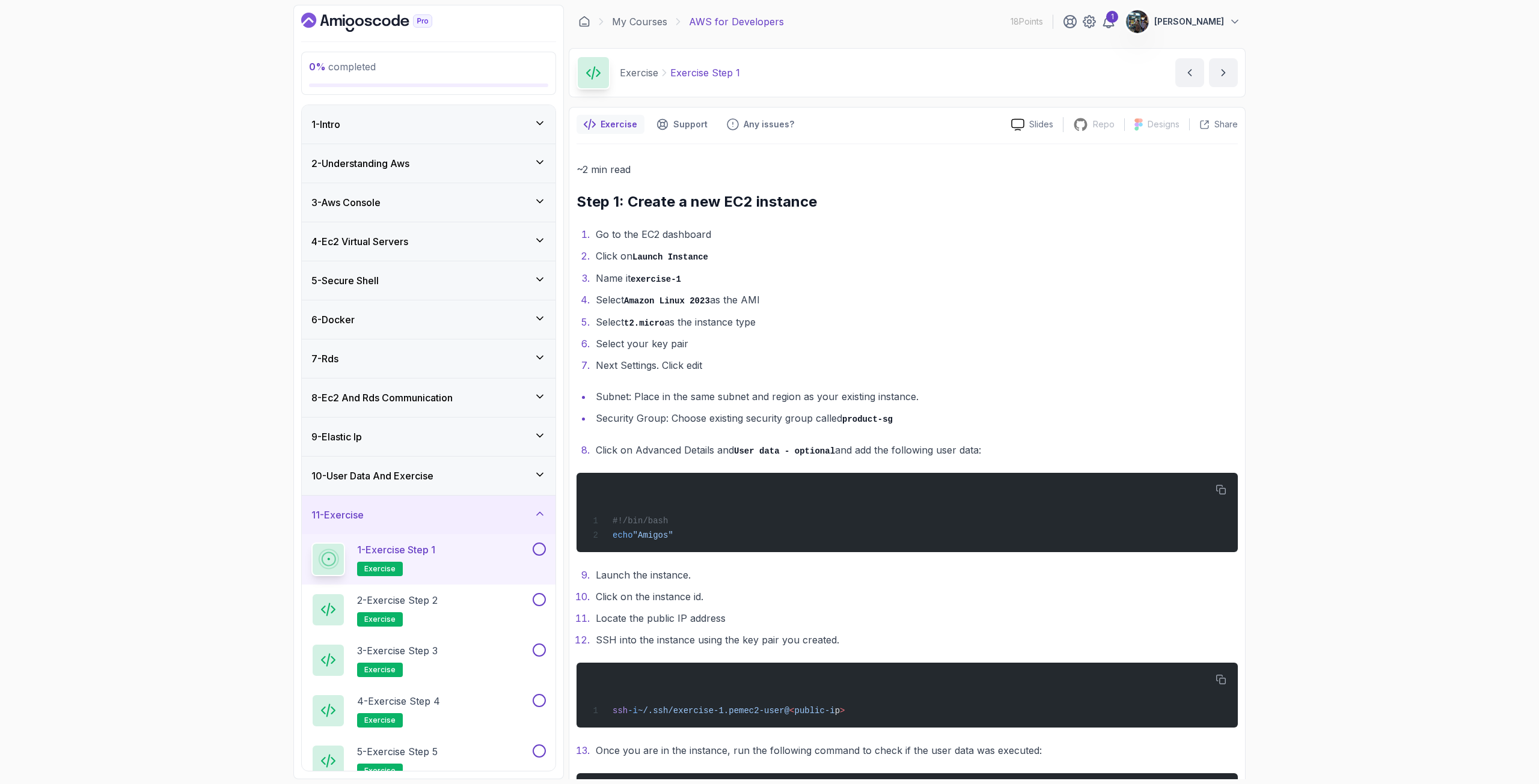
click at [390, 562] on p "exercise" at bounding box center [379, 569] width 46 height 14
click at [430, 598] on p "2 - Exercise Step 2" at bounding box center [397, 600] width 81 height 14
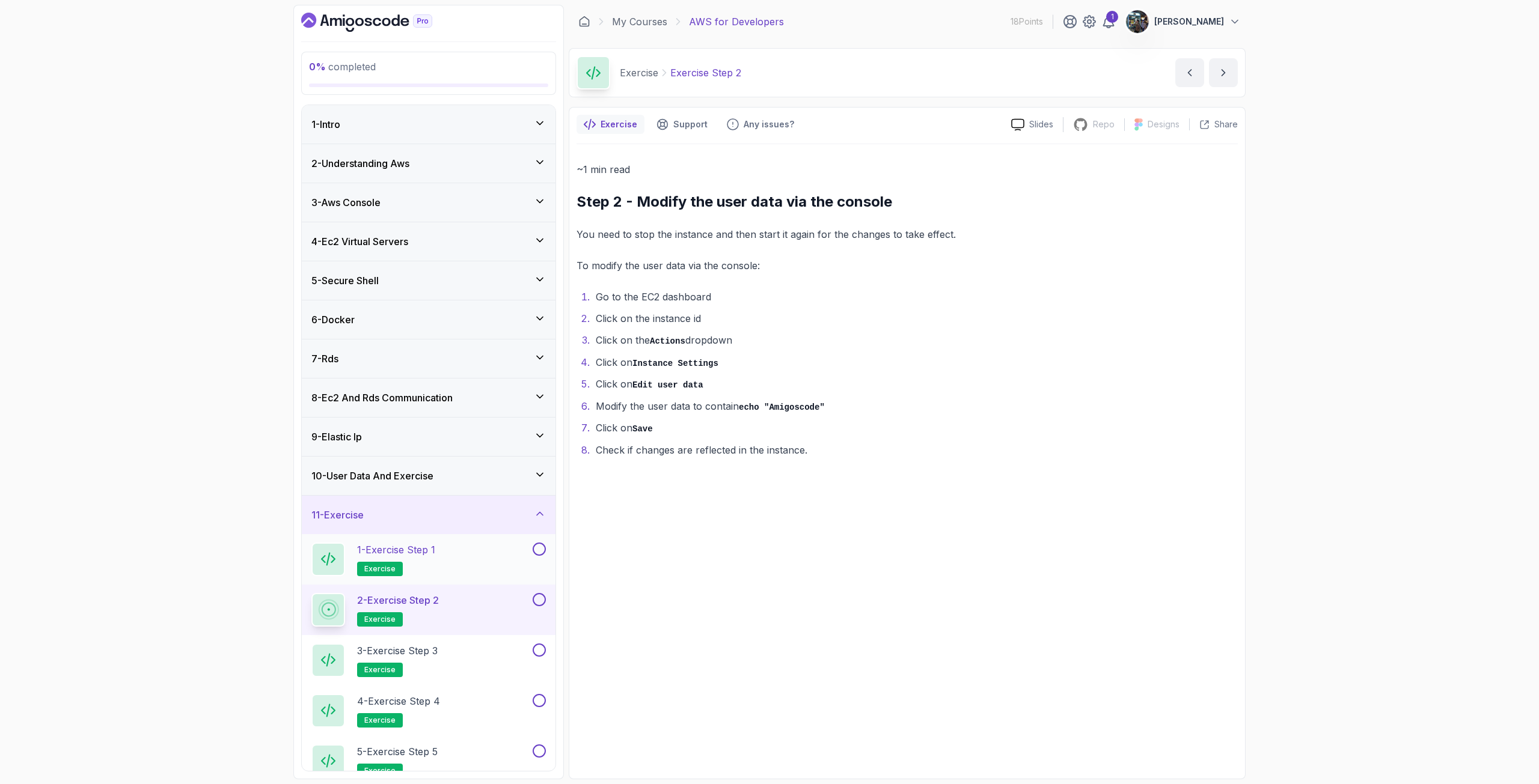
click at [435, 559] on h2 "1 - Exercise Step 1 exercise" at bounding box center [396, 559] width 78 height 34
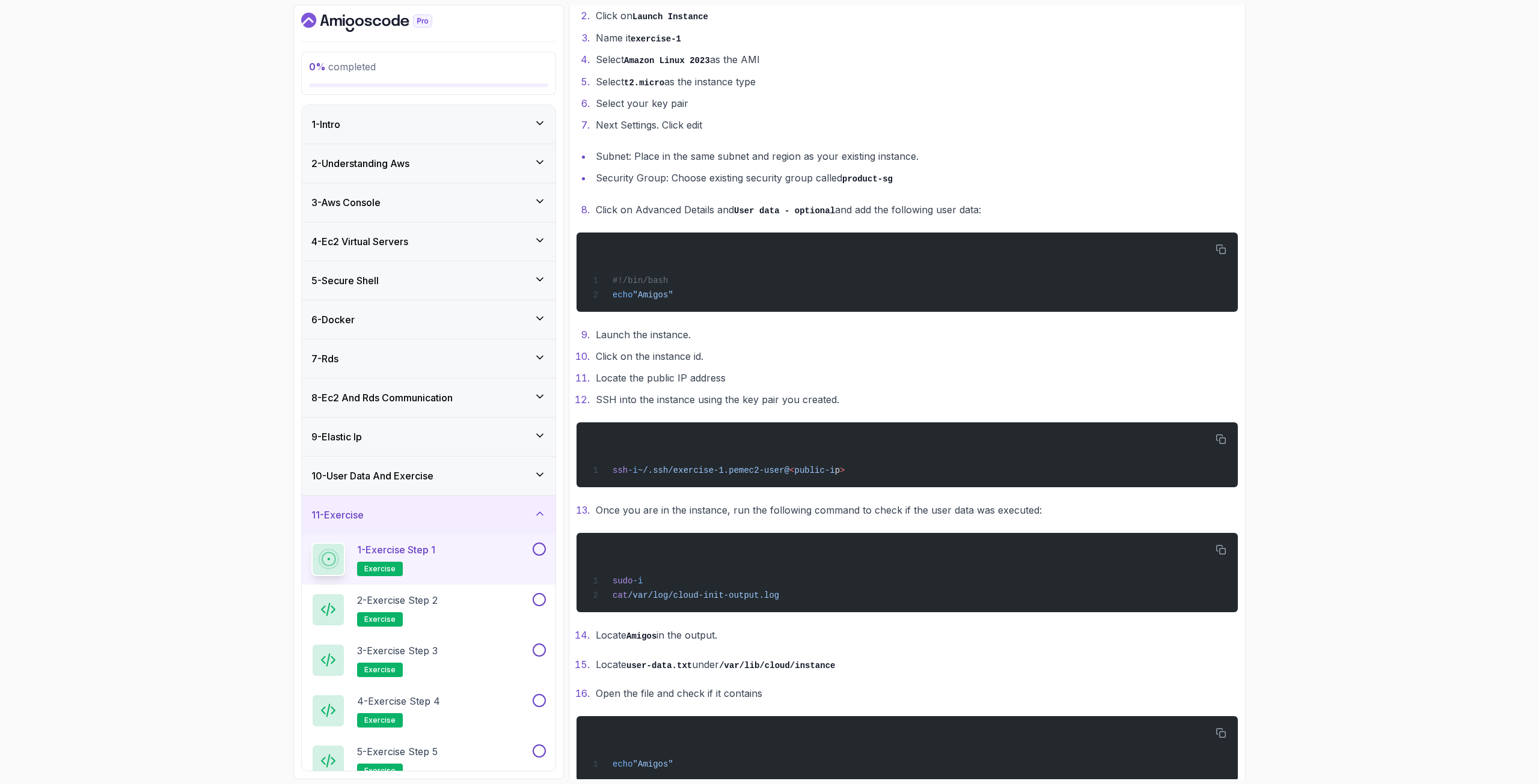
scroll to position [270, 0]
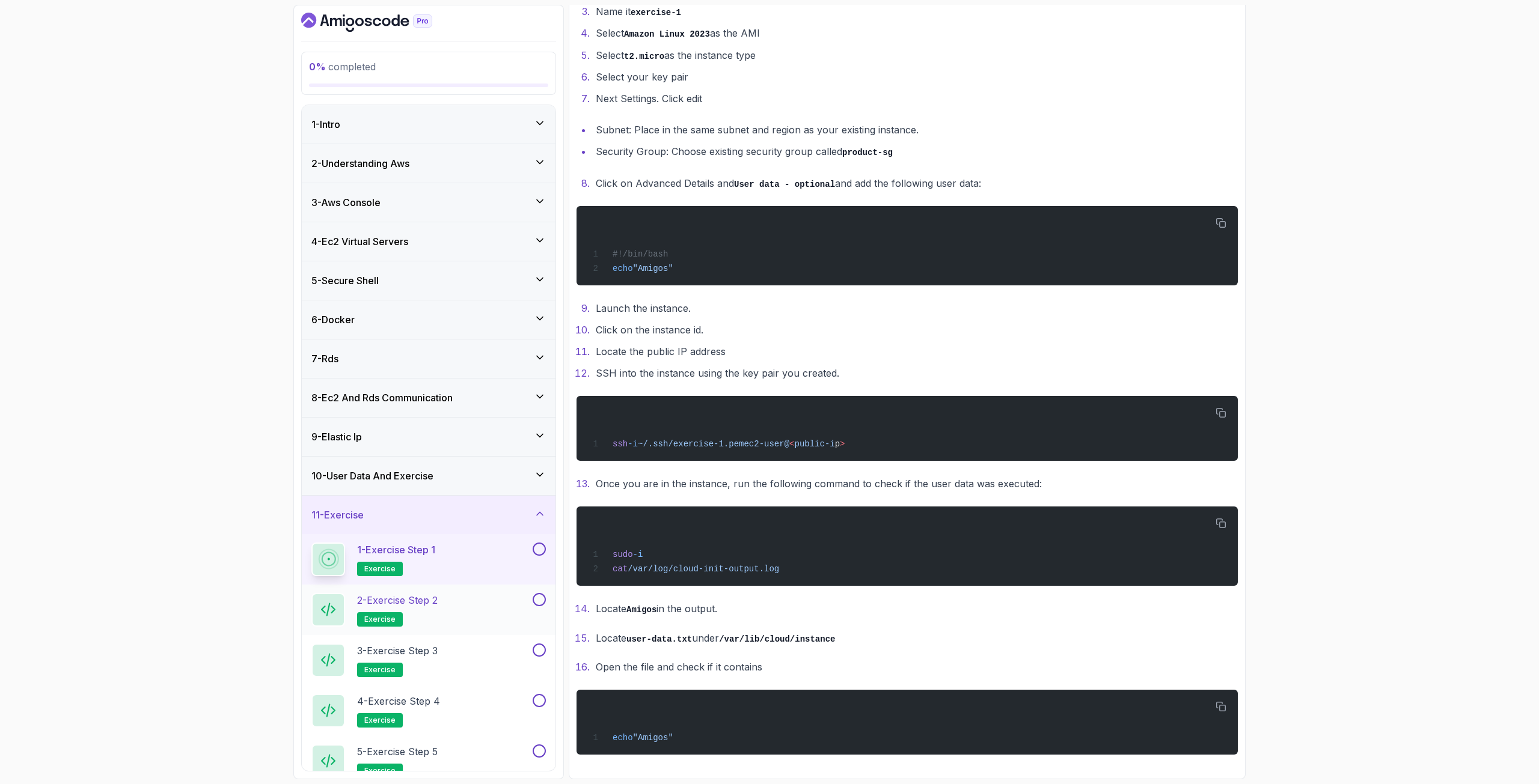
click at [448, 599] on div "2 - Exercise Step 2 exercise" at bounding box center [420, 610] width 218 height 34
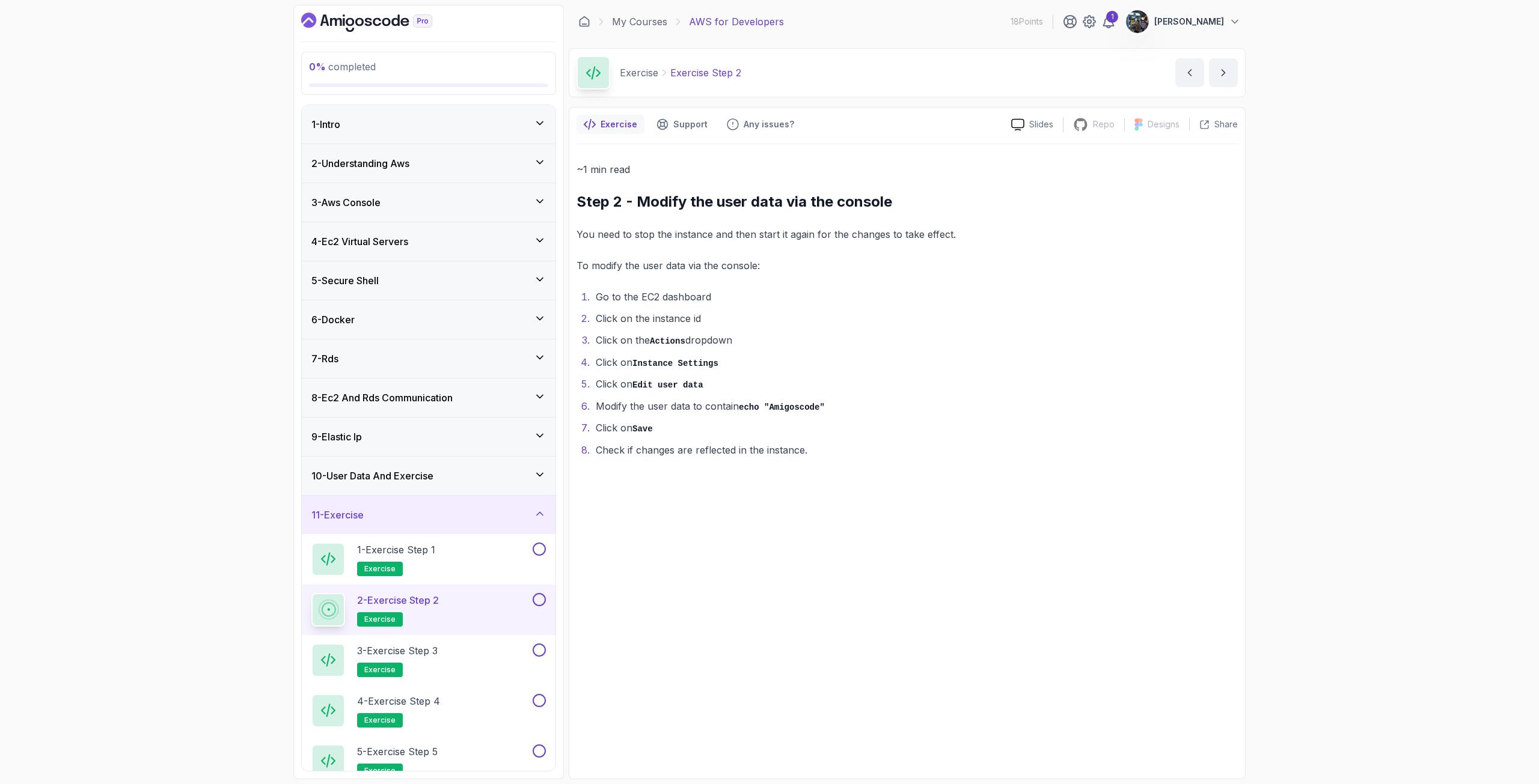
scroll to position [60, 0]
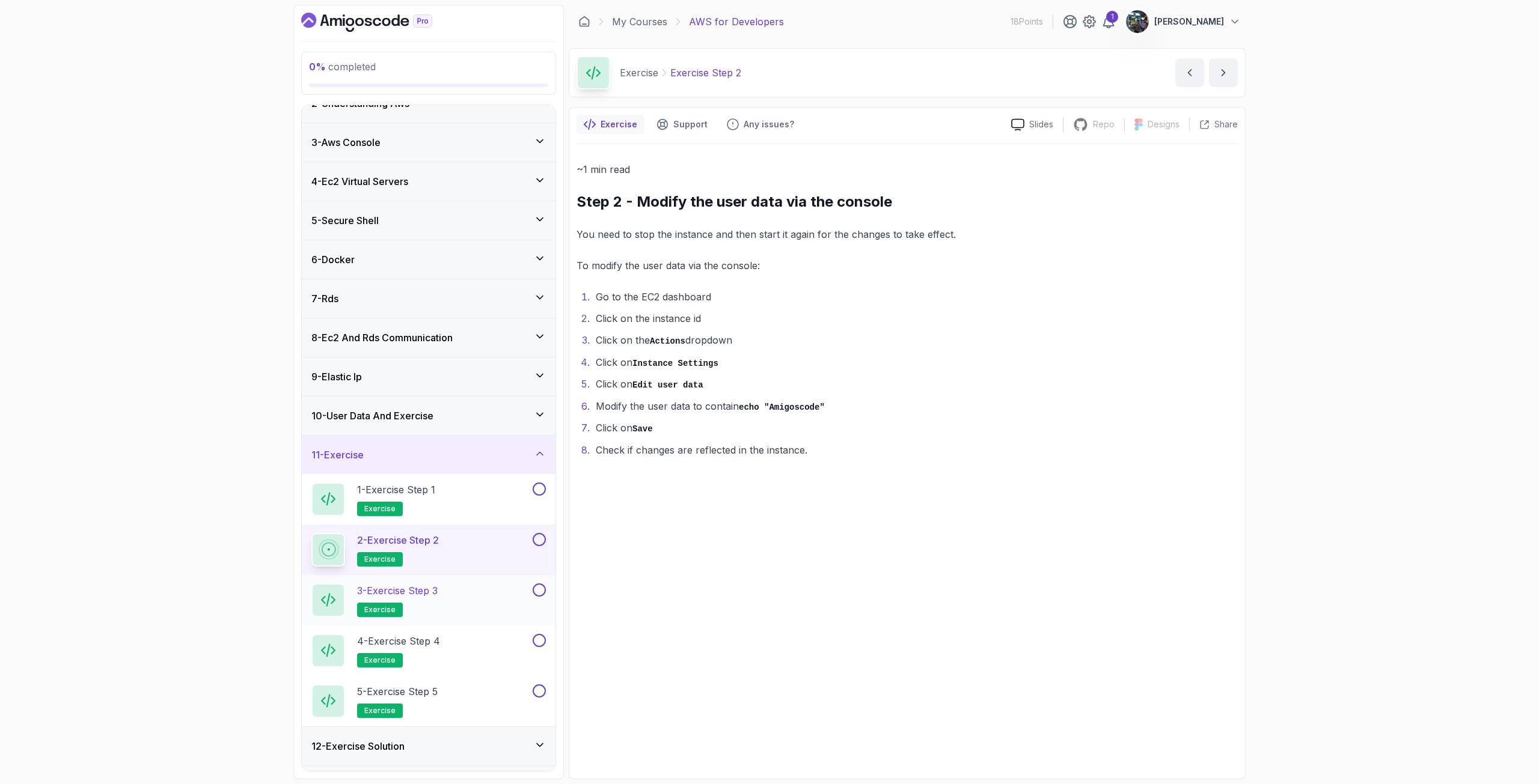
click at [445, 602] on div "3 - Exercise Step 3 exercise" at bounding box center [420, 600] width 218 height 34
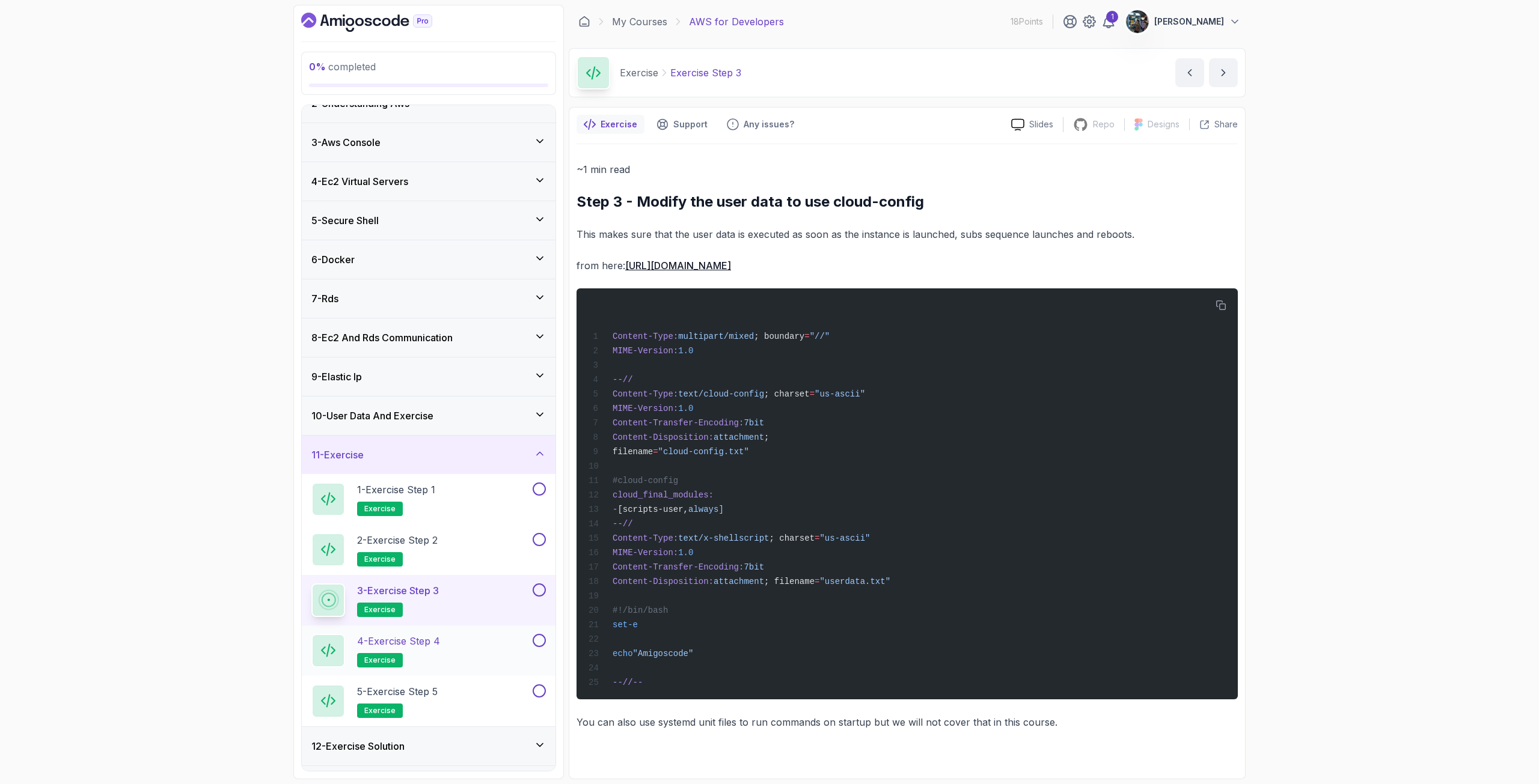
click at [439, 636] on p "4 - Exercise Step 4" at bounding box center [399, 641] width 83 height 14
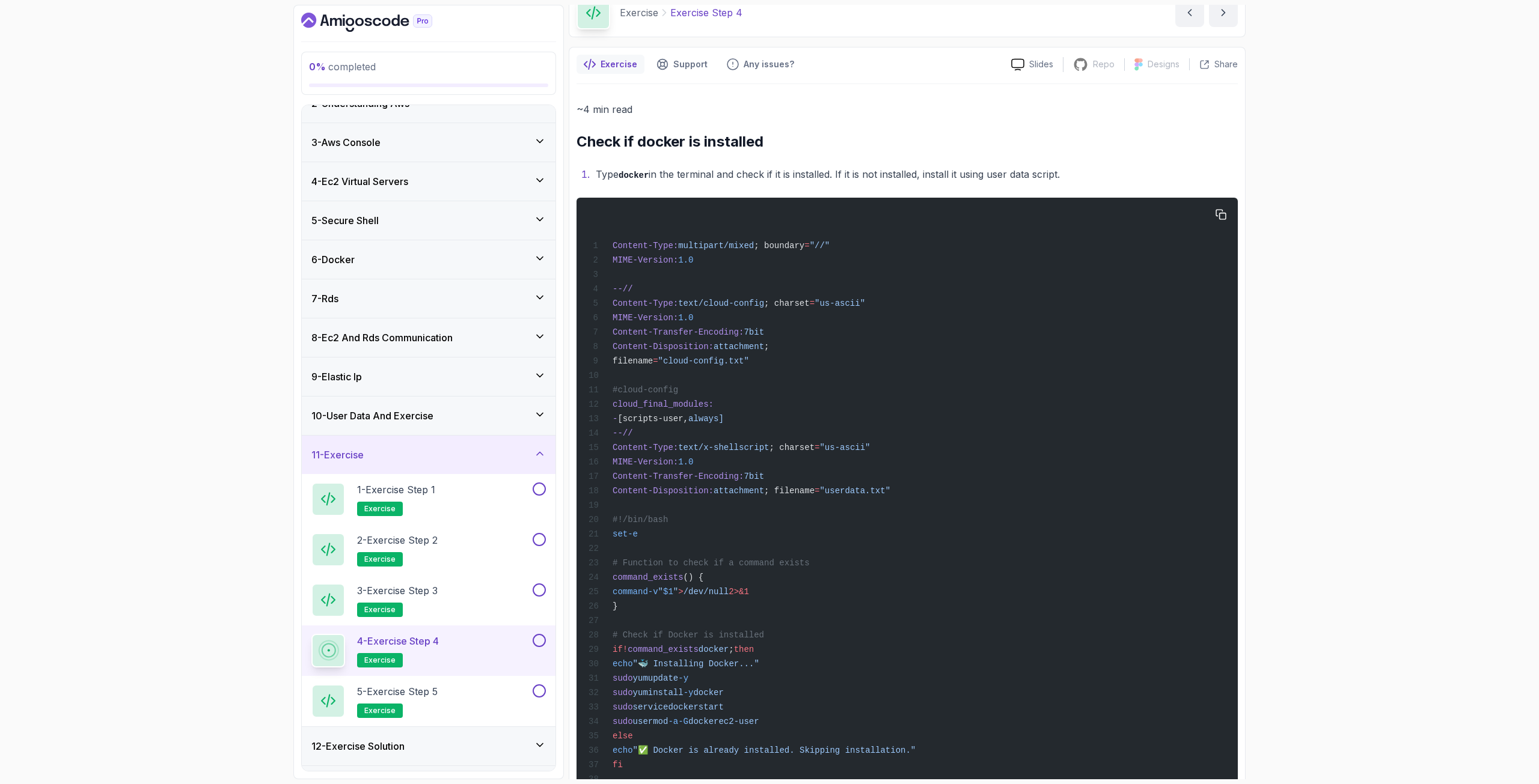
scroll to position [120, 0]
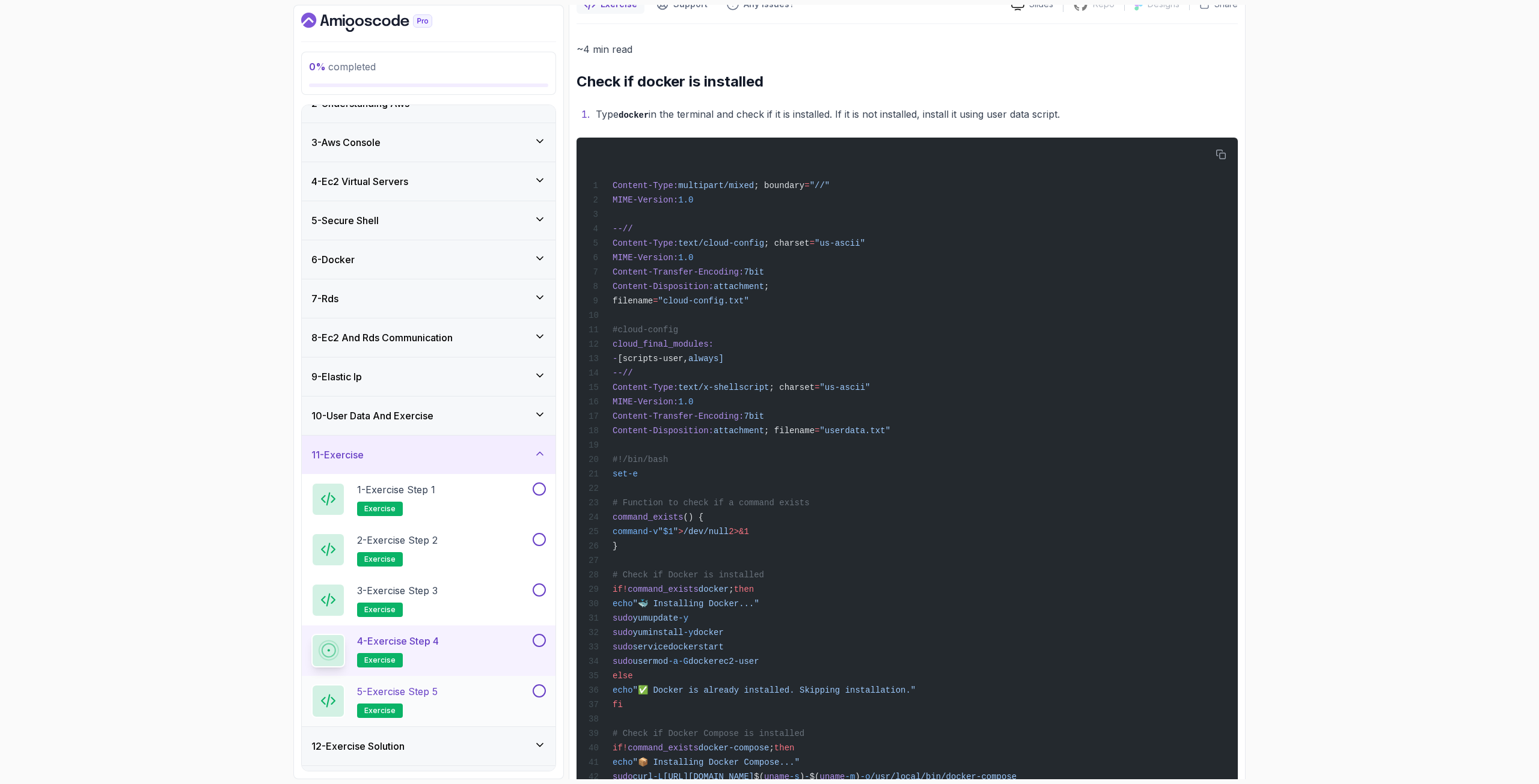
click at [432, 697] on p "5 - Exercise Step 5" at bounding box center [397, 692] width 81 height 14
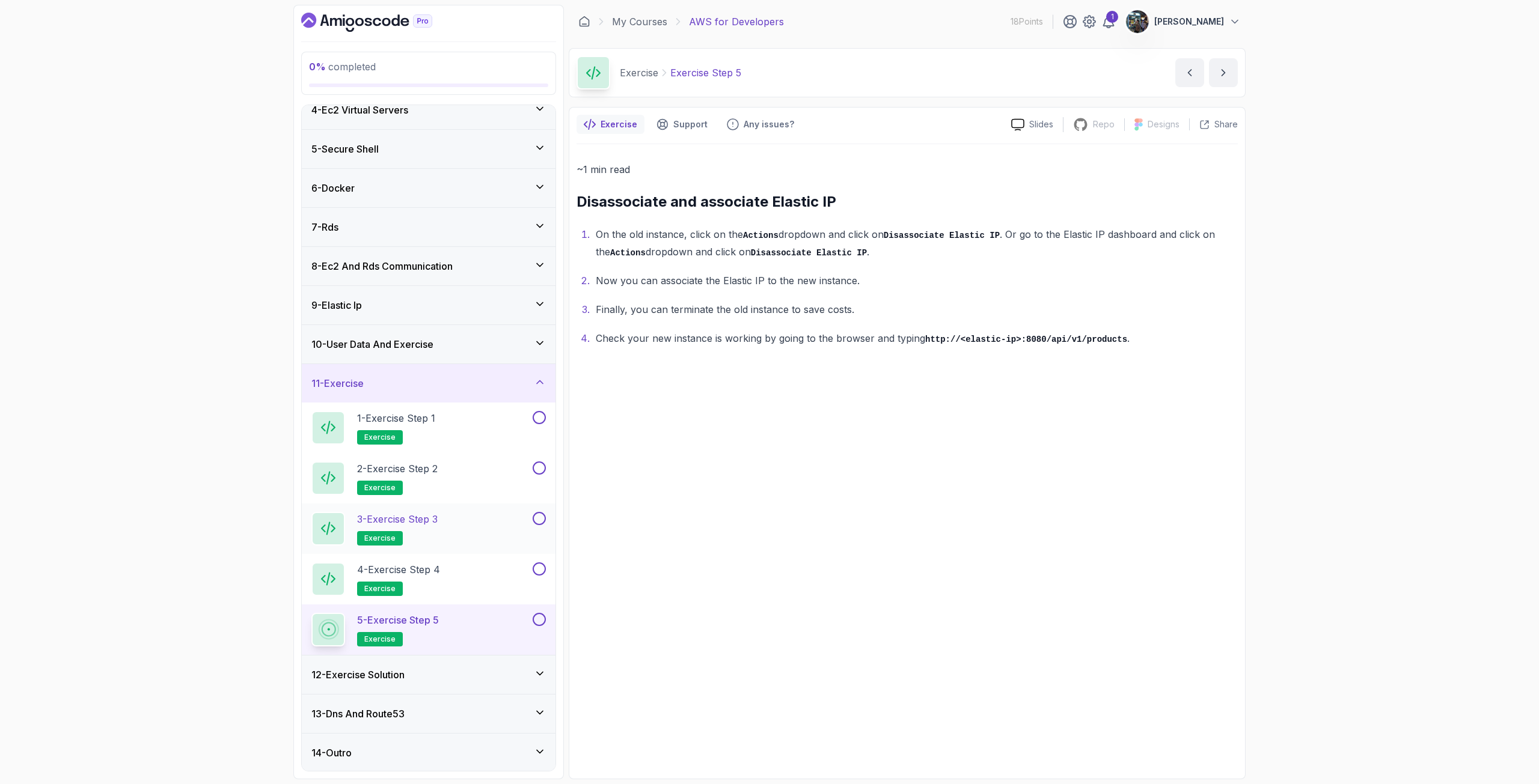
scroll to position [133, 0]
click at [396, 670] on h3 "12 - Exercise Solution" at bounding box center [358, 674] width 93 height 14
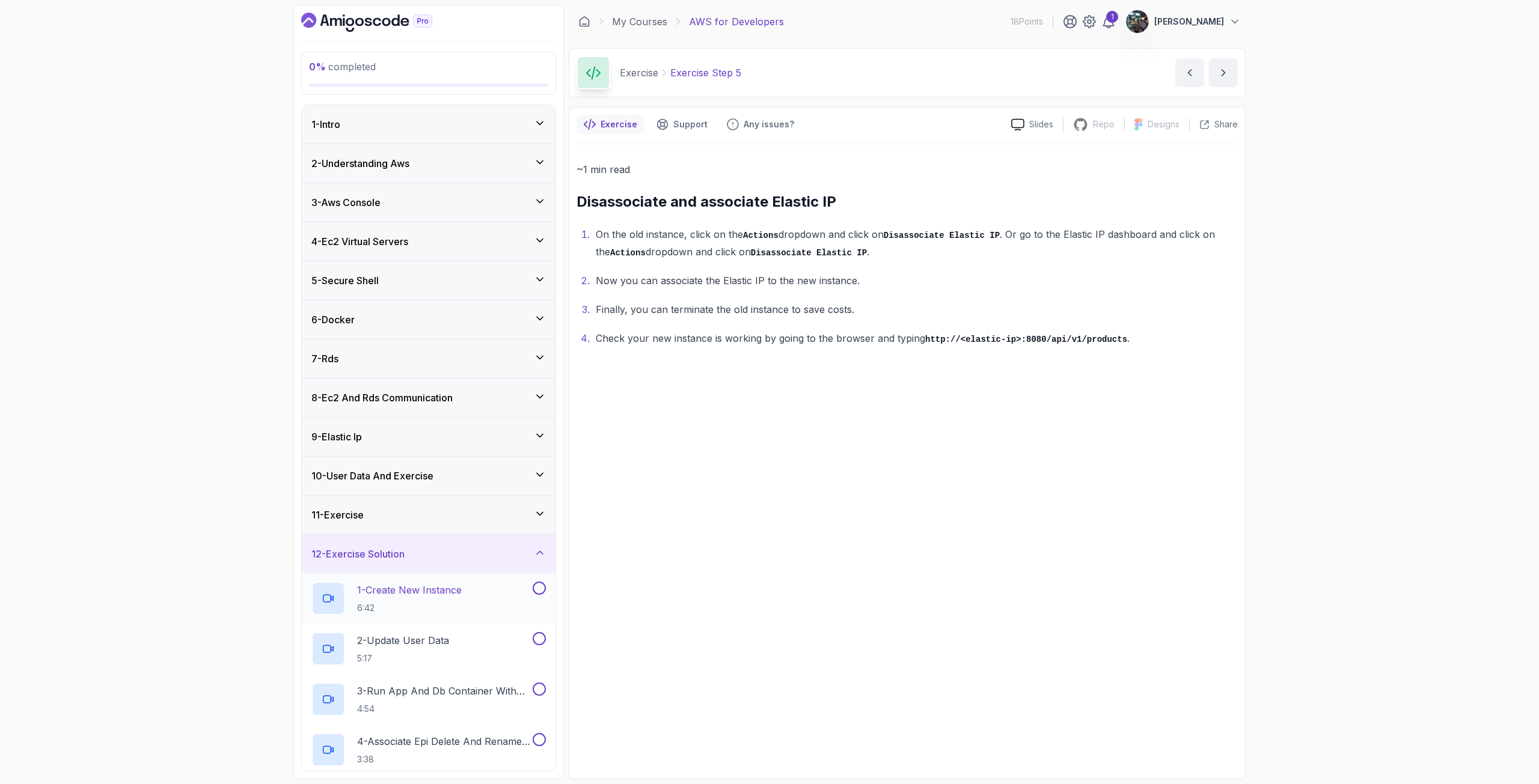
scroll to position [82, 0]
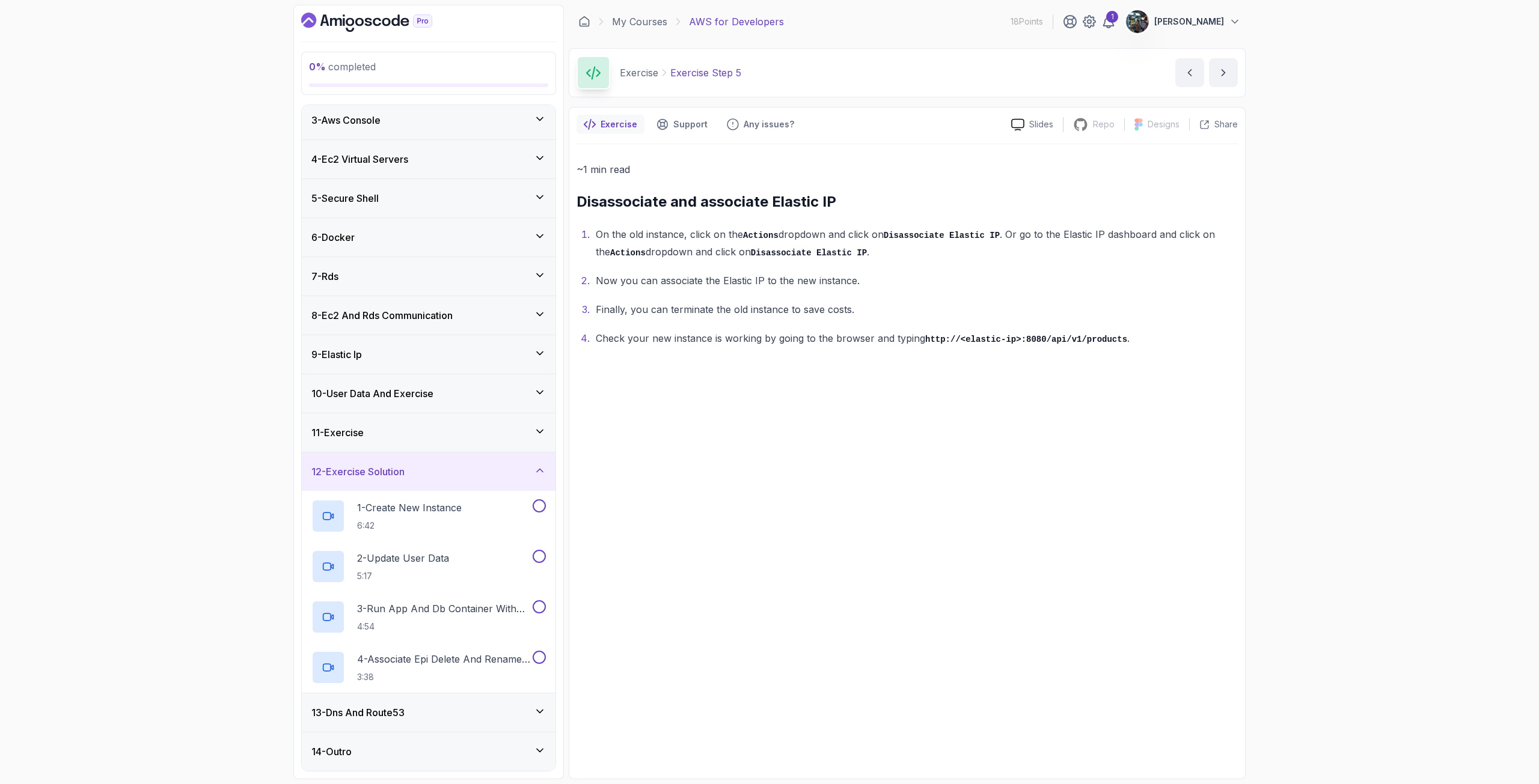
click at [355, 703] on div "13 - Dns And Route53" at bounding box center [428, 713] width 254 height 38
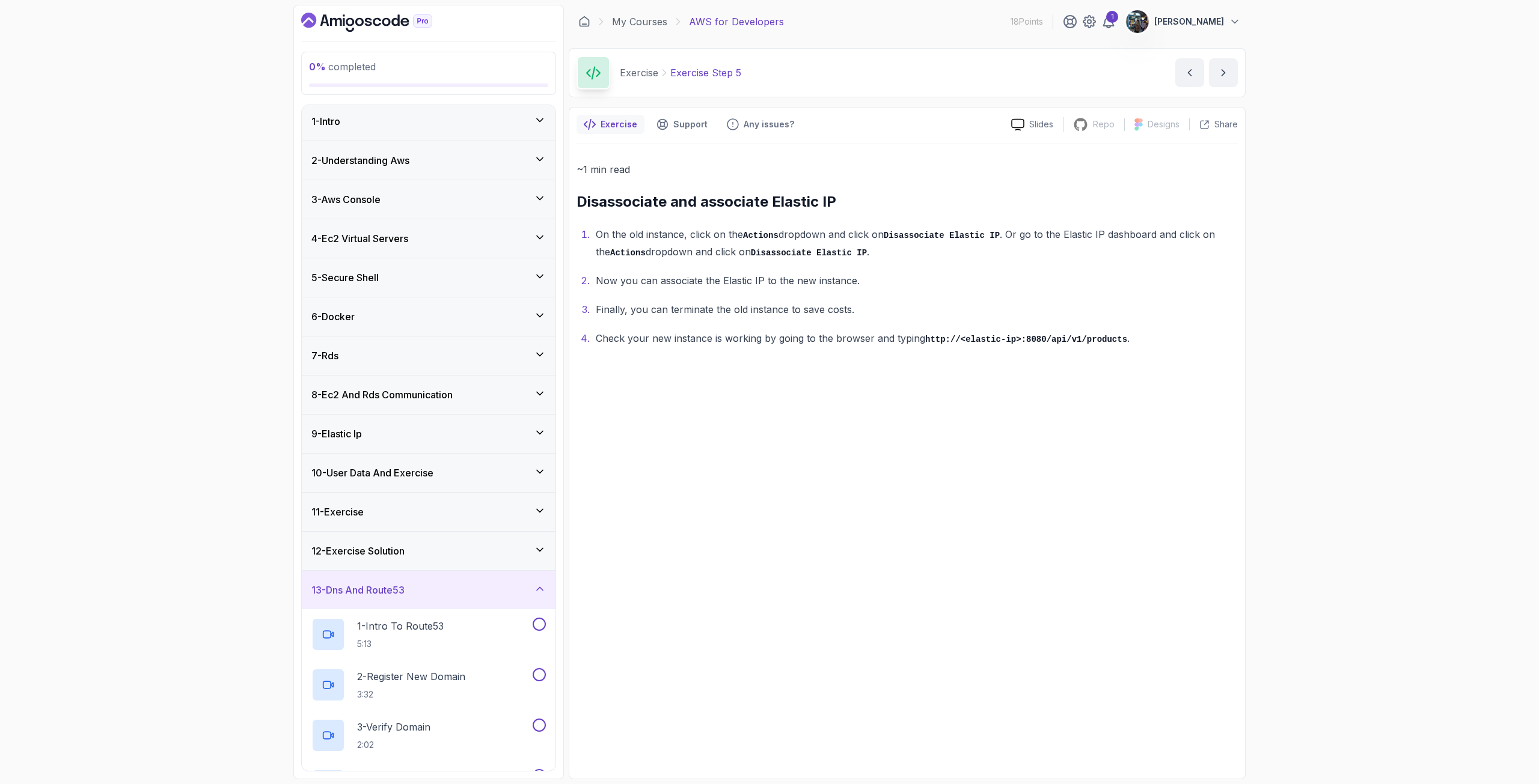
scroll to position [0, 0]
click at [652, 18] on link "My Courses" at bounding box center [639, 22] width 55 height 14
